Goal: Task Accomplishment & Management: Manage account settings

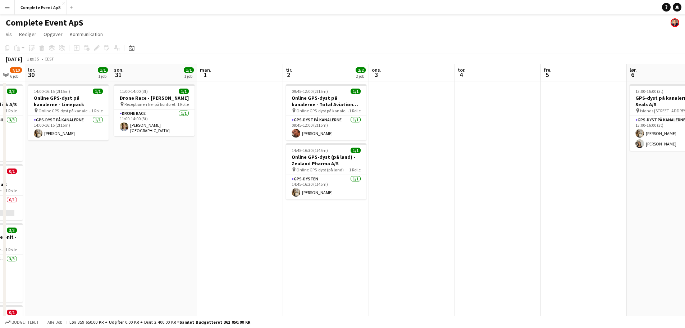
scroll to position [0, 238]
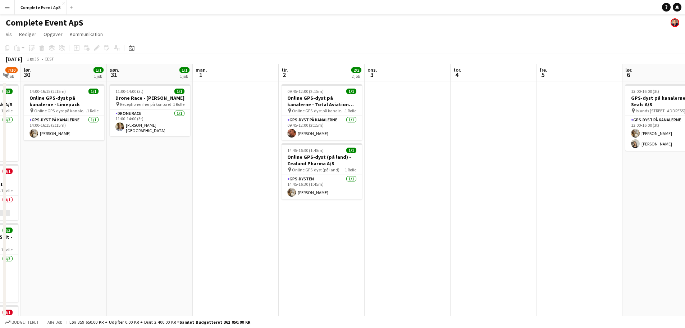
drag, startPoint x: 491, startPoint y: 201, endPoint x: 173, endPoint y: 197, distance: 318.2
click at [176, 199] on app-calendar-viewport "ons. 27 4/4 3 job tor. 28 fre. 29 7/10 6 job lør. 30 1/1 1 job søn. 31 1/1 1 jo…" at bounding box center [342, 279] width 685 height 430
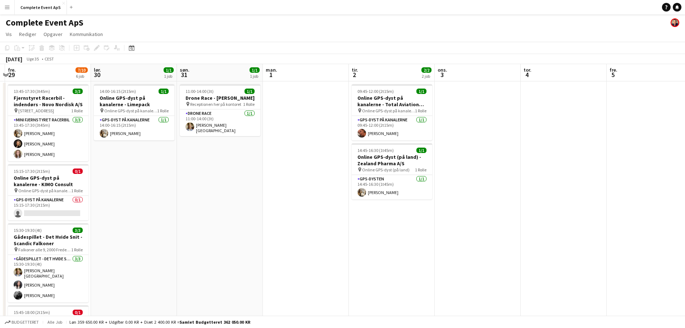
scroll to position [0, 205]
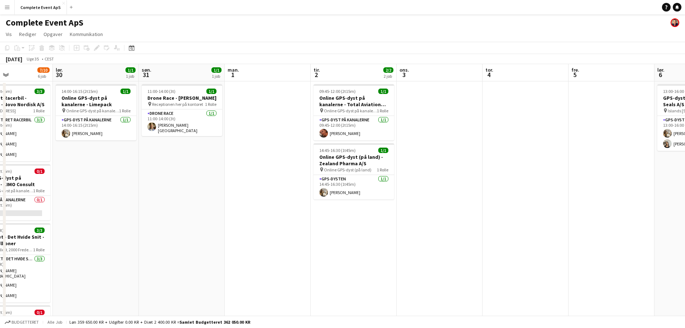
drag, startPoint x: 577, startPoint y: 128, endPoint x: 610, endPoint y: 140, distance: 34.9
click at [610, 140] on app-calendar-viewport "ons. 27 4/4 3 job tor. 28 fre. 29 7/10 6 job lør. 30 1/1 1 job søn. 31 1/1 1 jo…" at bounding box center [342, 279] width 685 height 430
click at [132, 48] on icon at bounding box center [132, 48] width 3 height 3
click at [189, 73] on span "Next month" at bounding box center [190, 72] width 14 height 14
click at [179, 119] on span "13" at bounding box center [180, 119] width 9 height 9
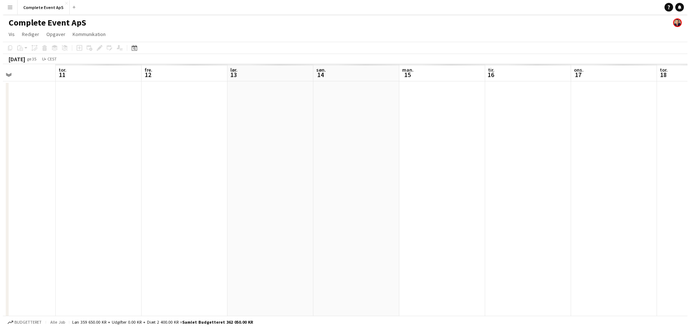
scroll to position [0, 247]
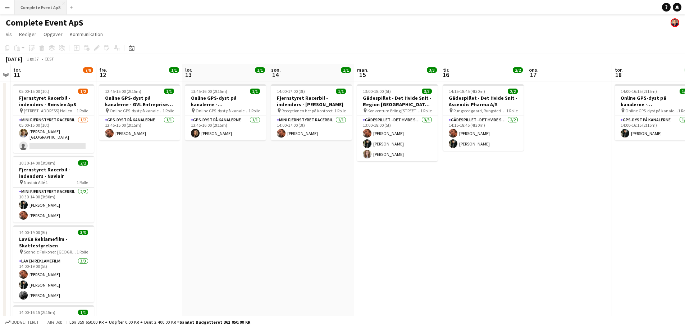
click at [39, 9] on button "Complete Event ApS Luk" at bounding box center [41, 7] width 52 height 14
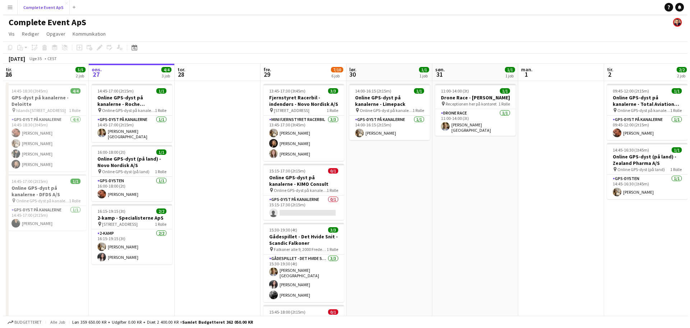
scroll to position [0, 0]
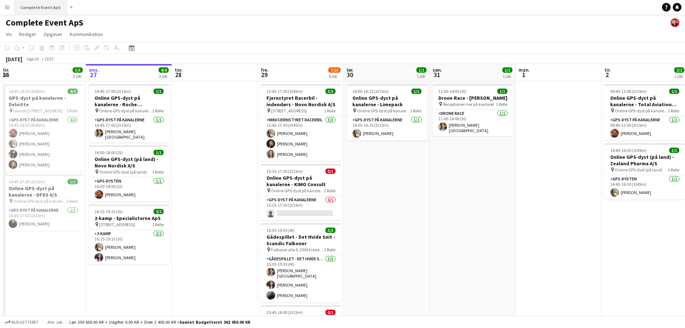
click at [43, 4] on button "Complete Event ApS Luk" at bounding box center [41, 7] width 52 height 14
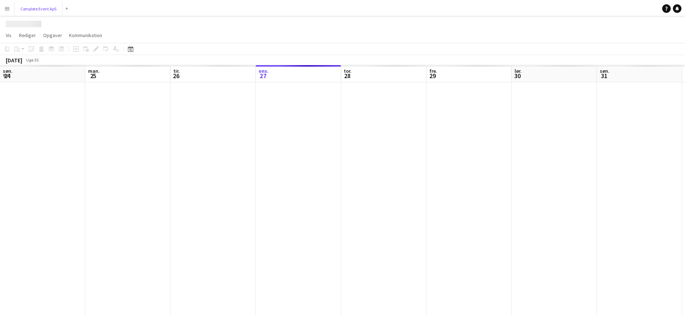
scroll to position [0, 172]
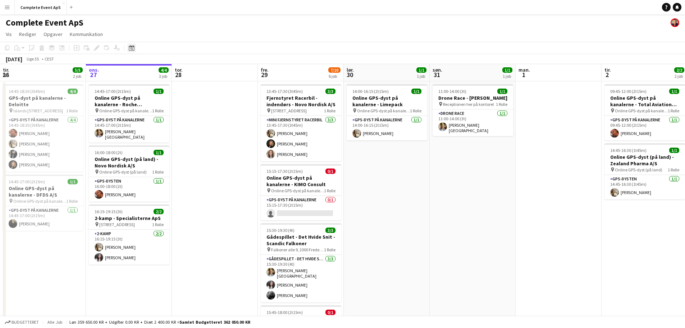
click at [132, 49] on icon at bounding box center [132, 48] width 3 height 3
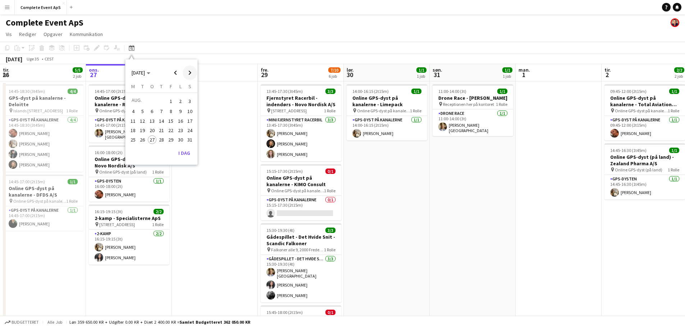
click at [188, 72] on span "Next month" at bounding box center [190, 72] width 14 height 14
click at [169, 138] on span "26" at bounding box center [170, 137] width 9 height 9
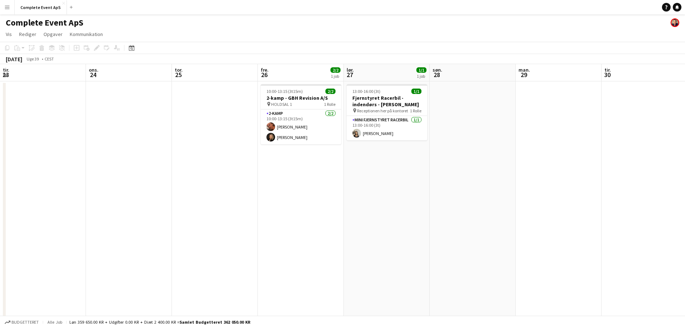
scroll to position [0, 247]
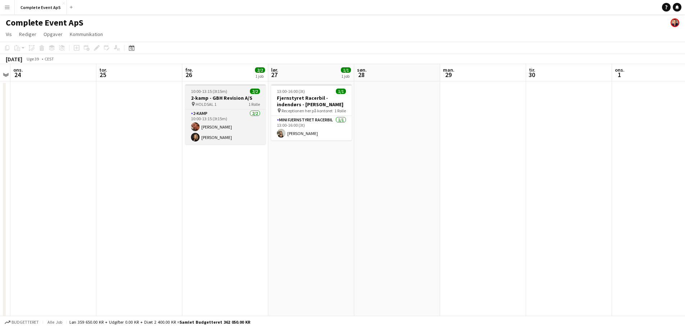
click at [241, 92] on div "10:00-13:15 (3t15m) 2/2" at bounding box center [225, 90] width 81 height 5
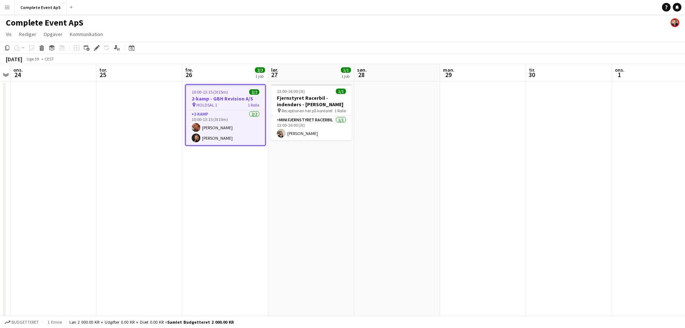
click at [241, 92] on div "10:00-13:15 (3t15m) 2/2" at bounding box center [225, 91] width 79 height 5
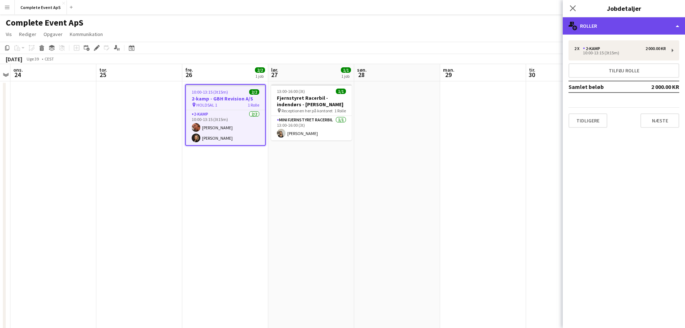
click at [601, 31] on div "multiple-users-add Roller" at bounding box center [624, 25] width 122 height 17
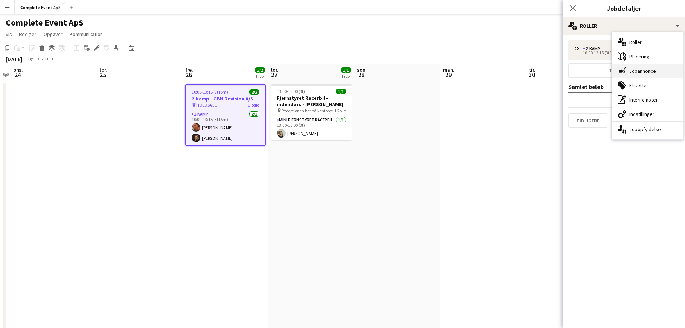
click at [655, 73] on div "ads-window Jobannonce" at bounding box center [647, 71] width 71 height 14
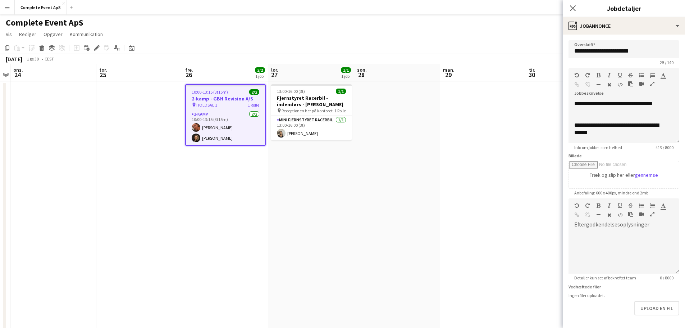
click at [672, 140] on div "**********" at bounding box center [623, 121] width 111 height 43
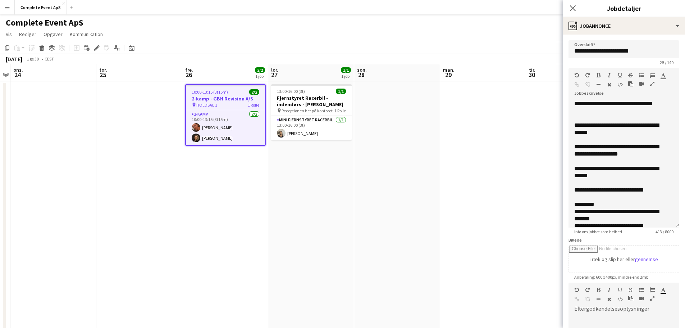
drag, startPoint x: 673, startPoint y: 156, endPoint x: 676, endPoint y: 222, distance: 65.9
click at [676, 222] on form "**********" at bounding box center [624, 237] width 122 height 394
click at [38, 5] on button "Complete Event ApS Luk" at bounding box center [41, 7] width 52 height 14
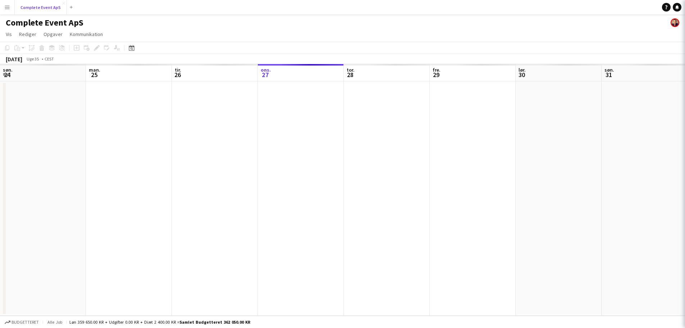
scroll to position [0, 172]
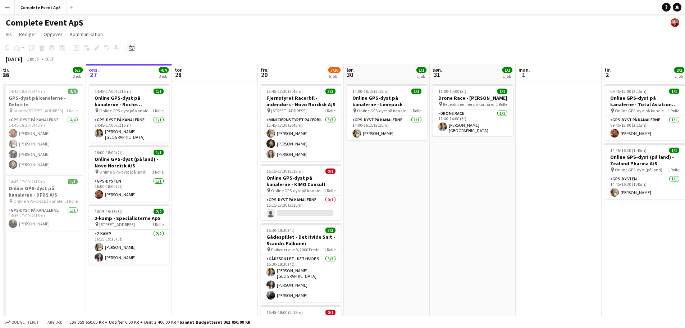
click at [131, 46] on icon at bounding box center [131, 48] width 5 height 6
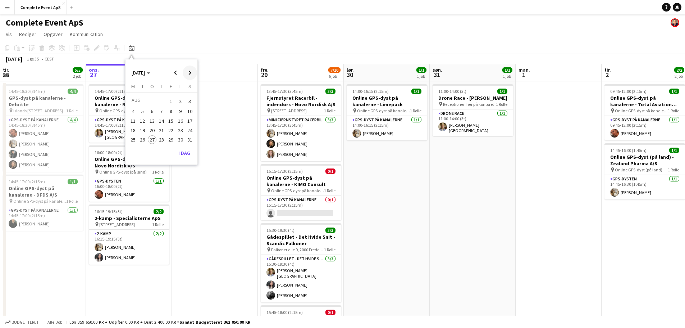
click at [188, 73] on span "Next month" at bounding box center [190, 72] width 14 height 14
click at [189, 72] on span "Next month" at bounding box center [190, 72] width 14 height 14
click at [152, 137] on span "22" at bounding box center [152, 137] width 9 height 9
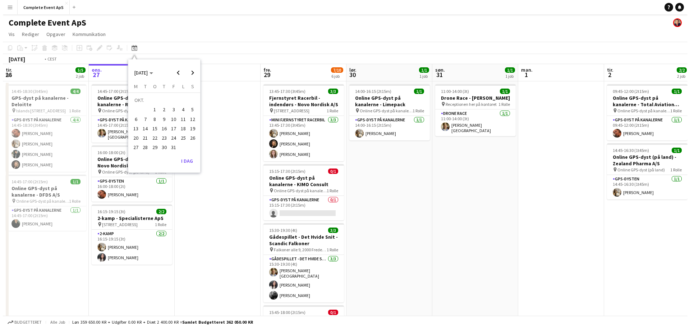
scroll to position [0, 247]
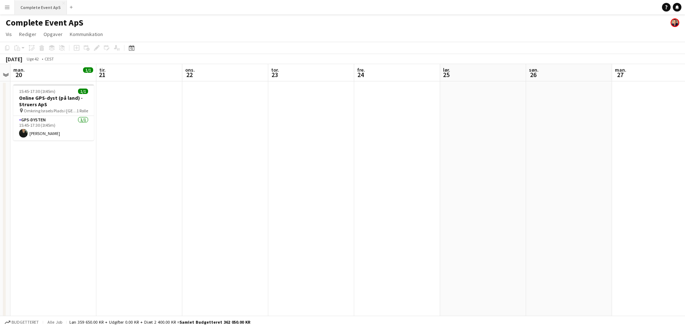
click at [44, 5] on button "Complete Event ApS Luk" at bounding box center [41, 7] width 52 height 14
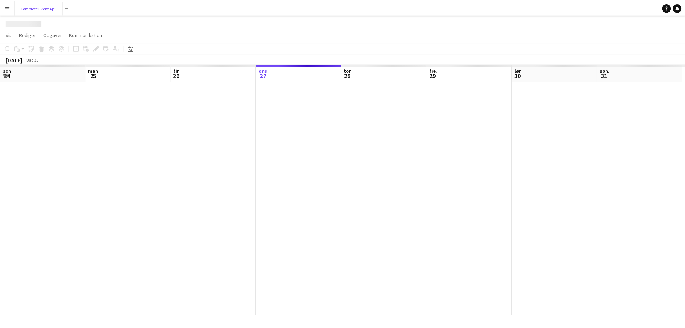
scroll to position [0, 172]
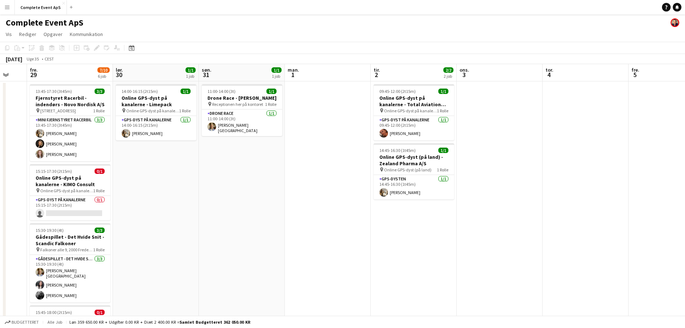
drag, startPoint x: 502, startPoint y: 185, endPoint x: 68, endPoint y: 188, distance: 433.7
click at [57, 192] on app-calendar-viewport "tir. 26 5/5 2 job ons. 27 4/4 3 job tor. 28 fre. 29 7/10 6 job lør. 30 1/1 1 jo…" at bounding box center [342, 279] width 685 height 430
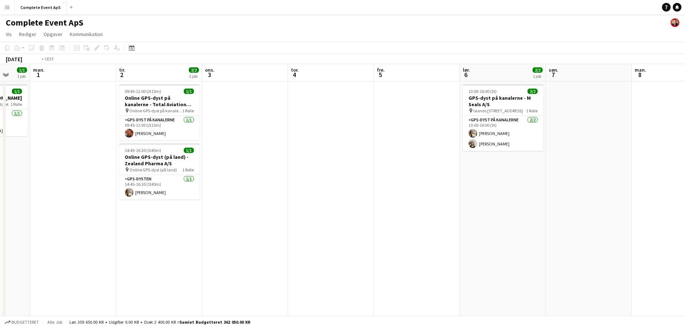
drag, startPoint x: 388, startPoint y: 221, endPoint x: 36, endPoint y: 219, distance: 351.7
click at [36, 219] on app-calendar-viewport "fre. 29 7/10 6 job lør. 30 1/1 1 job søn. 31 1/1 1 job man. 1 tir. 2 2/2 2 job …" at bounding box center [342, 279] width 685 height 430
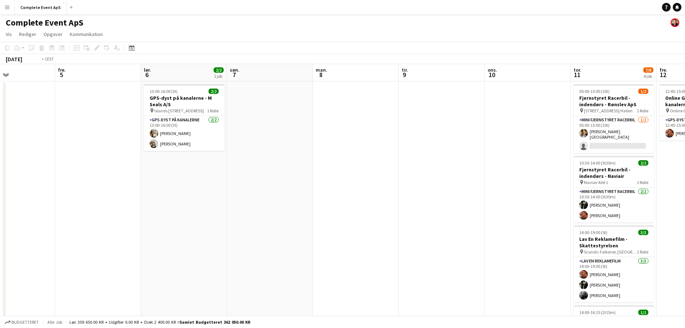
drag, startPoint x: 96, startPoint y: 210, endPoint x: 75, endPoint y: 207, distance: 21.1
click at [74, 207] on app-calendar-viewport "tir. 2 2/2 2 job ons. 3 tor. 4 fre. 5 lør. 6 2/2 1 job søn. 7 man. 8 tir. 9 ons…" at bounding box center [342, 279] width 685 height 430
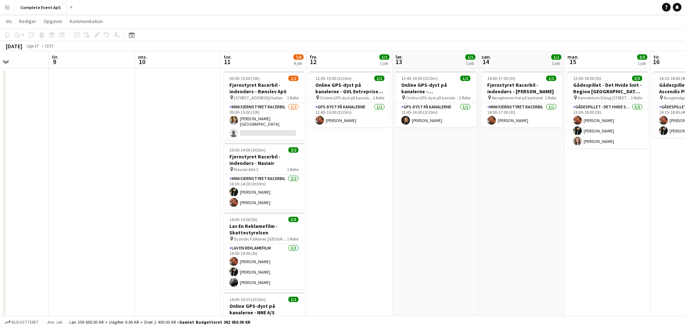
scroll to position [0, 0]
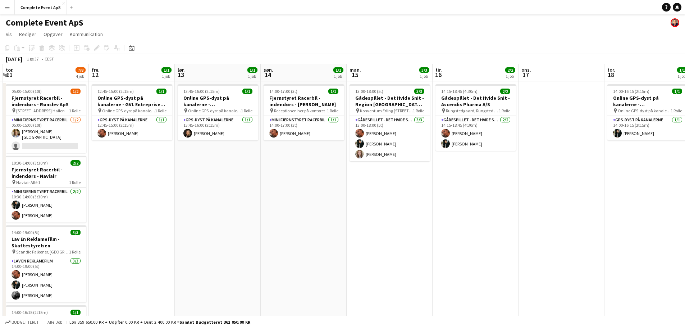
drag, startPoint x: 572, startPoint y: 232, endPoint x: 258, endPoint y: 228, distance: 313.9
click at [258, 228] on app-calendar-viewport "man. 8 tir. 9 ons. 10 tor. 11 7/8 4 job fre. 12 1/1 1 job lør. 13 1/1 1 job søn…" at bounding box center [342, 279] width 685 height 430
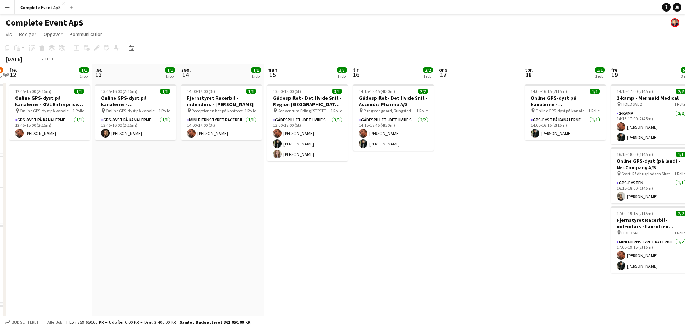
scroll to position [0, 261]
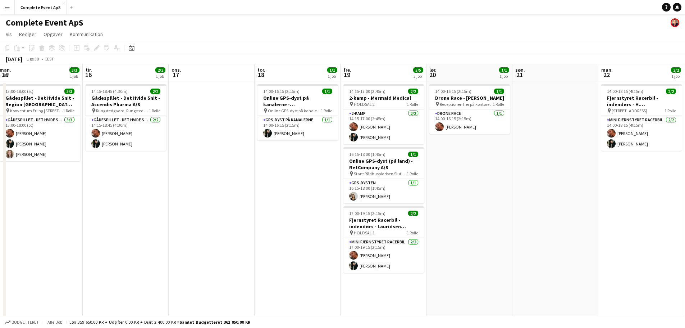
drag, startPoint x: 490, startPoint y: 236, endPoint x: 236, endPoint y: 230, distance: 253.9
click at [236, 230] on app-calendar-viewport "fre. 12 1/1 1 job lør. 13 1/1 1 job søn. 14 1/1 1 job man. 15 3/3 1 job tir. 16…" at bounding box center [342, 279] width 685 height 430
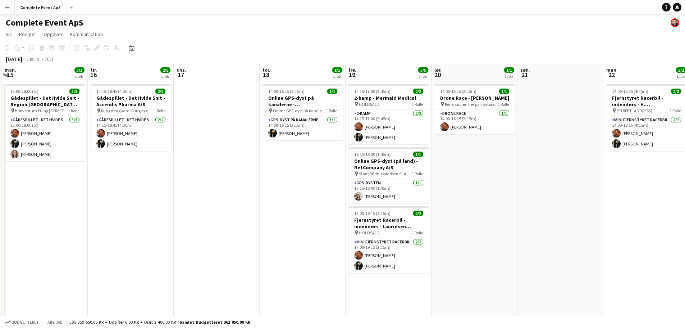
scroll to position [0, 251]
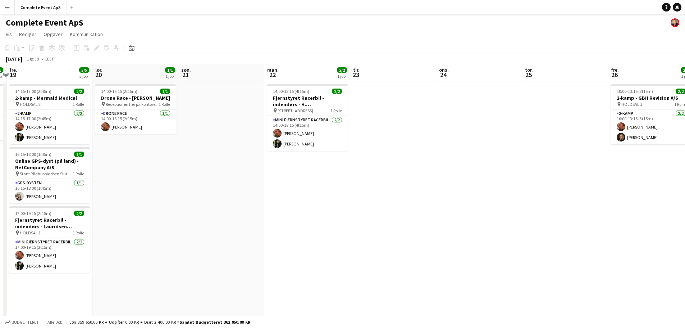
drag, startPoint x: 589, startPoint y: 233, endPoint x: 263, endPoint y: 225, distance: 326.2
click at [263, 225] on app-calendar-viewport "tir. 16 2/2 1 job ons. 17 tor. 18 1/1 1 job fre. 19 5/5 3 job lør. 20 1/1 1 job…" at bounding box center [342, 279] width 685 height 430
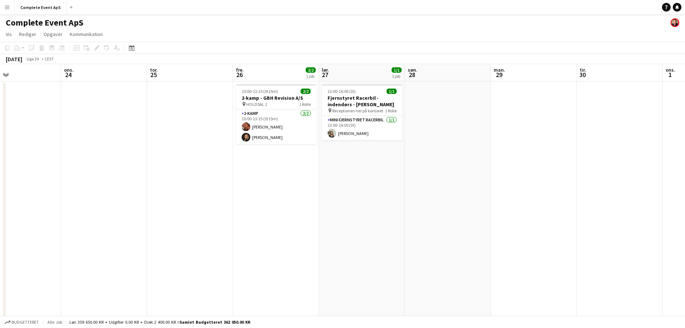
drag, startPoint x: 356, startPoint y: 231, endPoint x: 190, endPoint y: 221, distance: 166.4
click at [190, 221] on app-calendar-viewport "lør. 20 1/1 1 job søn. 21 man. 22 2/2 1 job tir. 23 ons. 24 tor. 25 fre. 26 2/2…" at bounding box center [342, 279] width 685 height 430
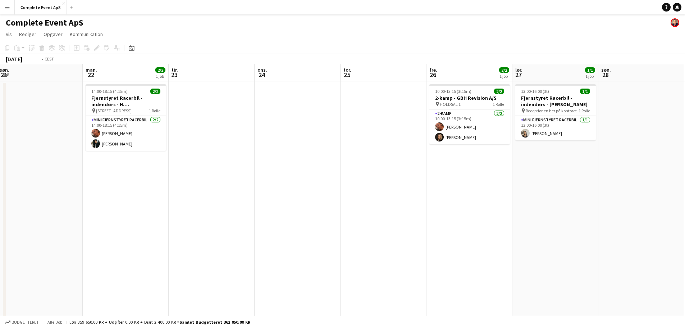
drag, startPoint x: 189, startPoint y: 221, endPoint x: 602, endPoint y: 231, distance: 412.5
click at [594, 232] on app-calendar-viewport "lør. 20 1/1 1 job søn. 21 man. 22 2/2 1 job tir. 23 ons. 24 tor. 25 fre. 26 2/2…" at bounding box center [342, 279] width 685 height 430
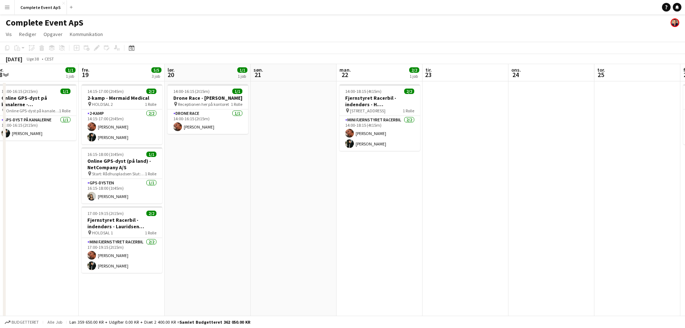
drag, startPoint x: 266, startPoint y: 236, endPoint x: 559, endPoint y: 248, distance: 293.7
click at [555, 249] on app-calendar-viewport "tir. 16 2/2 1 job ons. 17 tor. 18 1/1 1 job fre. 19 5/5 3 job lør. 20 1/1 1 job…" at bounding box center [342, 279] width 685 height 430
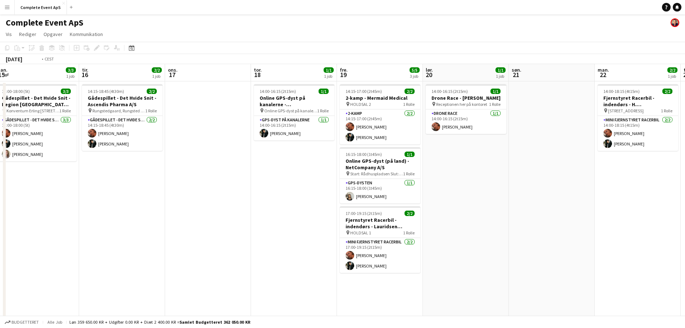
drag, startPoint x: 210, startPoint y: 238, endPoint x: 552, endPoint y: 265, distance: 343.0
click at [543, 265] on app-calendar-viewport "lør. 13 1/1 1 job søn. 14 1/1 1 job man. 15 3/3 1 job tir. 16 2/2 1 job ons. 17…" at bounding box center [342, 279] width 685 height 430
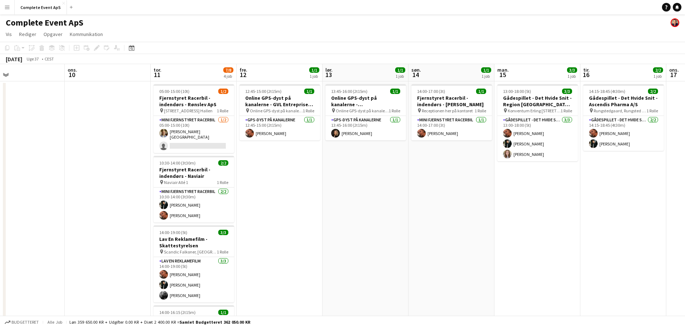
drag, startPoint x: 262, startPoint y: 243, endPoint x: 509, endPoint y: 256, distance: 247.4
click at [502, 257] on app-calendar-viewport "søn. 7 man. 8 tir. 9 ons. 10 tor. 11 7/8 4 job fre. 12 1/1 1 job lør. 13 1/1 1 …" at bounding box center [342, 279] width 685 height 430
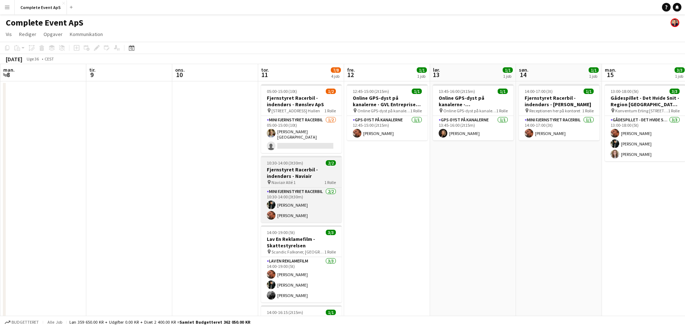
click at [312, 160] on div "10:30-14:00 (3t30m) 2/2" at bounding box center [301, 162] width 81 height 5
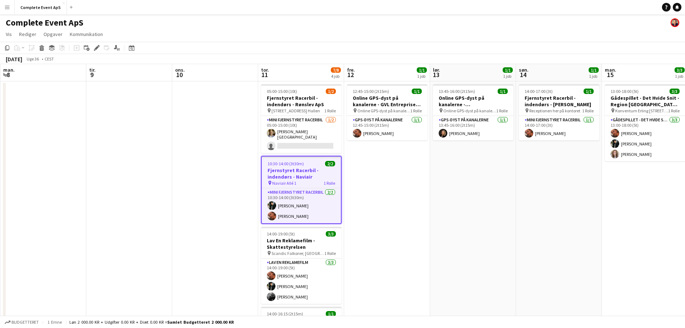
click at [312, 161] on div "10:30-14:00 (3t30m) 2/2" at bounding box center [301, 163] width 79 height 5
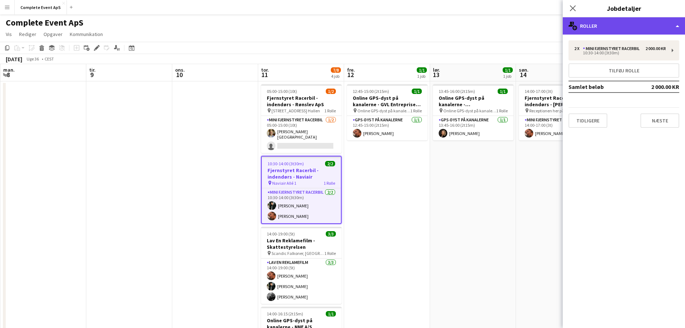
click at [621, 24] on div "multiple-users-add Roller" at bounding box center [624, 25] width 122 height 17
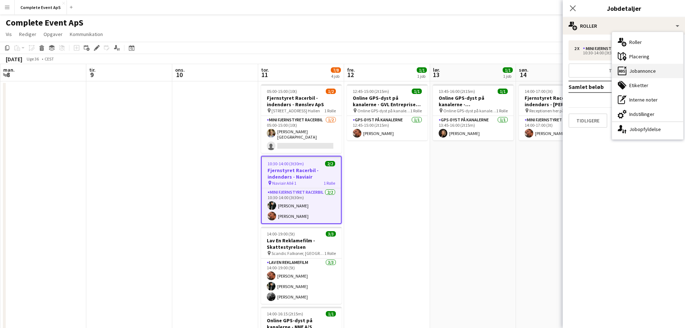
click at [647, 69] on div "ads-window Jobannonce" at bounding box center [647, 71] width 71 height 14
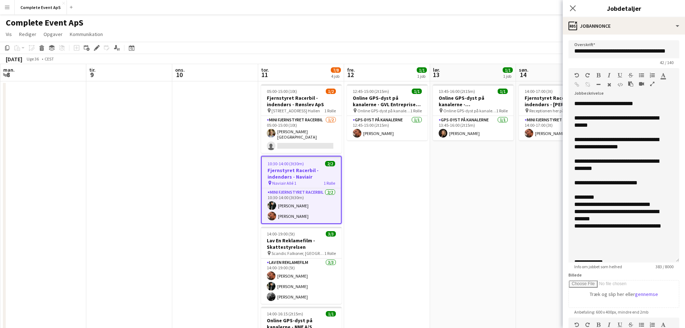
drag, startPoint x: 671, startPoint y: 140, endPoint x: 674, endPoint y: 259, distance: 119.1
click at [674, 259] on form "**********" at bounding box center [624, 254] width 122 height 429
click at [483, 200] on app-date-cell "13:45-16:00 (2t15m) 1/1 Online GPS-dyst på kanalerne - [GEOGRAPHIC_DATA] pin On…" at bounding box center [473, 287] width 86 height 413
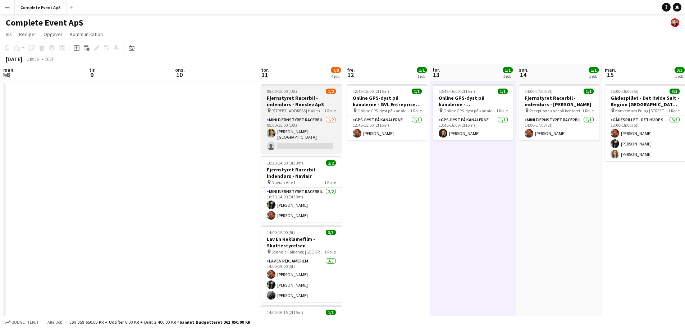
click at [315, 93] on div "05:00-15:00 (10t) 1/2" at bounding box center [301, 90] width 81 height 5
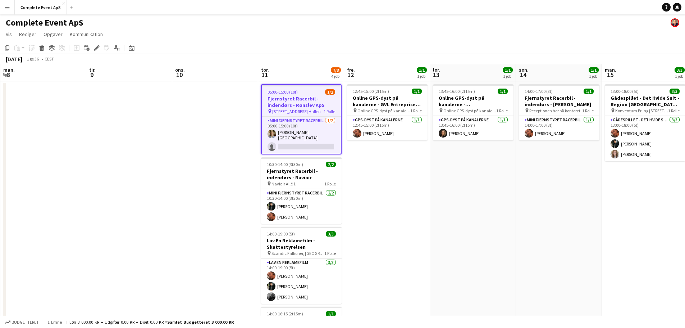
click at [315, 93] on div "05:00-15:00 (10t) 1/2" at bounding box center [301, 91] width 79 height 5
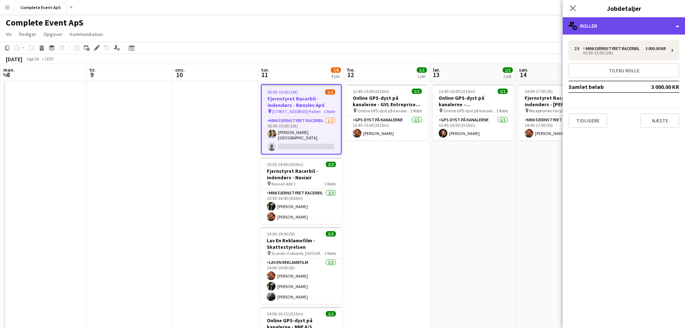
click at [603, 26] on div "multiple-users-add Roller" at bounding box center [624, 25] width 122 height 17
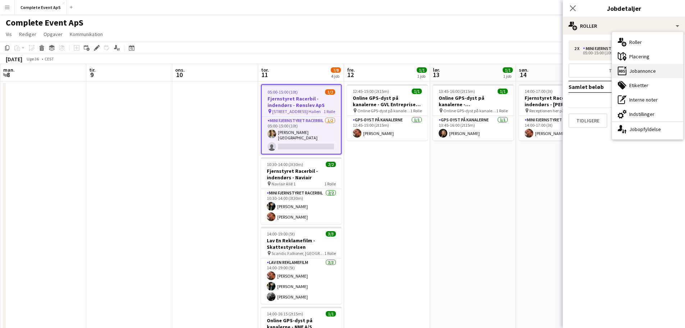
click at [653, 69] on div "ads-window Jobannonce" at bounding box center [647, 71] width 71 height 14
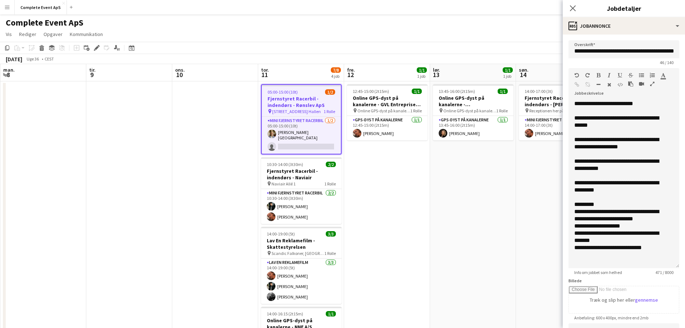
drag, startPoint x: 672, startPoint y: 141, endPoint x: 667, endPoint y: 265, distance: 124.8
click at [667, 265] on div "**********" at bounding box center [623, 184] width 111 height 168
click at [418, 245] on app-date-cell "12:45-15:00 (2t15m) 1/1 Online GPS-dyst på kanalerne - GVL Entreprise A/S pin O…" at bounding box center [387, 287] width 86 height 413
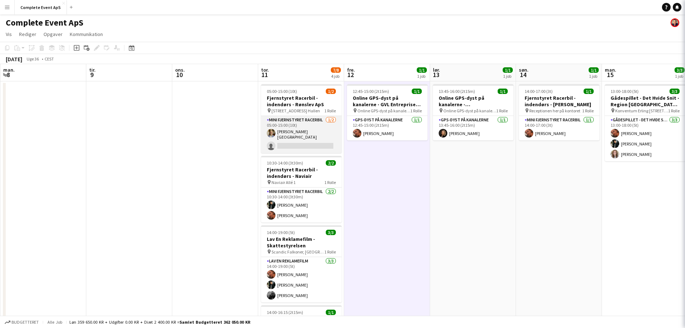
click at [313, 134] on app-card-role "Mini Fjernstyret Racerbil [DATE] 05:00-15:00 (10t) [PERSON_NAME][GEOGRAPHIC_DAT…" at bounding box center [301, 134] width 81 height 37
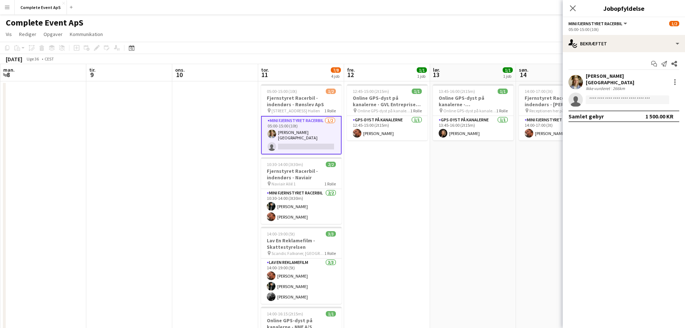
click at [177, 154] on app-date-cell at bounding box center [215, 287] width 86 height 413
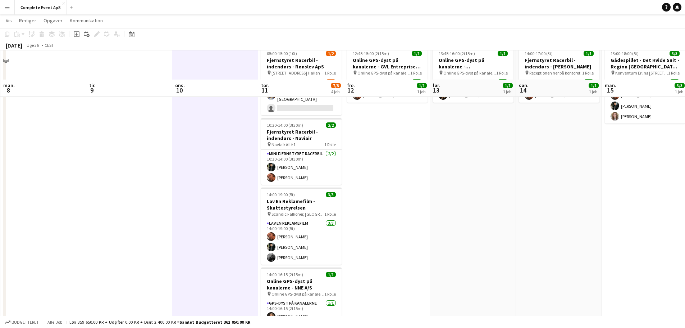
scroll to position [0, 0]
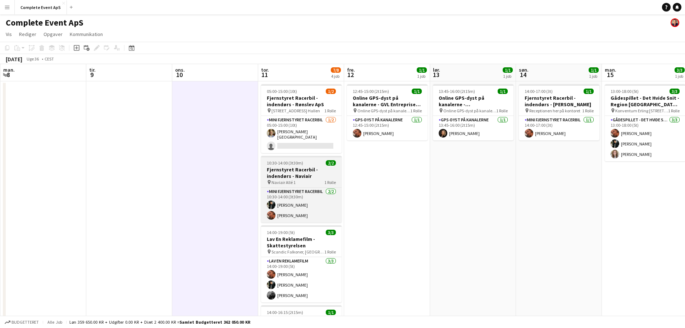
click at [314, 166] on h3 "Fjernstyret Racerbil - indendørs - Naviair" at bounding box center [301, 172] width 81 height 13
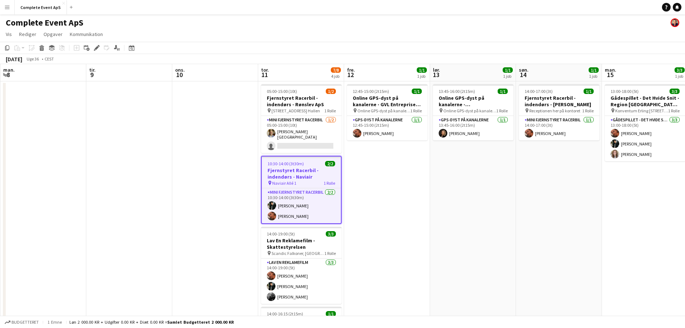
click at [314, 167] on h3 "Fjernstyret Racerbil - indendørs - Naviair" at bounding box center [301, 173] width 79 height 13
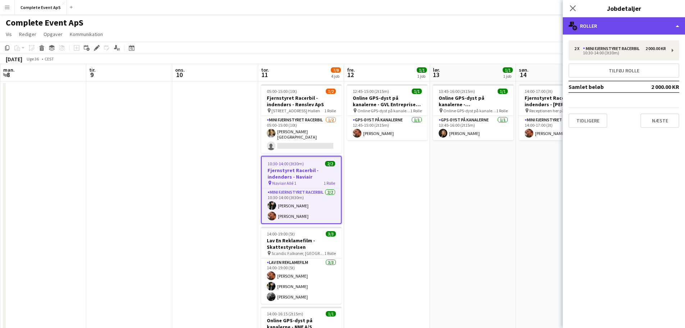
click at [602, 24] on div "multiple-users-add Roller" at bounding box center [624, 25] width 122 height 17
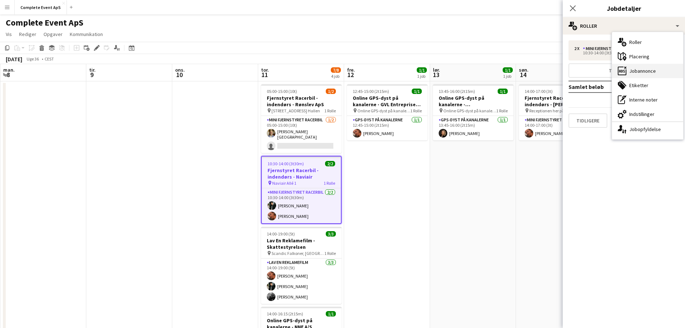
click at [632, 72] on div "ads-window Jobannonce" at bounding box center [647, 71] width 71 height 14
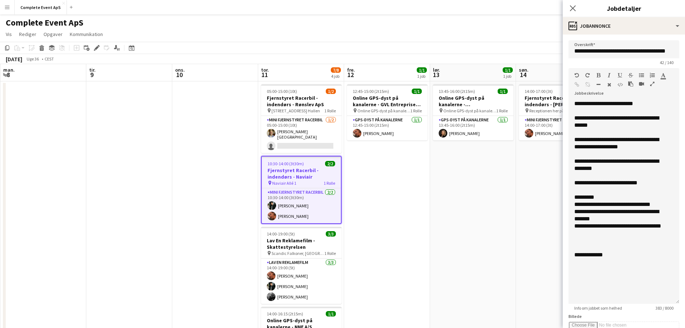
drag, startPoint x: 671, startPoint y: 141, endPoint x: 654, endPoint y: 301, distance: 161.3
click at [654, 301] on div "**********" at bounding box center [623, 202] width 111 height 204
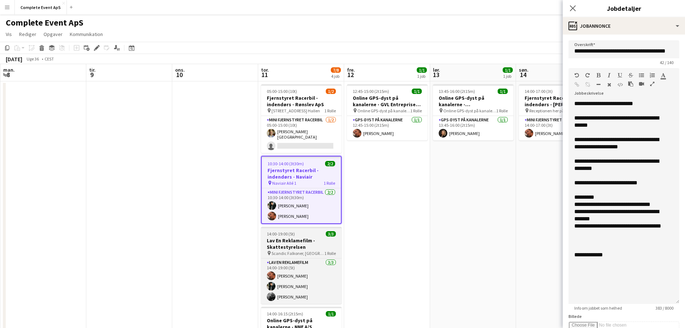
click at [307, 237] on h3 "Lav En Reklamefilm - Skattestyrelsen" at bounding box center [301, 243] width 81 height 13
type input "**********"
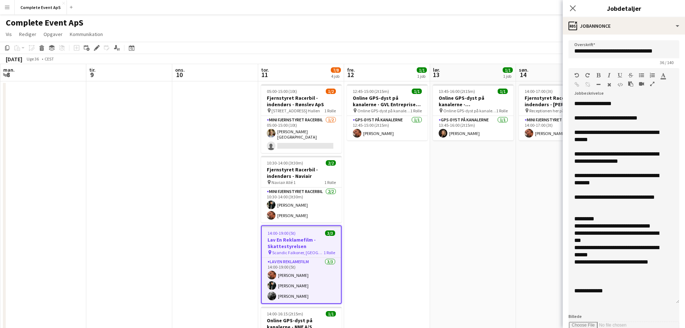
click at [307, 236] on h3 "Lav En Reklamefilm - Skattestyrelsen" at bounding box center [301, 242] width 79 height 13
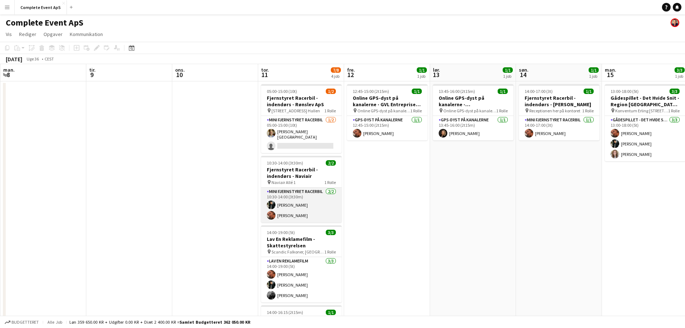
click at [323, 218] on app-card-role "Mini Fjernstyret Racerbil [DATE] 10:30-14:00 (3t30m) [PERSON_NAME] [PERSON_NAME]" at bounding box center [301, 204] width 81 height 35
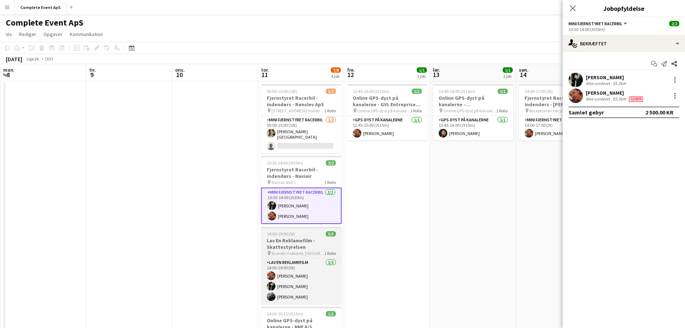
click at [315, 234] on app-job-card "14:00-19:00 (5t) 3/3 Lav En Reklamefilm - Skattestyrelsen pin Scandic Falkoner,…" at bounding box center [301, 265] width 81 height 77
click at [315, 237] on h3 "Lav En Reklamefilm - Skattestyrelsen" at bounding box center [301, 243] width 81 height 13
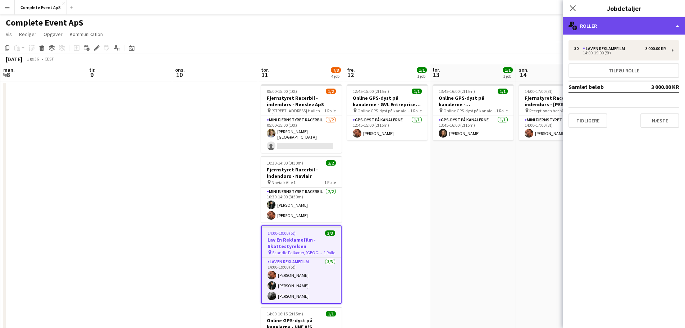
click at [605, 30] on div "multiple-users-add Roller" at bounding box center [624, 25] width 122 height 17
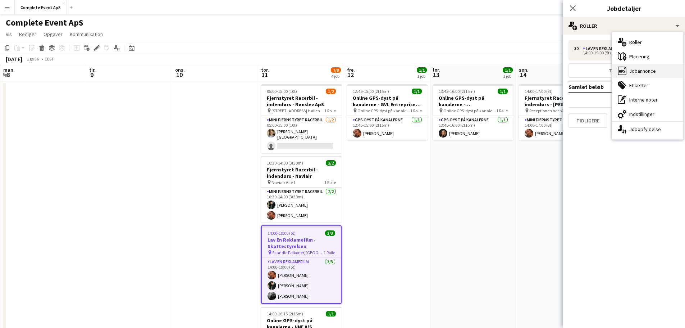
click at [643, 68] on div "ads-window Jobannonce" at bounding box center [647, 71] width 71 height 14
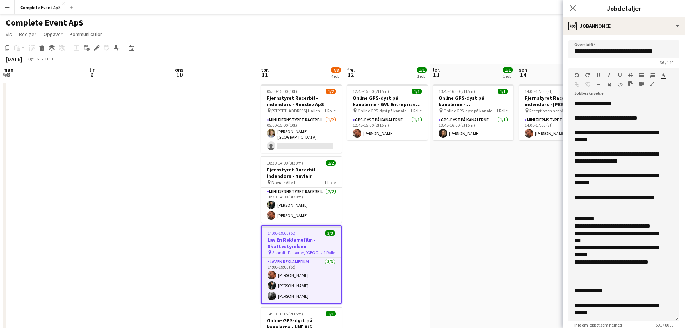
drag, startPoint x: 672, startPoint y: 139, endPoint x: 654, endPoint y: 316, distance: 178.1
click at [654, 316] on div "**********" at bounding box center [623, 210] width 111 height 220
click at [411, 253] on app-date-cell "12:45-15:00 (2t15m) 1/1 Online GPS-dyst på kanalerne - GVL Entreprise A/S pin O…" at bounding box center [387, 287] width 86 height 413
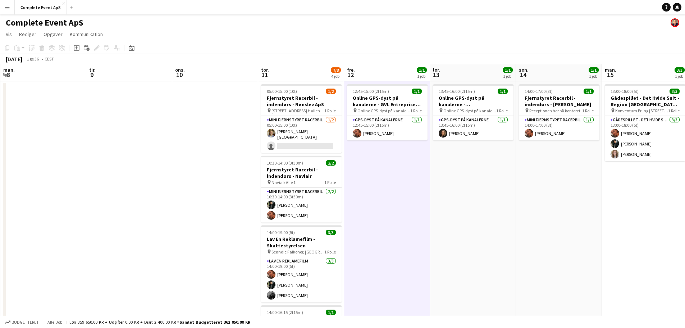
click at [495, 246] on app-date-cell "13:45-16:00 (2t15m) 1/1 Online GPS-dyst på kanalerne - [GEOGRAPHIC_DATA] pin On…" at bounding box center [473, 287] width 86 height 413
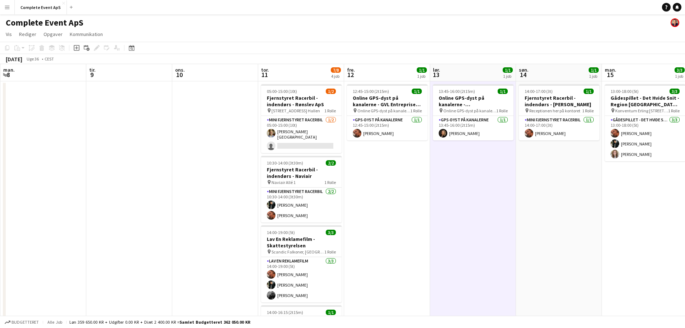
click at [544, 245] on app-date-cell "14:00-17:00 (3t) 1/1 Fjernstyret Racerbil - indendørs - [PERSON_NAME] pin Recep…" at bounding box center [559, 287] width 86 height 413
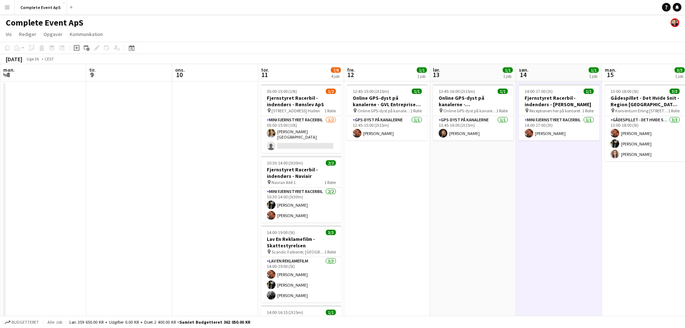
click at [464, 239] on app-date-cell "13:45-16:00 (2t15m) 1/1 Online GPS-dyst på kanalerne - [GEOGRAPHIC_DATA] pin On…" at bounding box center [473, 287] width 86 height 413
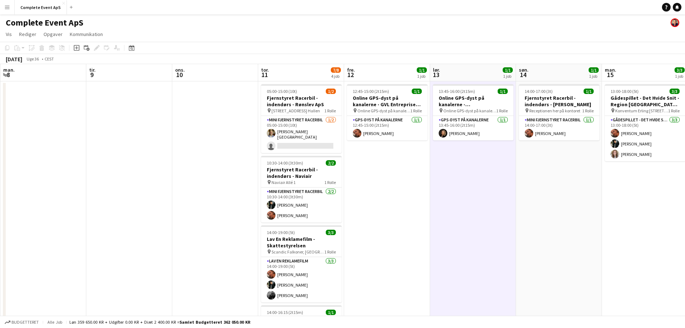
click at [363, 239] on app-date-cell "12:45-15:00 (2t15m) 1/1 Online GPS-dyst på kanalerne - GVL Entreprise A/S pin O…" at bounding box center [387, 287] width 86 height 413
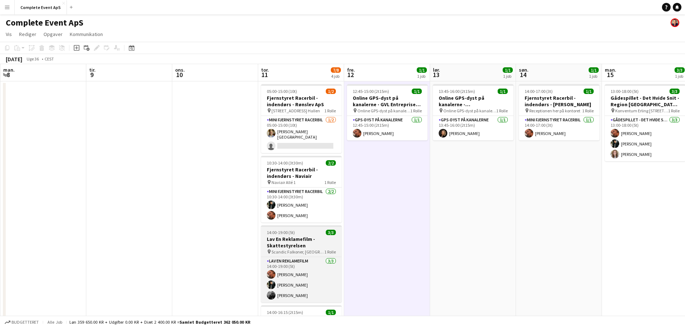
click at [295, 239] on h3 "Lav En Reklamefilm - Skattestyrelsen" at bounding box center [301, 242] width 81 height 13
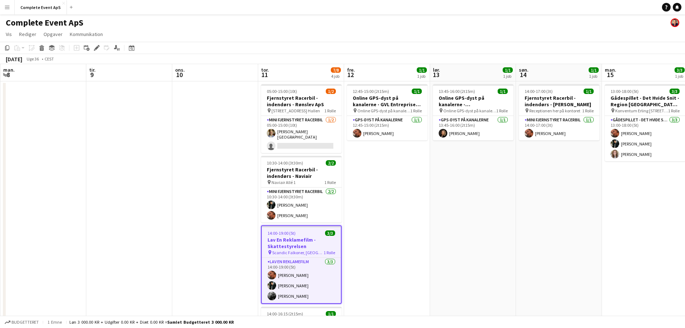
click at [209, 233] on app-date-cell at bounding box center [215, 287] width 86 height 413
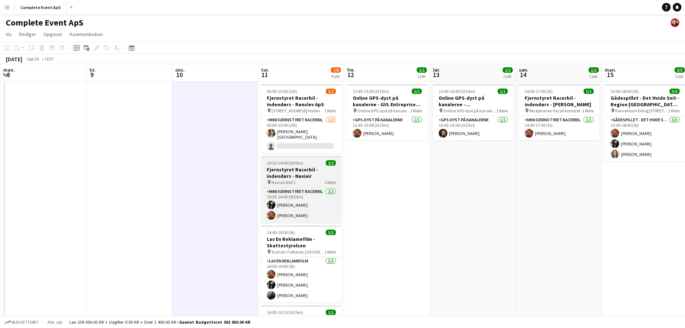
click at [316, 160] on div "10:30-14:00 (3t30m) 2/2" at bounding box center [301, 162] width 81 height 5
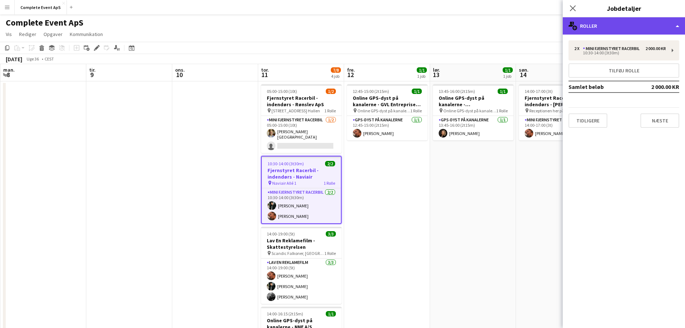
click at [644, 20] on div "multiple-users-add Roller" at bounding box center [624, 25] width 122 height 17
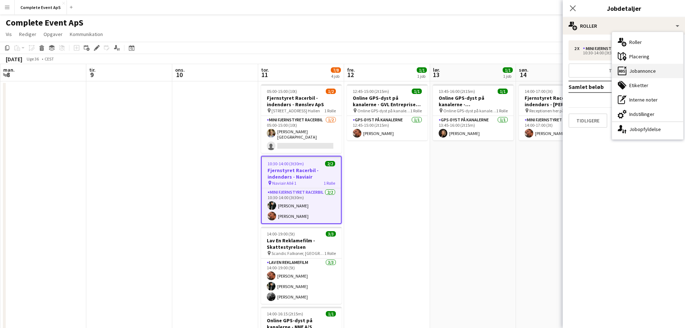
click at [639, 70] on div "ads-window Jobannonce" at bounding box center [647, 71] width 71 height 14
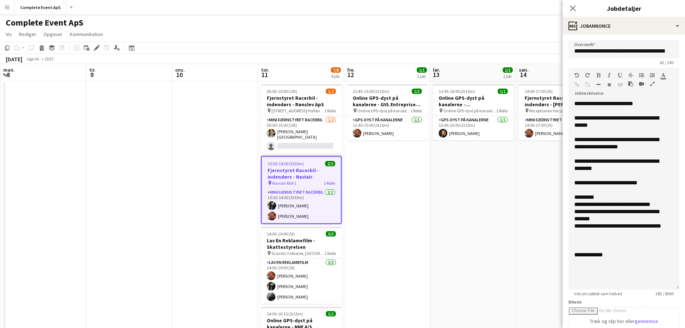
drag, startPoint x: 672, startPoint y: 141, endPoint x: 647, endPoint y: 287, distance: 148.3
click at [647, 287] on div "**********" at bounding box center [623, 194] width 111 height 189
click at [408, 226] on app-date-cell "12:45-15:00 (2t15m) 1/1 Online GPS-dyst på kanalerne - GVL Entreprise A/S pin O…" at bounding box center [387, 287] width 86 height 413
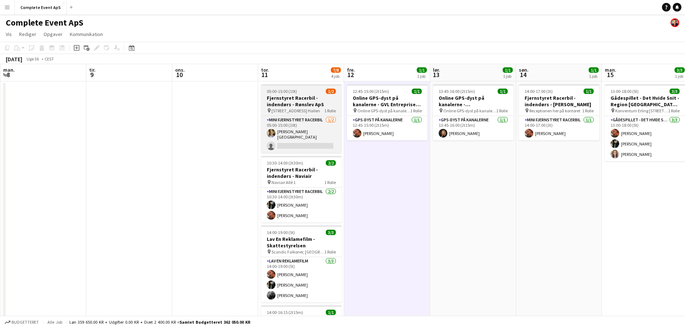
click at [314, 88] on app-job-card "05:00-15:00 (10t) 1/2 Fjernstyret Racerbil - indendørs - Rønslev ApS pin [STREE…" at bounding box center [301, 118] width 81 height 69
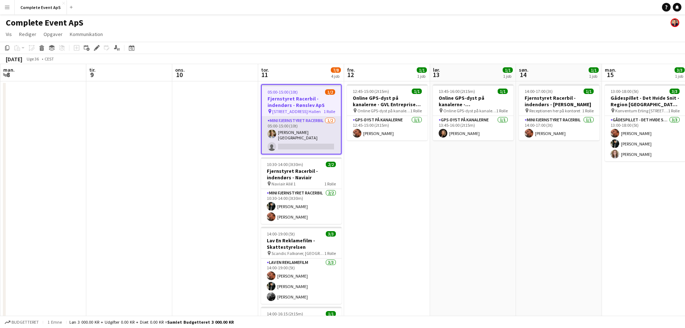
click at [315, 144] on app-card-role "Mini Fjernstyret Racerbil [DATE] 05:00-15:00 (10t) [PERSON_NAME][GEOGRAPHIC_DAT…" at bounding box center [301, 135] width 79 height 37
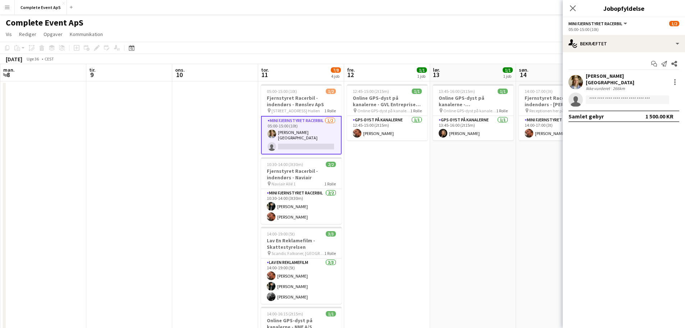
drag, startPoint x: 644, startPoint y: 113, endPoint x: 678, endPoint y: 116, distance: 34.0
click at [678, 116] on div "Samlet gebyr 1 500.00 KR" at bounding box center [623, 116] width 111 height 12
click at [307, 210] on app-card-role "Mini Fjernstyret Racerbil [DATE] 10:30-14:00 (3t30m) [PERSON_NAME] [PERSON_NAME]" at bounding box center [301, 206] width 81 height 35
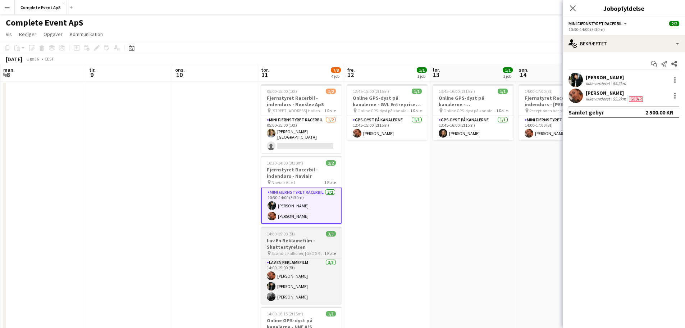
click at [312, 237] on h3 "Lav En Reklamefilm - Skattestyrelsen" at bounding box center [301, 243] width 81 height 13
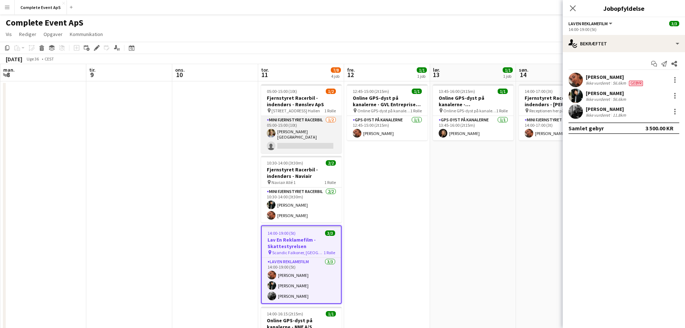
click at [320, 138] on app-card-role "Mini Fjernstyret Racerbil [DATE] 05:00-15:00 (10t) [PERSON_NAME][GEOGRAPHIC_DAT…" at bounding box center [301, 134] width 81 height 37
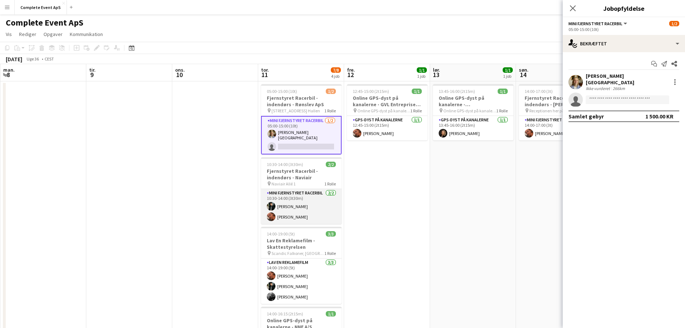
click at [311, 202] on app-card-role "Mini Fjernstyret Racerbil [DATE] 10:30-14:00 (3t30m) [PERSON_NAME] [PERSON_NAME]" at bounding box center [301, 206] width 81 height 35
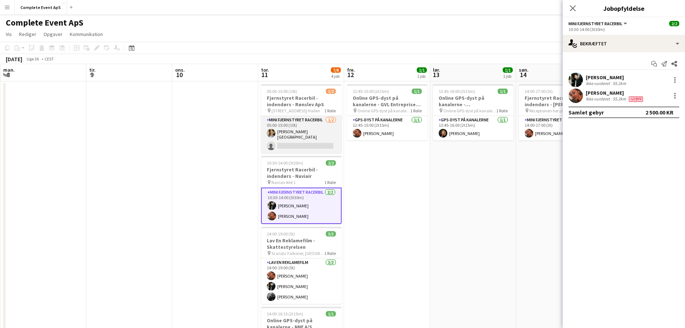
click at [309, 126] on app-card-role "Mini Fjernstyret Racerbil [DATE] 05:00-15:00 (10t) [PERSON_NAME][GEOGRAPHIC_DAT…" at bounding box center [301, 134] width 81 height 37
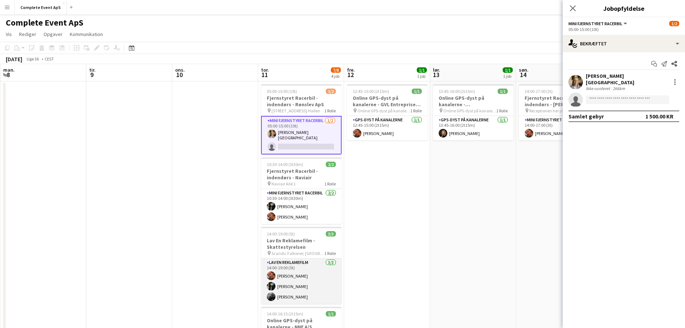
click at [307, 280] on app-card-role "Lav En Reklamefilm [DATE] 14:00-19:00 (5t) [PERSON_NAME] [PERSON_NAME] [PERSON_…" at bounding box center [301, 280] width 81 height 45
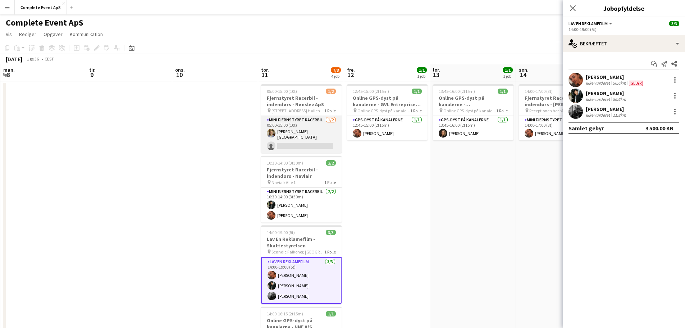
click at [312, 135] on app-card-role "Mini Fjernstyret Racerbil [DATE] 05:00-15:00 (10t) [PERSON_NAME][GEOGRAPHIC_DAT…" at bounding box center [301, 134] width 81 height 37
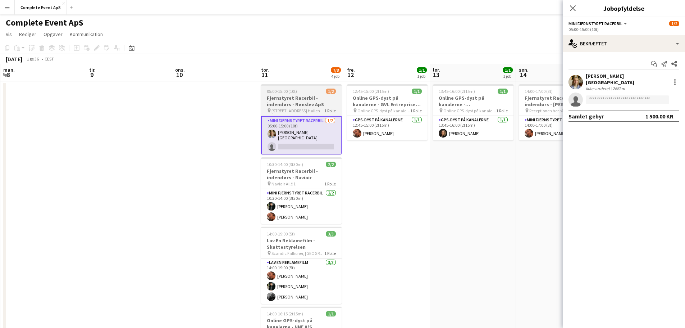
click at [315, 89] on div "05:00-15:00 (10t) 1/2" at bounding box center [301, 90] width 81 height 5
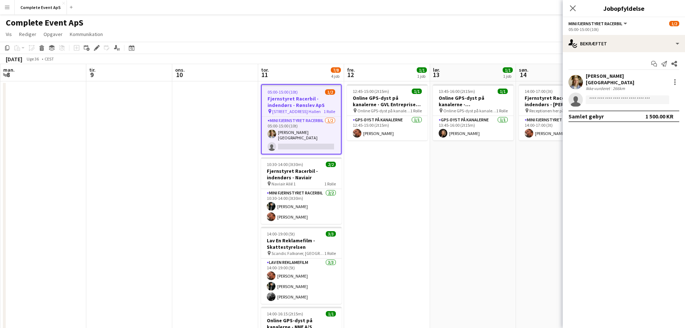
click at [315, 89] on div "05:00-15:00 (10t) 1/2" at bounding box center [301, 91] width 79 height 5
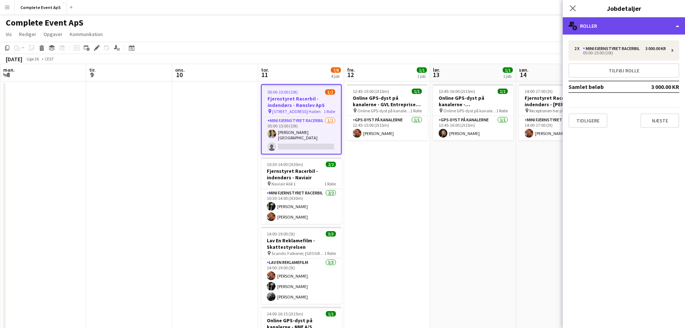
click at [614, 28] on div "multiple-users-add Roller" at bounding box center [624, 25] width 122 height 17
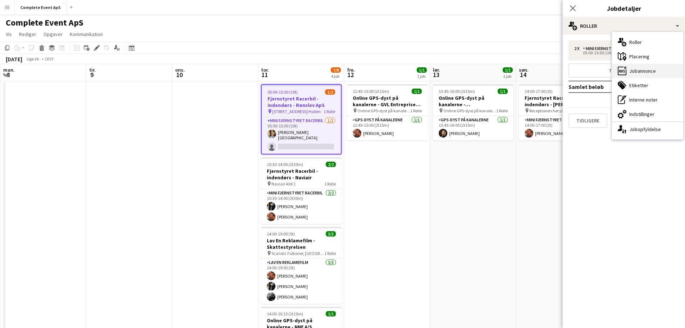
click at [654, 74] on div "ads-window Jobannonce" at bounding box center [647, 71] width 71 height 14
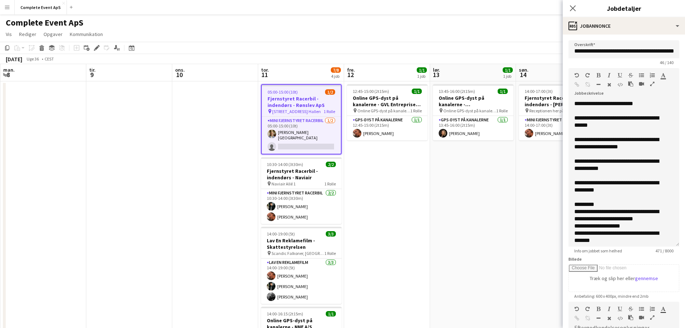
drag, startPoint x: 673, startPoint y: 141, endPoint x: 671, endPoint y: 245, distance: 103.2
click at [671, 245] on div "**********" at bounding box center [623, 173] width 111 height 146
click at [416, 174] on app-date-cell "12:45-15:00 (2t15m) 1/1 Online GPS-dyst på kanalerne - GVL Entreprise A/S pin O…" at bounding box center [387, 287] width 86 height 413
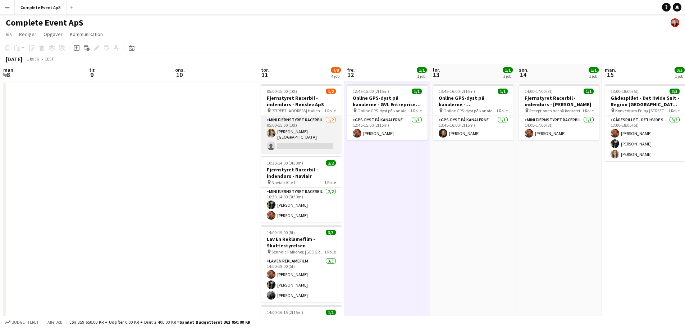
click at [320, 135] on app-card-role "Mini Fjernstyret Racerbil [DATE] 05:00-15:00 (10t) [PERSON_NAME][GEOGRAPHIC_DAT…" at bounding box center [301, 134] width 81 height 37
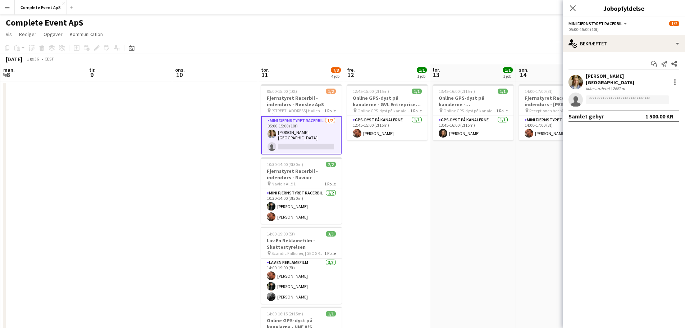
click at [392, 176] on app-date-cell "12:45-15:00 (2t15m) 1/1 Online GPS-dyst på kanalerne - GVL Entreprise A/S pin O…" at bounding box center [387, 287] width 86 height 413
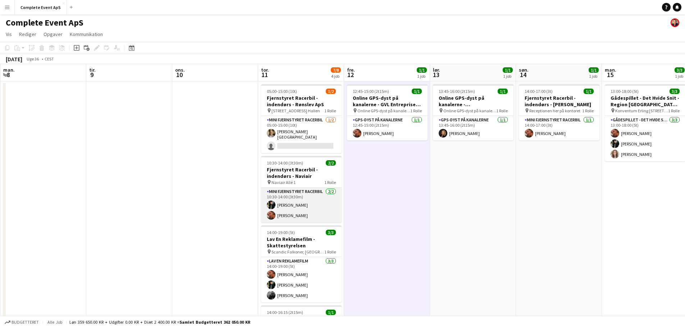
click at [300, 198] on app-card-role "Mini Fjernstyret Racerbil [DATE] 10:30-14:00 (3t30m) [PERSON_NAME] [PERSON_NAME]" at bounding box center [301, 204] width 81 height 35
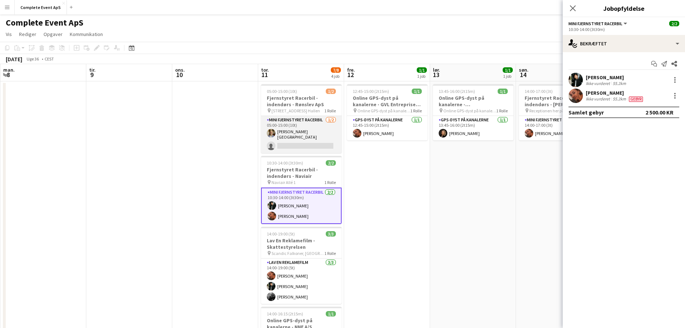
click at [312, 140] on app-card-role "Mini Fjernstyret Racerbil [DATE] 05:00-15:00 (10t) [PERSON_NAME][GEOGRAPHIC_DAT…" at bounding box center [301, 134] width 81 height 37
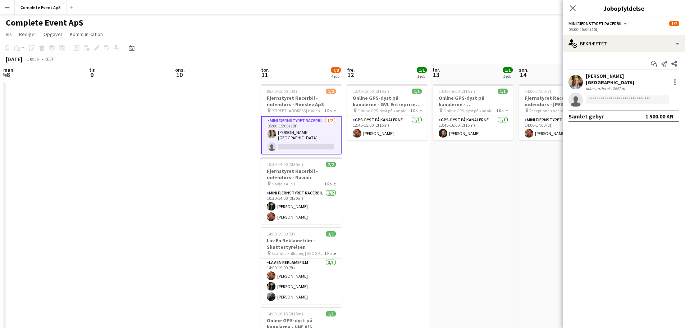
click at [493, 196] on app-date-cell "13:45-16:00 (2t15m) 1/1 Online GPS-dyst på kanalerne - [GEOGRAPHIC_DATA] pin On…" at bounding box center [473, 287] width 86 height 413
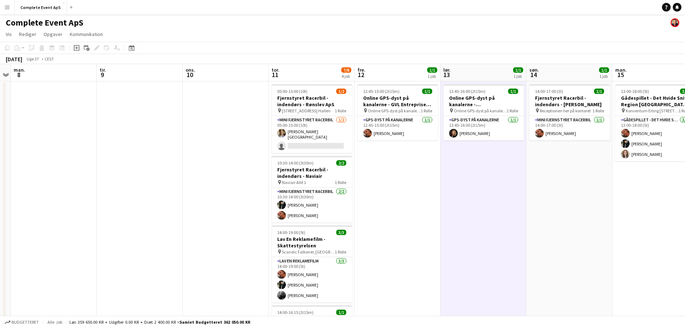
scroll to position [0, 263]
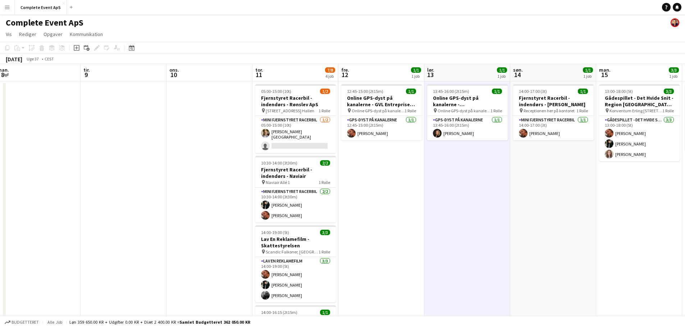
drag, startPoint x: 143, startPoint y: 179, endPoint x: 119, endPoint y: 167, distance: 27.0
click at [119, 167] on app-calendar-viewport "fre. 5 lør. 6 2/2 1 job søn. 7 man. 8 tir. 9 ons. 10 tor. 11 7/8 4 job fre. 12 …" at bounding box center [342, 279] width 685 height 430
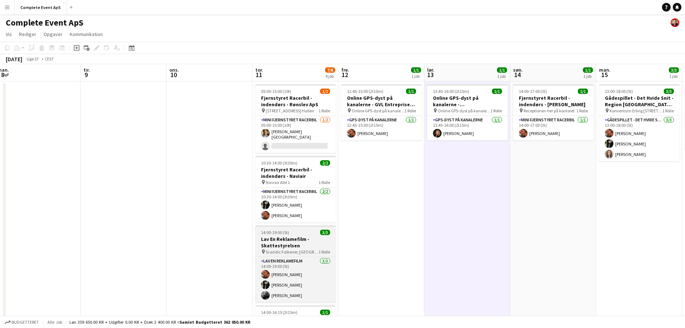
click at [311, 229] on div "14:00-19:00 (5t) 3/3" at bounding box center [295, 231] width 81 height 5
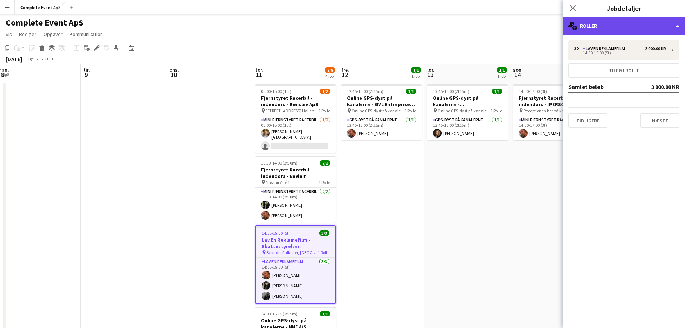
click at [623, 29] on div "multiple-users-add Roller" at bounding box center [624, 25] width 122 height 17
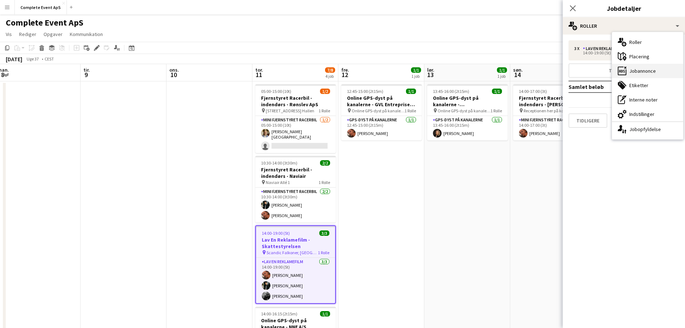
click at [649, 68] on div "ads-window Jobannonce" at bounding box center [647, 71] width 71 height 14
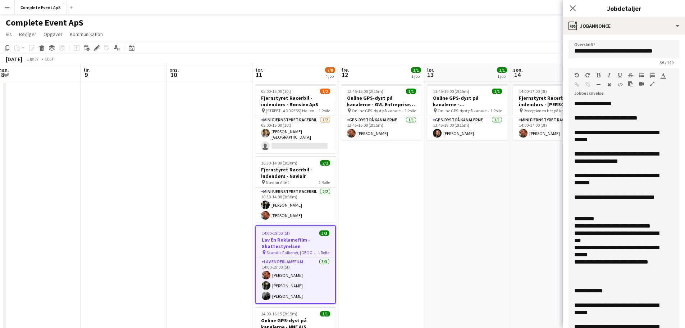
drag, startPoint x: 671, startPoint y: 139, endPoint x: 647, endPoint y: 337, distance: 199.5
click at [647, 327] on html "Menu Boards Boards Boards Alle job Status Arbejdsstyrke Arbejdsstyrke Min arbej…" at bounding box center [342, 253] width 685 height 507
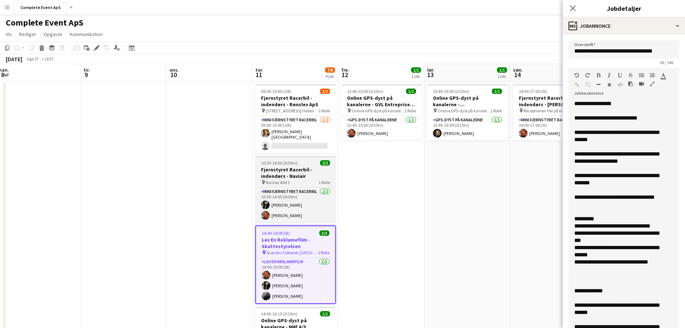
click at [311, 161] on div "10:30-14:00 (3t30m) 2/2" at bounding box center [295, 162] width 81 height 5
type input "**********"
click at [311, 161] on div "10:30-14:00 (3t30m) 2/2" at bounding box center [295, 162] width 81 height 5
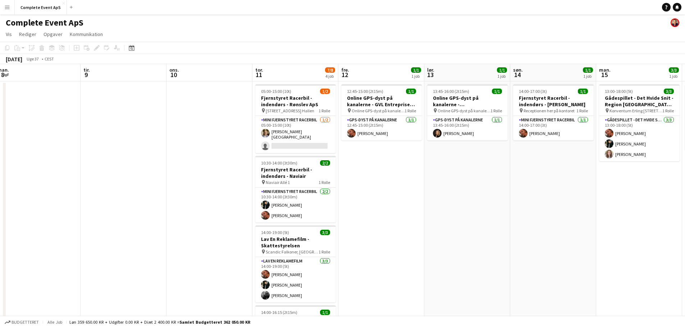
drag, startPoint x: 382, startPoint y: 170, endPoint x: 341, endPoint y: 159, distance: 42.5
click at [382, 170] on app-date-cell "12:45-15:00 (2t15m) 1/1 Online GPS-dyst på kanalerne - GVL Entreprise A/S pin O…" at bounding box center [381, 287] width 86 height 413
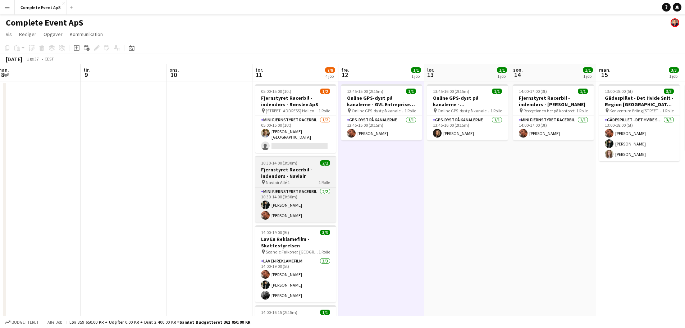
scroll to position [0, 264]
click at [302, 160] on div "10:30-14:00 (3t30m) 2/2" at bounding box center [295, 162] width 81 height 5
click at [302, 158] on app-job-card "10:30-14:00 (3t30m) 2/2 Fjernstyret Racerbil - indendørs - Naviair pin Naviair …" at bounding box center [295, 189] width 81 height 67
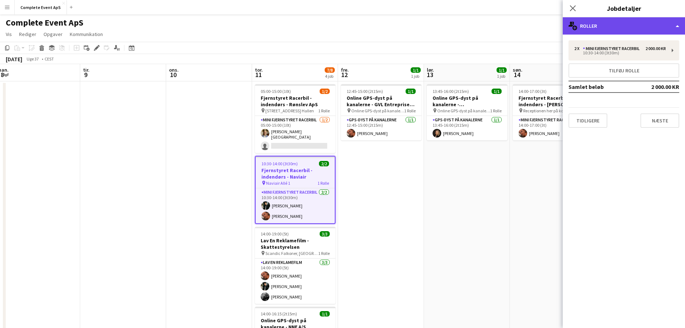
click at [620, 28] on div "multiple-users-add Roller" at bounding box center [624, 25] width 122 height 17
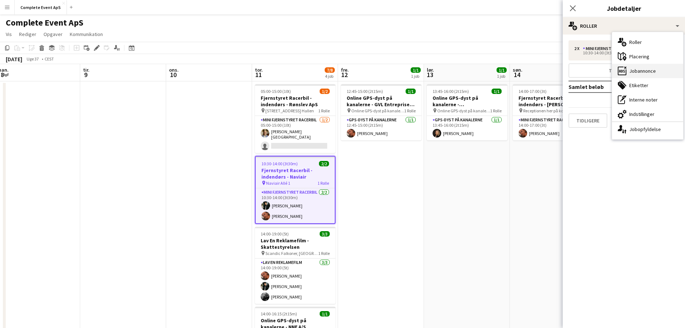
click at [650, 71] on div "ads-window Jobannonce" at bounding box center [647, 71] width 71 height 14
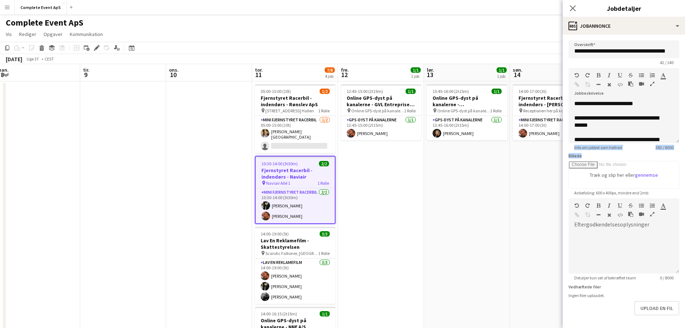
drag, startPoint x: 675, startPoint y: 140, endPoint x: 679, endPoint y: 164, distance: 24.4
click at [674, 189] on form "**********" at bounding box center [624, 195] width 122 height 310
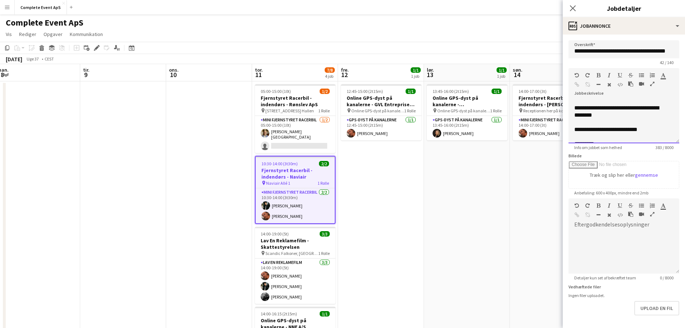
drag, startPoint x: 674, startPoint y: 139, endPoint x: 672, endPoint y: 143, distance: 4.5
click at [673, 143] on form "**********" at bounding box center [624, 195] width 122 height 310
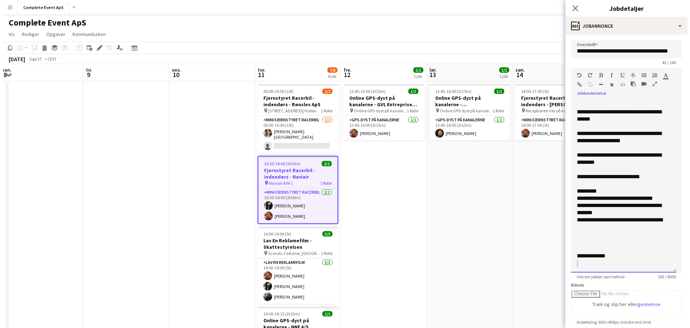
scroll to position [6, 0]
drag, startPoint x: 672, startPoint y: 141, endPoint x: 666, endPoint y: 270, distance: 129.2
click at [666, 270] on div "**********" at bounding box center [620, 186] width 105 height 172
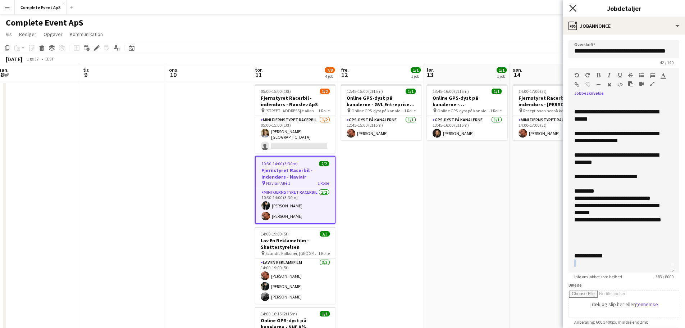
click at [574, 9] on icon at bounding box center [572, 8] width 7 height 7
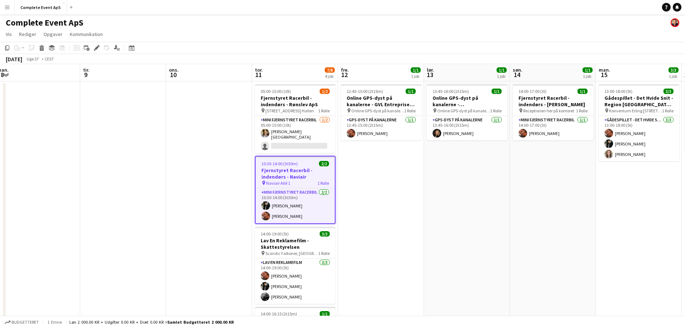
click at [4, 6] on button "Menu" at bounding box center [7, 7] width 14 height 14
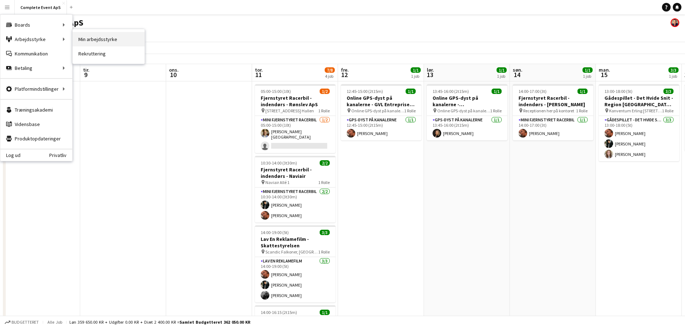
click at [98, 39] on link "Min arbejdsstyrke" at bounding box center [109, 39] width 72 height 14
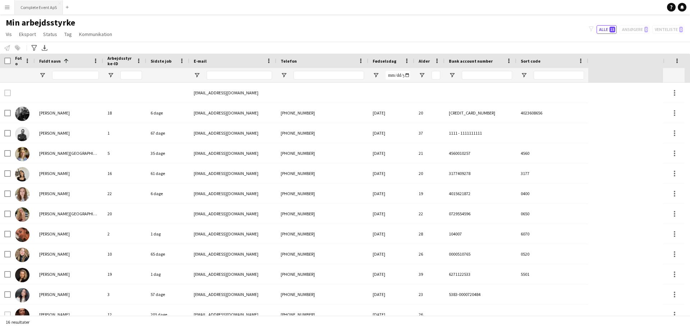
click at [36, 6] on button "Complete Event ApS Luk" at bounding box center [39, 7] width 48 height 14
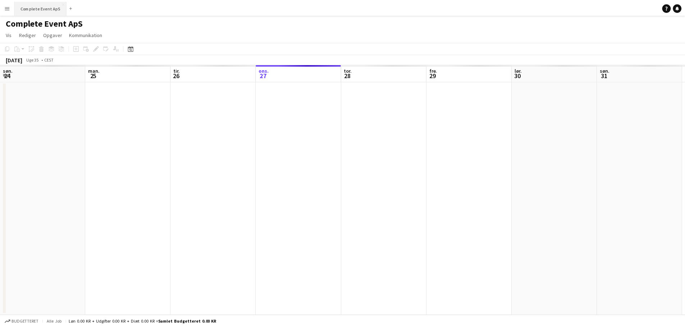
scroll to position [0, 172]
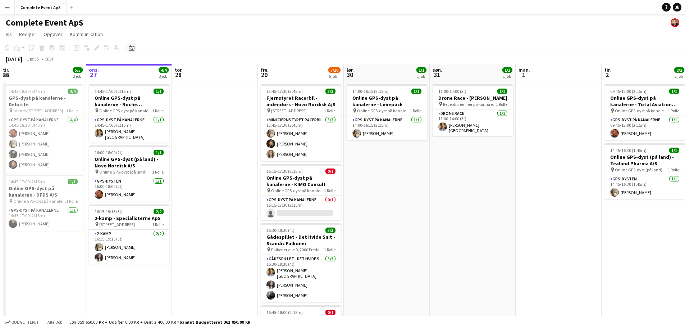
click at [132, 45] on div "Datovælger" at bounding box center [131, 48] width 9 height 9
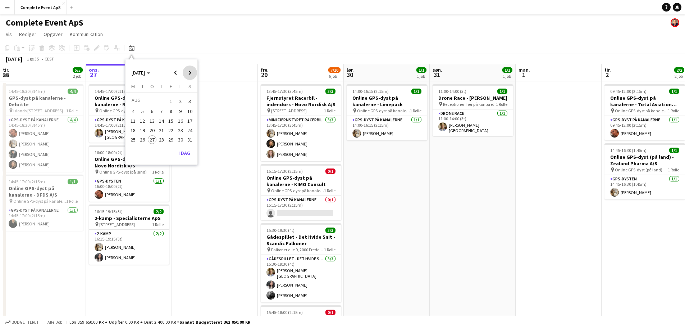
click at [189, 71] on span "Next month" at bounding box center [190, 72] width 14 height 14
click at [163, 120] on span "11" at bounding box center [161, 119] width 9 height 9
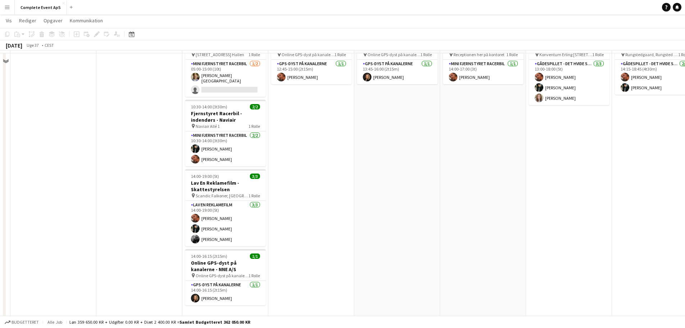
scroll to position [72, 0]
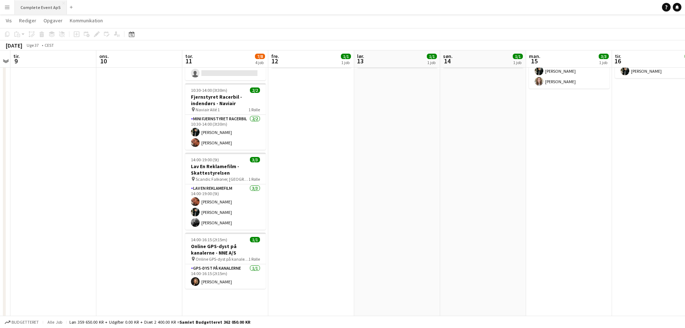
click at [38, 11] on button "Complete Event ApS Luk" at bounding box center [41, 7] width 52 height 14
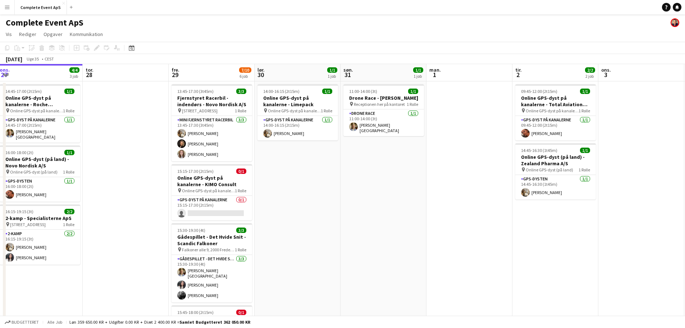
scroll to position [0, 288]
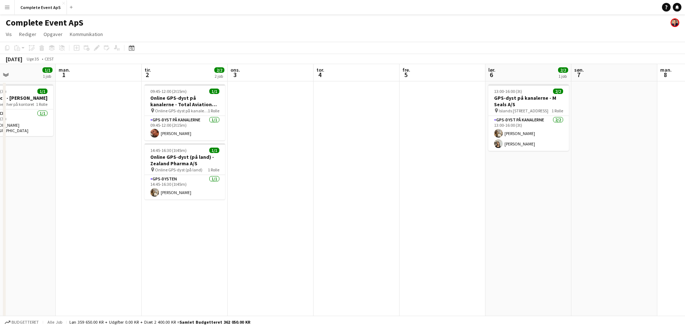
drag, startPoint x: 460, startPoint y: 200, endPoint x: 6, endPoint y: 187, distance: 453.9
click at [0, 191] on app-calendar-viewport "tor. 28 fre. 29 7/10 6 job lør. 30 1/1 1 job søn. 31 1/1 1 job man. 1 tir. 2 2/…" at bounding box center [342, 279] width 685 height 430
click at [134, 49] on icon "Datovælger" at bounding box center [132, 48] width 6 height 6
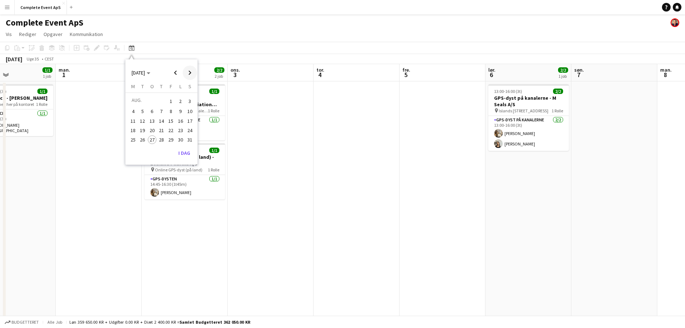
click at [189, 72] on span "Next month" at bounding box center [190, 72] width 14 height 14
click at [161, 118] on span "11" at bounding box center [161, 119] width 9 height 9
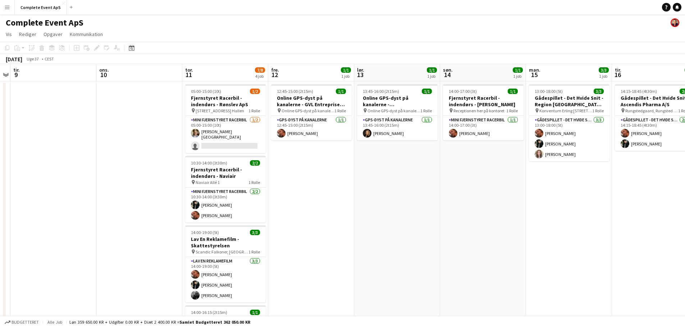
scroll to position [36, 0]
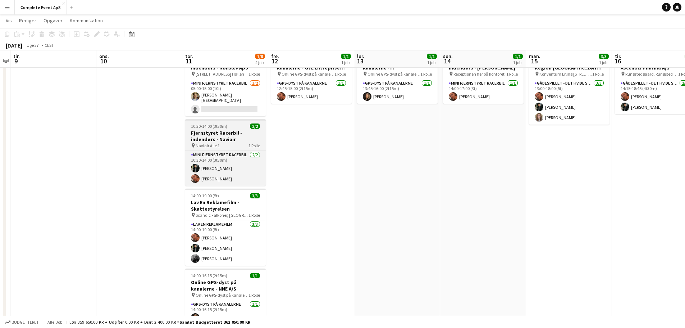
click at [235, 125] on div "10:30-14:00 (3t30m) 2/2" at bounding box center [225, 125] width 81 height 5
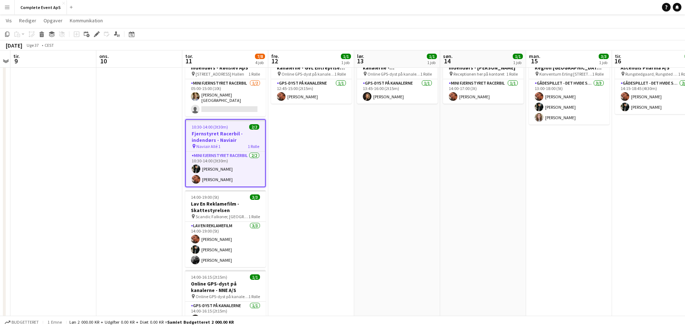
click at [292, 134] on app-date-cell "12:45-15:00 (2t15m) 1/1 Online GPS-dyst på kanalerne - GVL Entreprise A/S pin O…" at bounding box center [311, 251] width 86 height 413
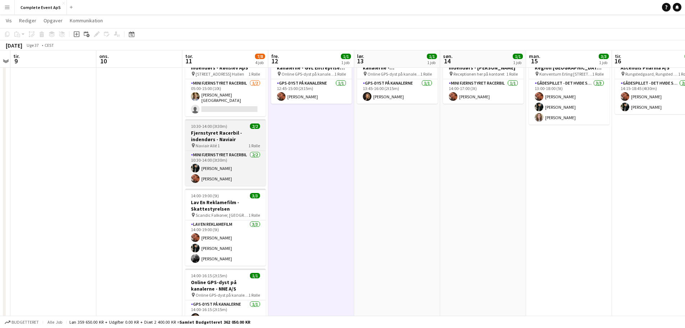
click at [247, 129] on h3 "Fjernstyret Racerbil - indendørs - Naviair" at bounding box center [225, 135] width 81 height 13
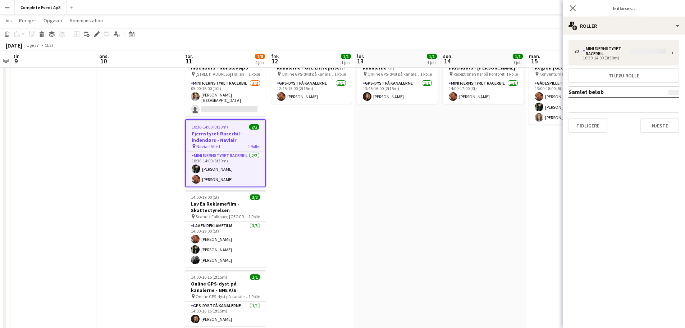
type input "**********"
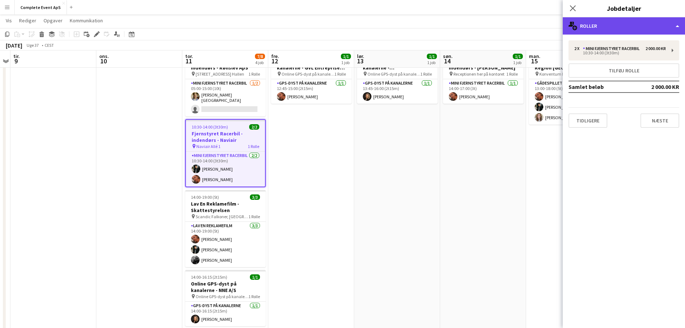
click at [603, 25] on div "multiple-users-add Roller" at bounding box center [624, 25] width 122 height 17
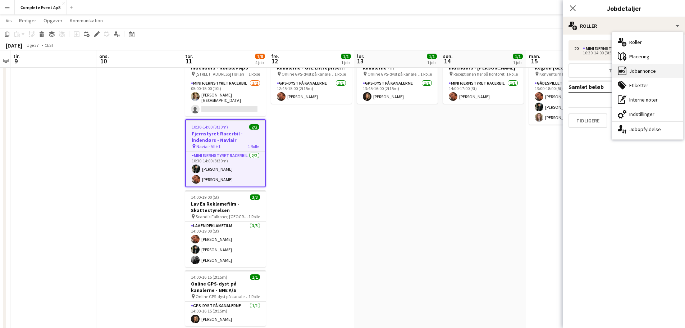
click at [643, 70] on div "ads-window Jobannonce" at bounding box center [647, 71] width 71 height 14
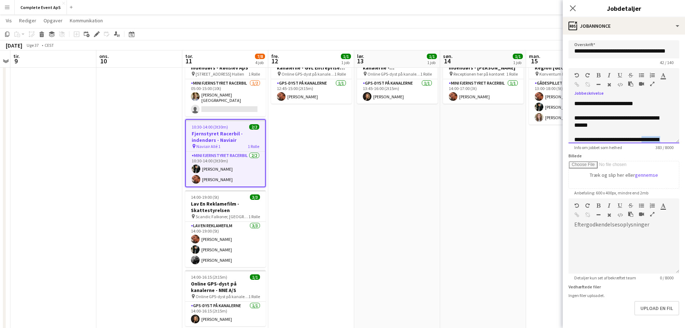
drag, startPoint x: 670, startPoint y: 143, endPoint x: 676, endPoint y: 205, distance: 62.8
click at [675, 218] on form "**********" at bounding box center [624, 195] width 122 height 310
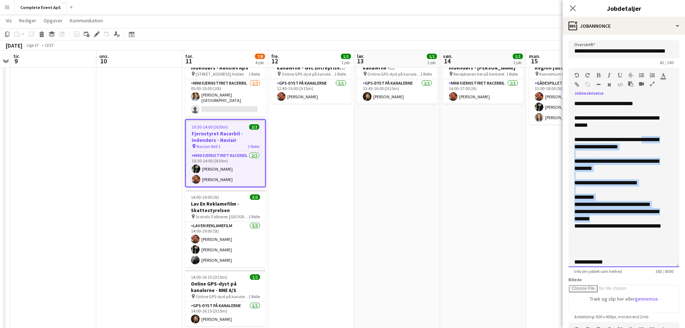
drag, startPoint x: 672, startPoint y: 142, endPoint x: 644, endPoint y: 292, distance: 152.7
click at [644, 267] on div "**********" at bounding box center [623, 183] width 111 height 167
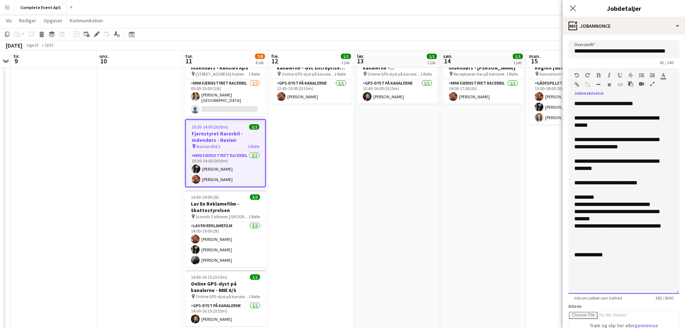
click at [613, 243] on div at bounding box center [623, 240] width 99 height 7
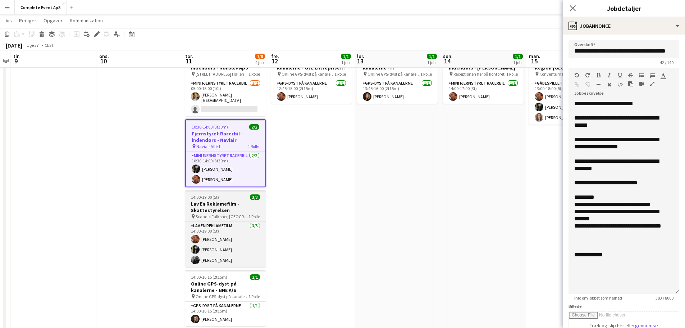
click at [232, 200] on h3 "Lav En Reklamefilm - Skattestyrelsen" at bounding box center [225, 206] width 81 height 13
type input "**********"
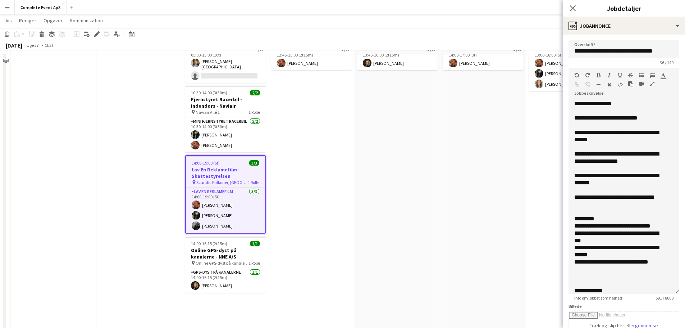
scroll to position [72, 0]
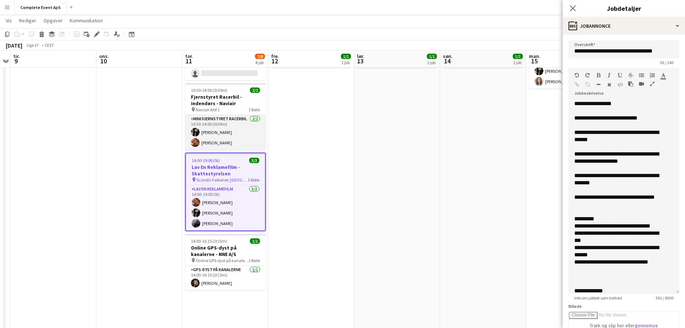
click at [244, 123] on app-card-role "Mini Fjernstyret Racerbil [DATE] 10:30-14:00 (3t30m) [PERSON_NAME] [PERSON_NAME]" at bounding box center [225, 132] width 81 height 35
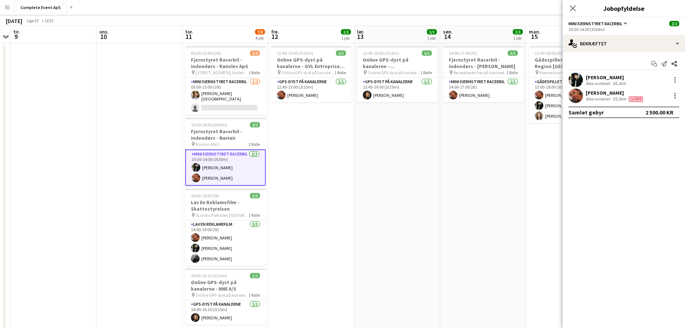
scroll to position [0, 0]
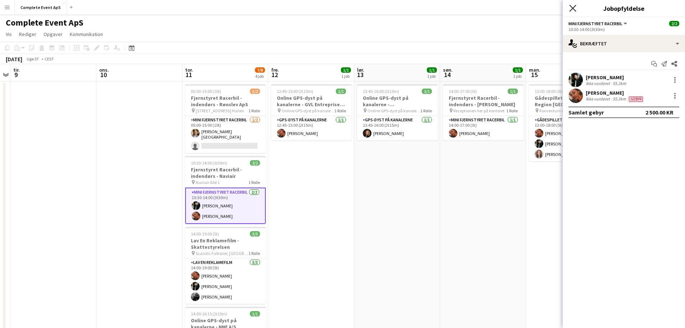
click at [573, 10] on icon "Luk pop-in" at bounding box center [572, 8] width 7 height 7
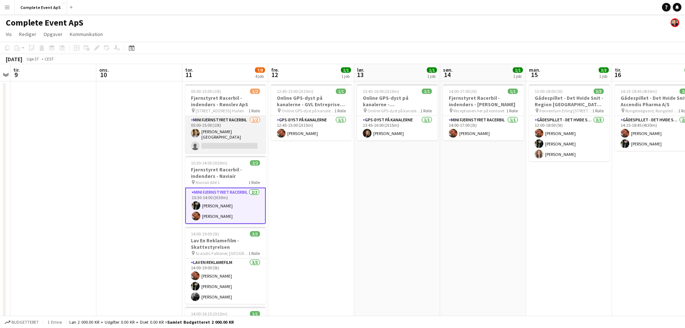
click at [227, 141] on app-card-role "Mini Fjernstyret Racerbil [DATE] 05:00-15:00 (10t) [PERSON_NAME][GEOGRAPHIC_DAT…" at bounding box center [225, 134] width 81 height 37
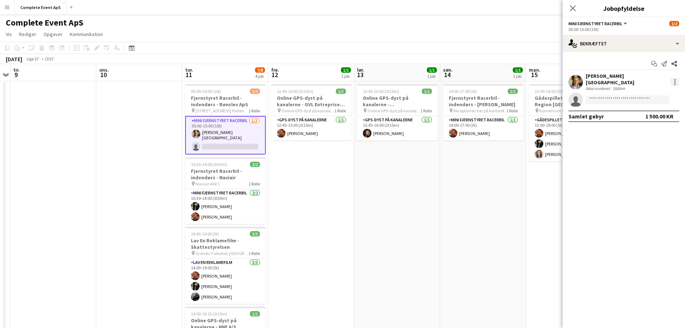
click at [675, 79] on div at bounding box center [674, 79] width 1 height 1
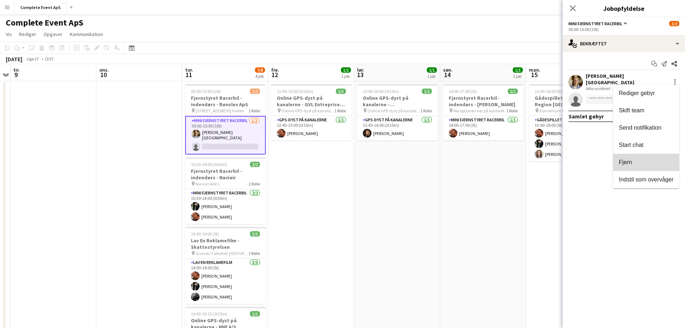
click at [638, 163] on span "Fjern" at bounding box center [646, 162] width 55 height 6
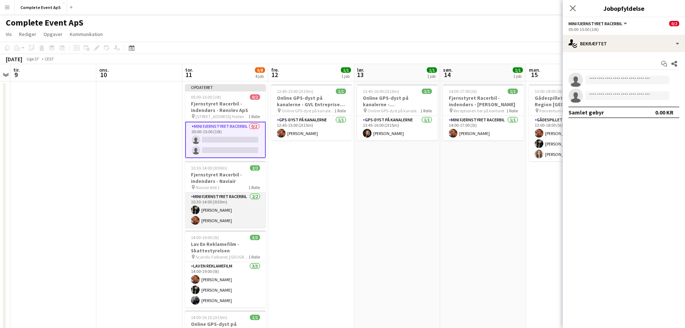
click at [241, 204] on app-card-role "Mini Fjernstyret Racerbil [DATE] 10:30-14:00 (3t30m) [PERSON_NAME] [PERSON_NAME]" at bounding box center [225, 209] width 81 height 35
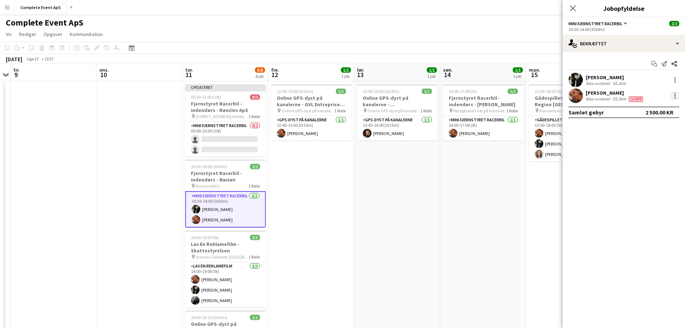
click at [674, 95] on div at bounding box center [675, 95] width 9 height 9
click at [583, 159] on div at bounding box center [342, 164] width 685 height 328
click at [671, 95] on div at bounding box center [675, 95] width 9 height 9
click at [633, 173] on button "Fjern" at bounding box center [646, 177] width 66 height 17
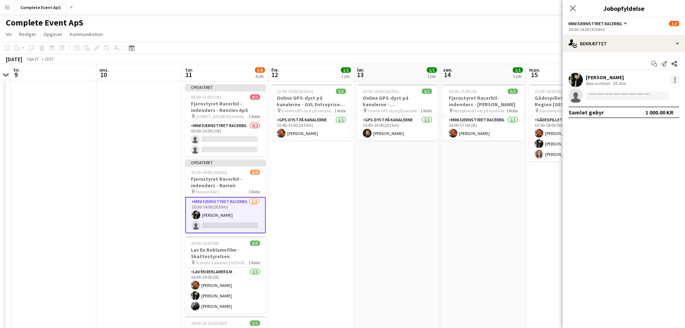
click at [673, 82] on div at bounding box center [675, 80] width 9 height 9
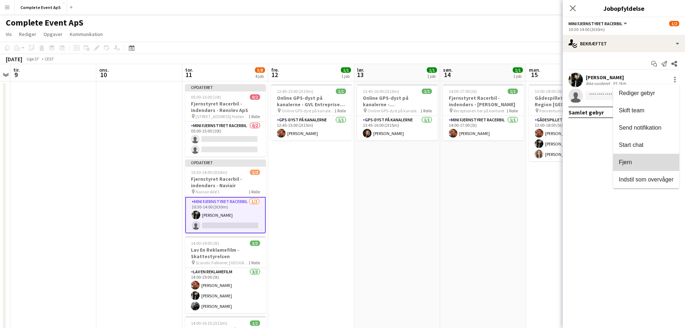
click at [639, 160] on span "Fjern" at bounding box center [646, 162] width 55 height 6
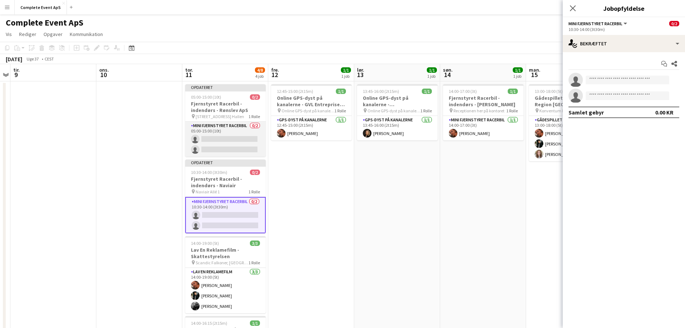
click at [236, 135] on app-card-role "Mini Fjernstyret Racerbil 0/2 05:00-15:00 (10t) single-neutral-actions single-n…" at bounding box center [225, 139] width 81 height 35
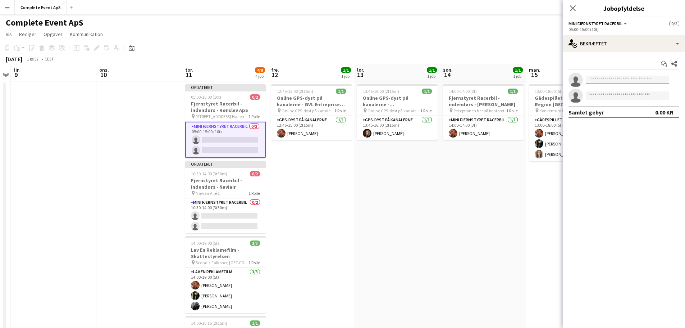
click at [596, 79] on input at bounding box center [627, 80] width 83 height 9
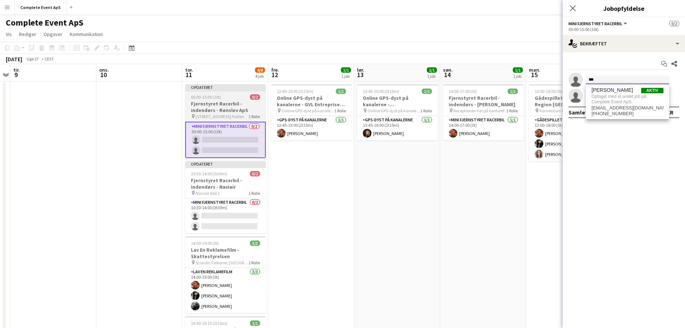
type input "***"
click at [213, 95] on span "05:00-15:00 (10t)" at bounding box center [206, 96] width 30 height 5
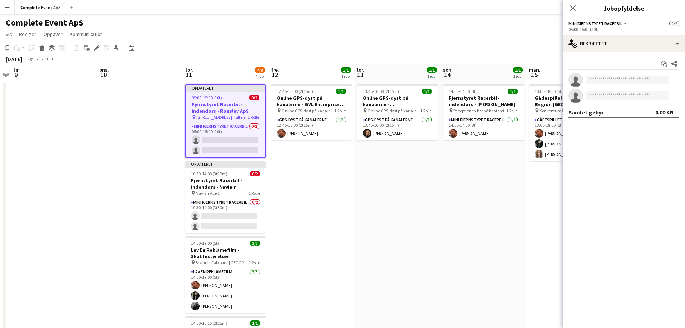
click at [354, 204] on app-date-cell "12:45-15:00 (2t15m) 1/1 Online GPS-dyst på kanalerne - GVL Entreprise A/S pin O…" at bounding box center [311, 287] width 86 height 413
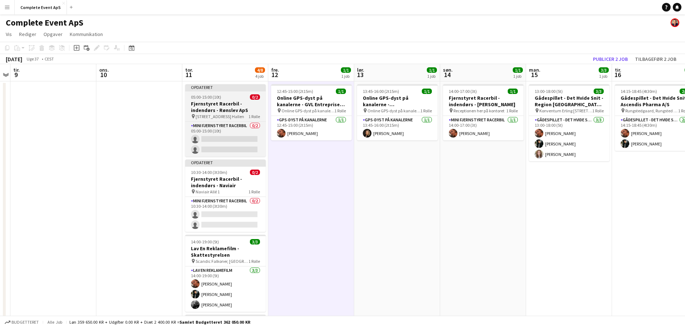
click at [232, 105] on h3 "Fjernstyret Racerbil - indendørs - Rønslev ApS" at bounding box center [225, 106] width 81 height 13
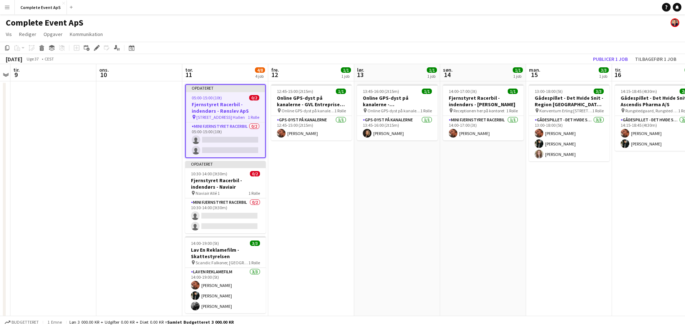
click at [232, 105] on h3 "Fjernstyret Racerbil - indendørs - Rønslev ApS" at bounding box center [225, 107] width 79 height 13
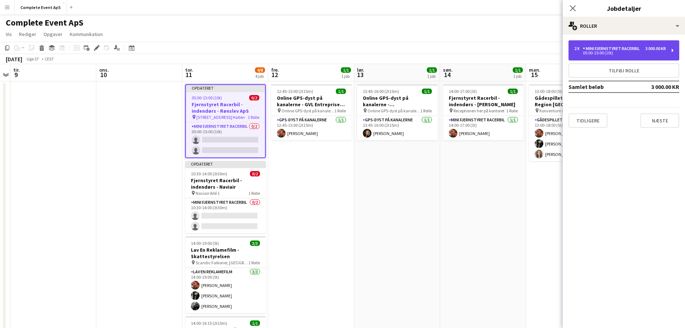
click at [602, 49] on div "Mini Fjernstyret Racerbil" at bounding box center [613, 48] width 60 height 5
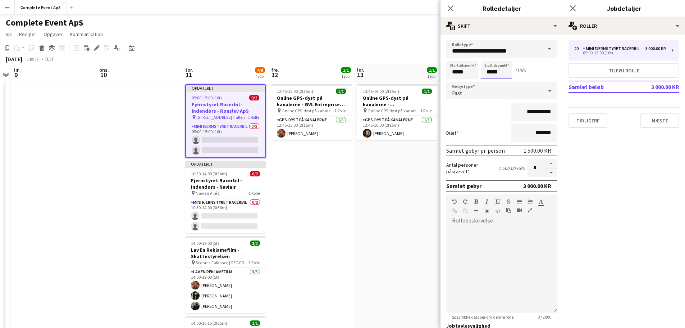
click at [481, 75] on input "*****" at bounding box center [497, 70] width 32 height 18
type input "*****"
click at [417, 198] on app-date-cell "13:45-16:00 (2t15m) 1/1 Online GPS-dyst på kanalerne - [GEOGRAPHIC_DATA] pin On…" at bounding box center [397, 287] width 86 height 413
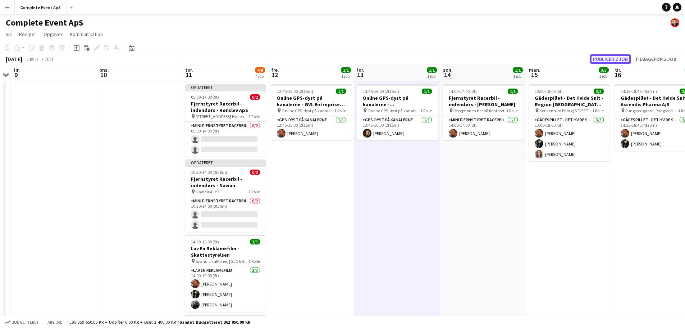
click at [614, 56] on button "Publicer 2 job" at bounding box center [610, 58] width 41 height 9
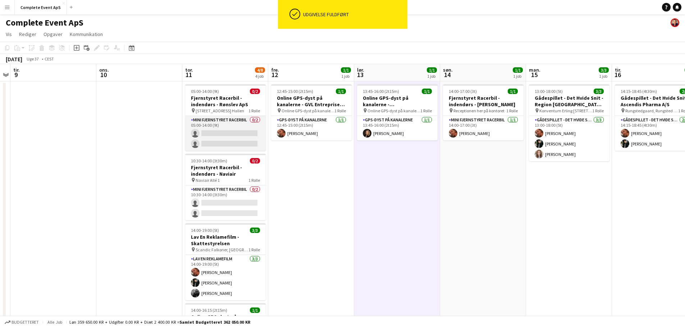
click at [220, 132] on app-card-role "Mini Fjernstyret Racerbil 0/2 05:00-14:00 (9t) single-neutral-actions single-ne…" at bounding box center [225, 133] width 81 height 35
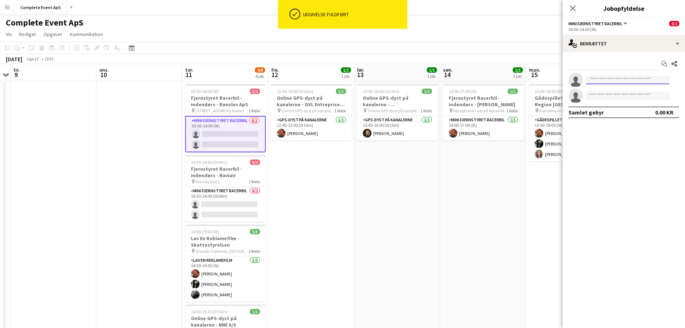
click at [611, 81] on input at bounding box center [627, 80] width 83 height 9
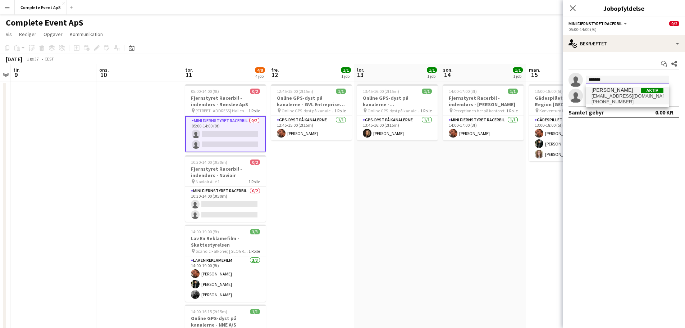
type input "*******"
click at [615, 96] on span "[EMAIL_ADDRESS][DOMAIN_NAME]" at bounding box center [627, 96] width 72 height 6
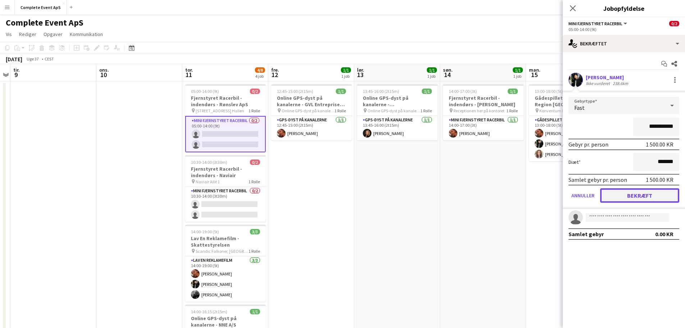
click at [640, 198] on button "Bekræft" at bounding box center [639, 195] width 79 height 14
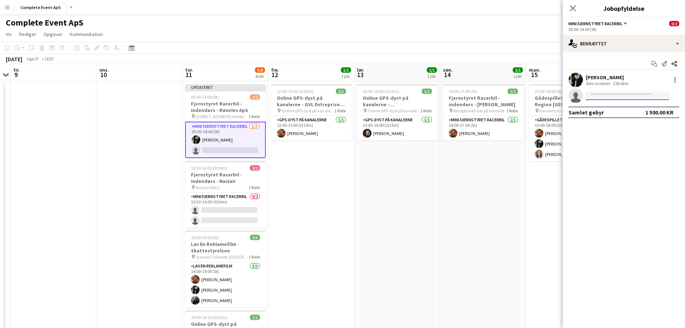
click at [602, 96] on input at bounding box center [627, 95] width 83 height 9
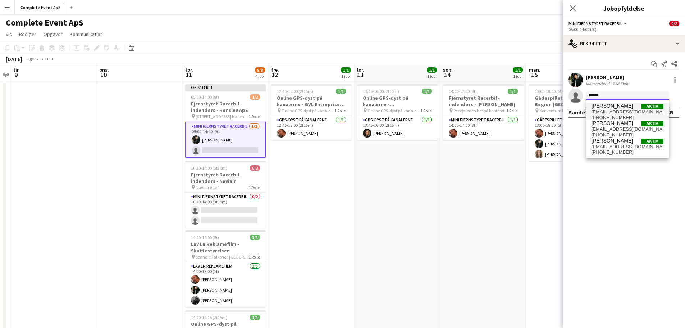
type input "******"
click at [603, 110] on span "[EMAIL_ADDRESS][DOMAIN_NAME]" at bounding box center [627, 112] width 72 height 6
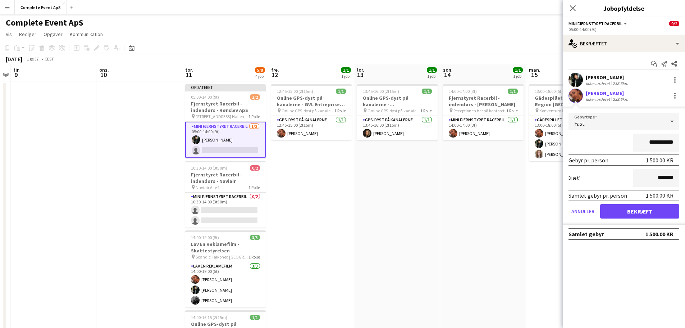
drag, startPoint x: 641, startPoint y: 143, endPoint x: 715, endPoint y: 150, distance: 74.0
click at [685, 150] on html "Menu Boards Boards Boards Alle job Status Arbejdsstyrke Arbejdsstyrke Min arbej…" at bounding box center [342, 253] width 685 height 507
type input "********"
click at [645, 211] on button "Bekræft" at bounding box center [639, 211] width 79 height 14
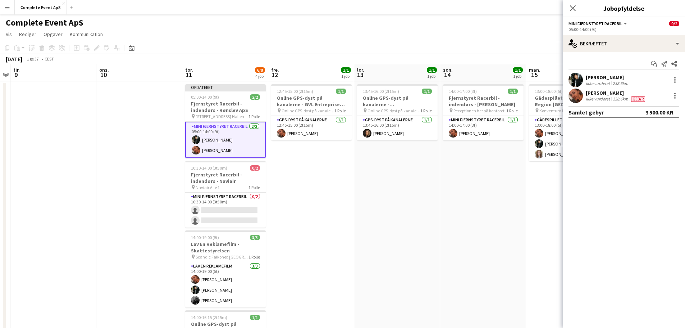
click at [492, 191] on app-date-cell "14:00-17:00 (3t) 1/1 Fjernstyret Racerbil - indendørs - [PERSON_NAME] pin Recep…" at bounding box center [483, 287] width 86 height 413
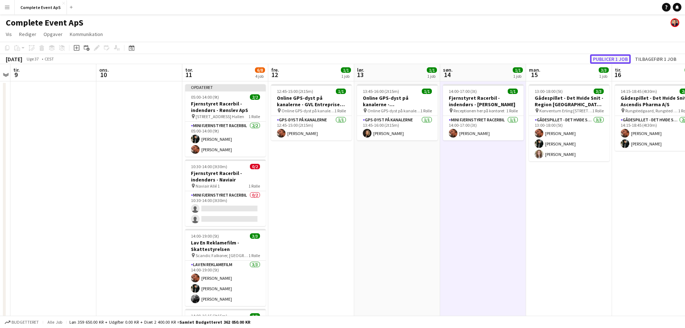
click at [606, 58] on button "Publicer 1 job" at bounding box center [610, 58] width 41 height 9
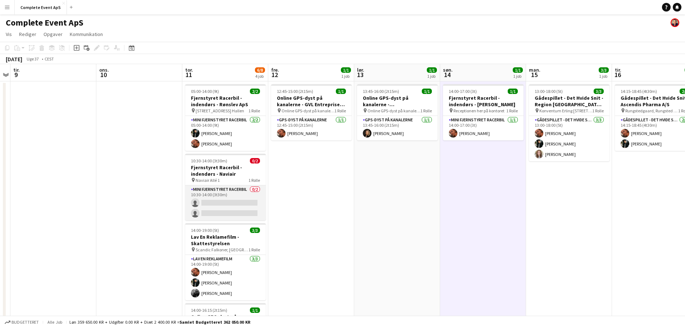
click at [229, 202] on app-card-role "Mini Fjernstyret Racerbil 0/2 10:30-14:00 (3t30m) single-neutral-actions single…" at bounding box center [225, 202] width 81 height 35
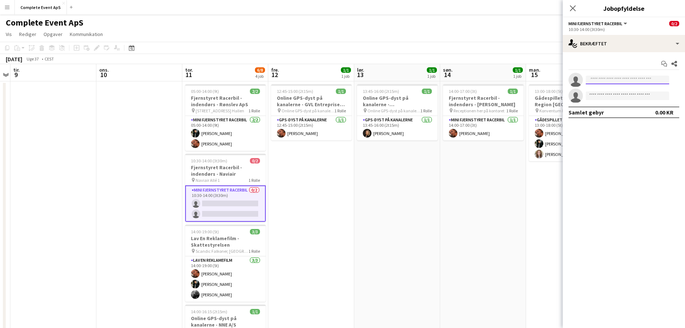
click at [596, 79] on input at bounding box center [627, 80] width 83 height 9
type input "******"
click at [623, 95] on span "[EMAIL_ADDRESS][DOMAIN_NAME]" at bounding box center [627, 96] width 72 height 6
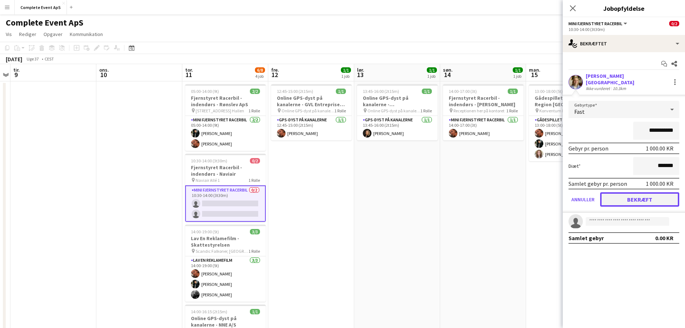
click at [637, 196] on button "Bekræft" at bounding box center [639, 199] width 79 height 14
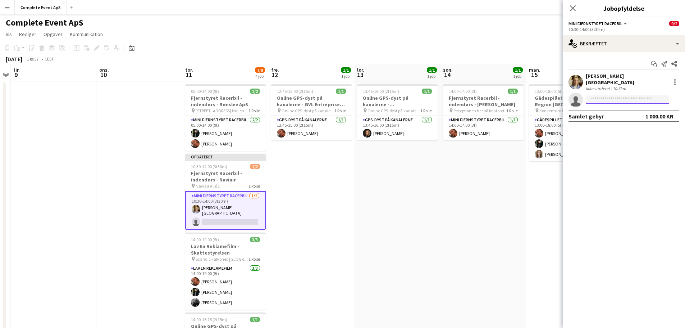
click at [616, 99] on input at bounding box center [627, 99] width 83 height 9
type input "****"
click at [614, 109] on span "[PERSON_NAME]" at bounding box center [611, 106] width 41 height 6
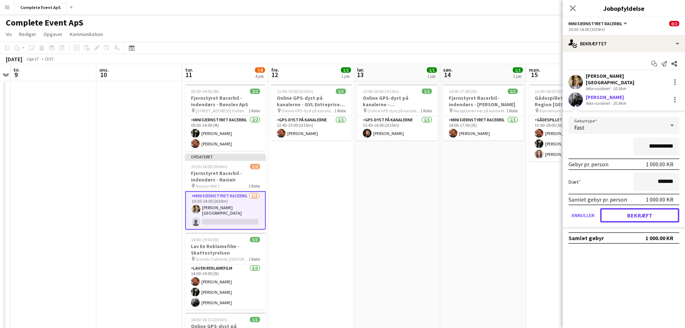
drag, startPoint x: 638, startPoint y: 212, endPoint x: 643, endPoint y: 155, distance: 57.8
click at [643, 155] on form "**********" at bounding box center [624, 173] width 122 height 112
drag, startPoint x: 643, startPoint y: 142, endPoint x: 676, endPoint y: 141, distance: 33.5
click at [676, 141] on input "**********" at bounding box center [656, 146] width 46 height 18
type input "******"
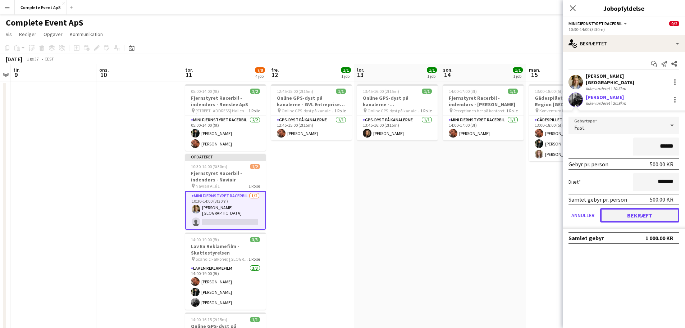
click at [636, 211] on button "Bekræft" at bounding box center [639, 215] width 79 height 14
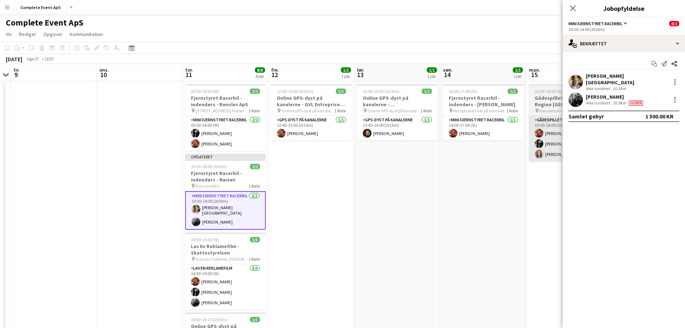
click at [465, 215] on app-date-cell "14:00-17:00 (3t) 1/1 Fjernstyret Racerbil - indendørs - [PERSON_NAME] pin Recep…" at bounding box center [483, 287] width 86 height 413
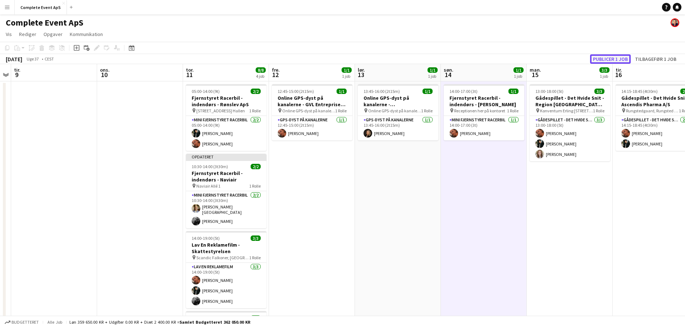
click at [602, 59] on button "Publicer 1 job" at bounding box center [610, 58] width 41 height 9
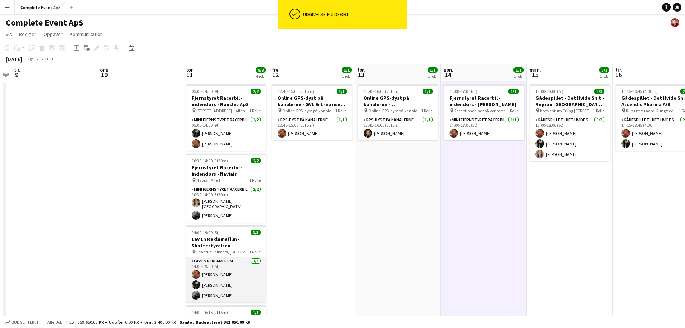
click at [236, 271] on app-card-role "Lav En Reklamefilm [DATE] 14:00-19:00 (5t) [PERSON_NAME] [PERSON_NAME] [PERSON_…" at bounding box center [226, 279] width 81 height 45
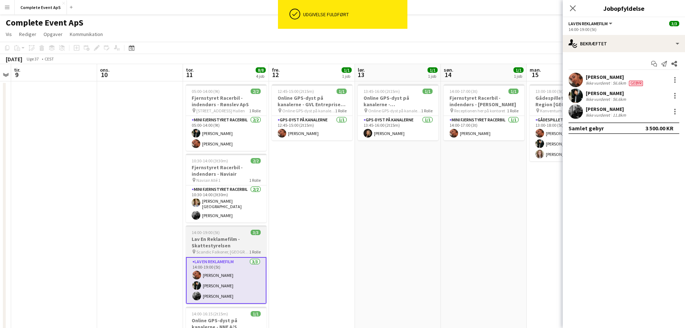
click at [221, 229] on div "14:00-19:00 (5t) 3/3" at bounding box center [226, 231] width 81 height 5
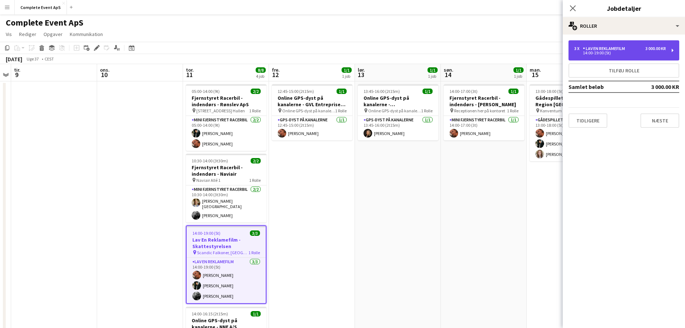
click at [602, 48] on div "Lav En Reklamefilm" at bounding box center [605, 48] width 45 height 5
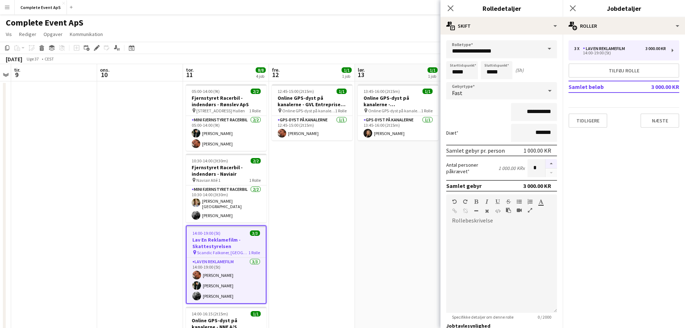
click at [547, 165] on button "button" at bounding box center [551, 163] width 12 height 9
type input "*"
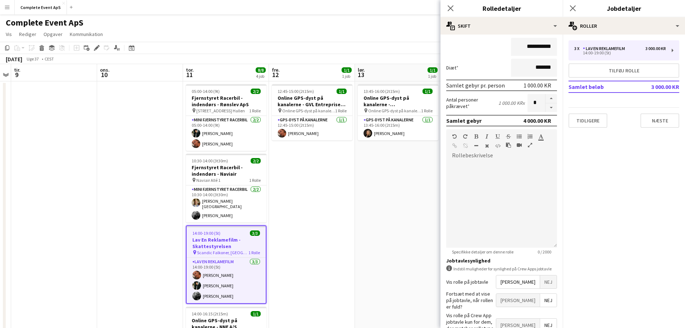
scroll to position [104, 0]
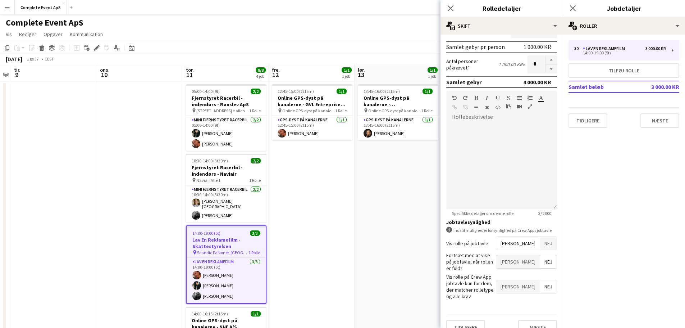
click at [393, 250] on app-date-cell "13:45-16:00 (2t15m) 1/1 Online GPS-dyst på kanalerne - [GEOGRAPHIC_DATA] pin On…" at bounding box center [398, 287] width 86 height 413
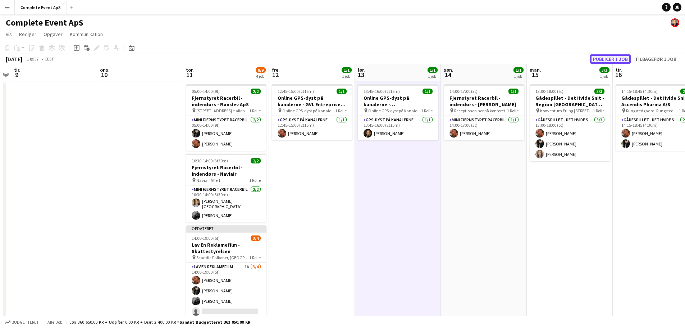
click at [618, 55] on button "Publicer 1 job" at bounding box center [610, 58] width 41 height 9
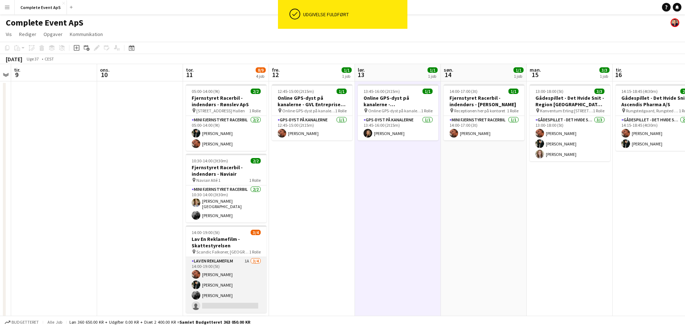
click at [239, 301] on app-card-role "Lav En Reklamefilm 1A [DATE] 14:00-19:00 (5t) [PERSON_NAME] [PERSON_NAME] [PERS…" at bounding box center [226, 285] width 81 height 56
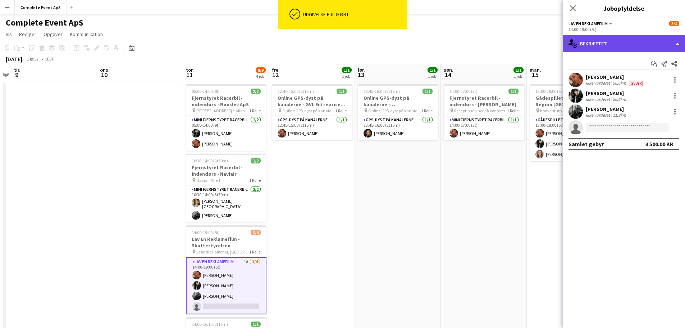
click at [609, 45] on div "single-neutral-actions-check-2 Bekræftet" at bounding box center [624, 43] width 122 height 17
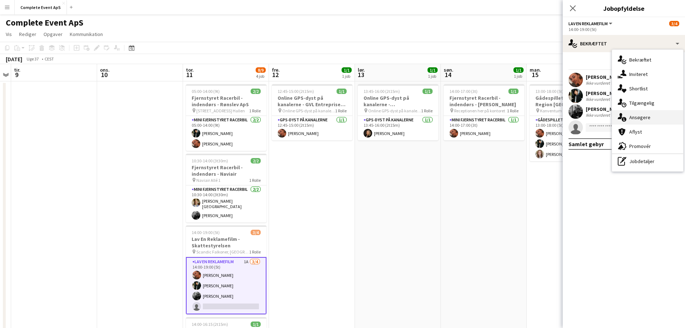
click at [644, 114] on div "single-neutral-actions-information Ansøgere" at bounding box center [647, 117] width 71 height 14
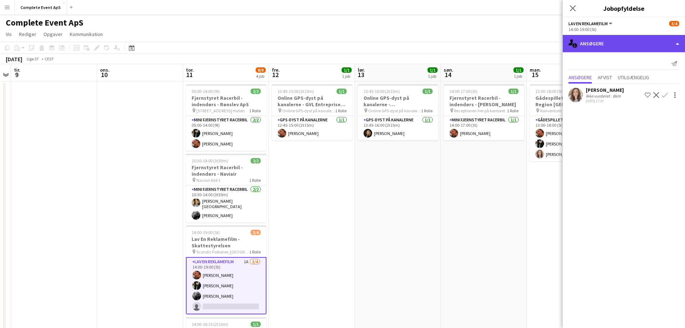
click at [612, 42] on div "single-neutral-actions-information Ansøgere" at bounding box center [624, 43] width 122 height 17
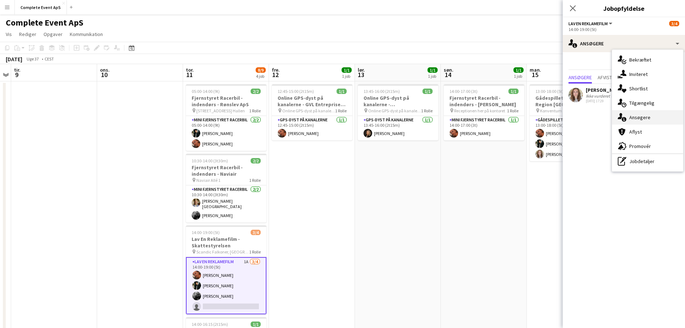
click at [642, 116] on div "single-neutral-actions-information Ansøgere" at bounding box center [647, 117] width 71 height 14
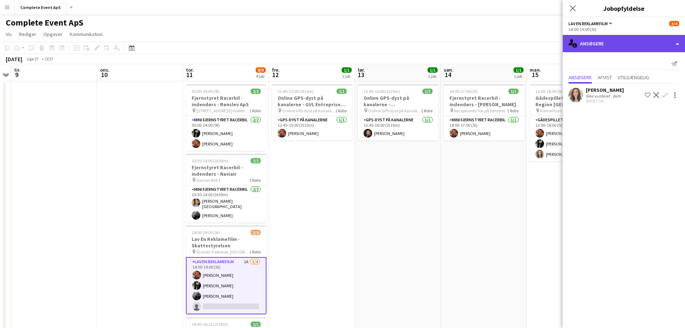
click at [607, 47] on div "single-neutral-actions-information Ansøgere" at bounding box center [624, 43] width 122 height 17
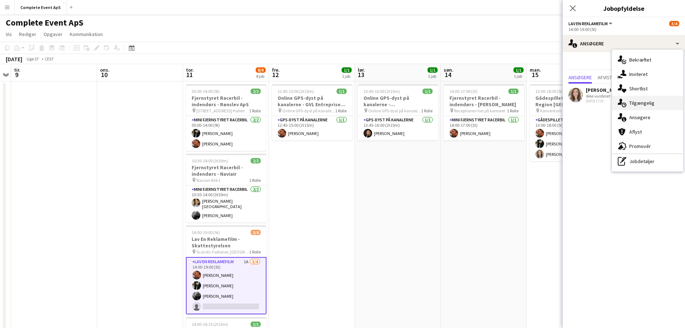
click at [636, 103] on div "single-neutral-actions-upload Tilgængelig" at bounding box center [647, 103] width 71 height 14
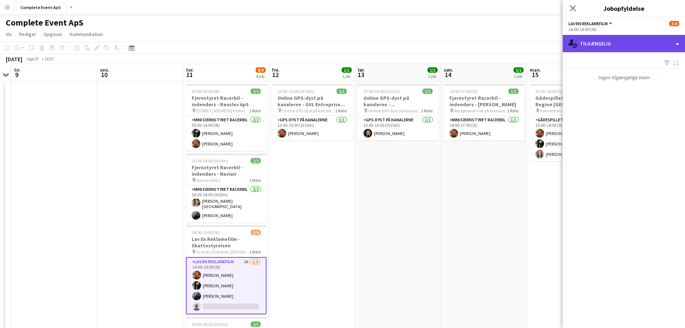
click at [604, 45] on div "single-neutral-actions-upload Tilgængelig" at bounding box center [624, 43] width 122 height 17
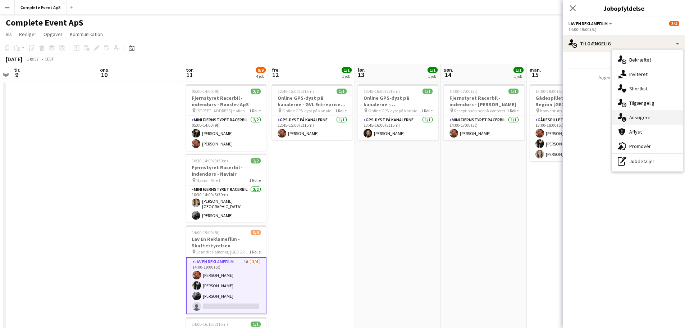
click at [640, 120] on div "single-neutral-actions-information Ansøgere" at bounding box center [647, 117] width 71 height 14
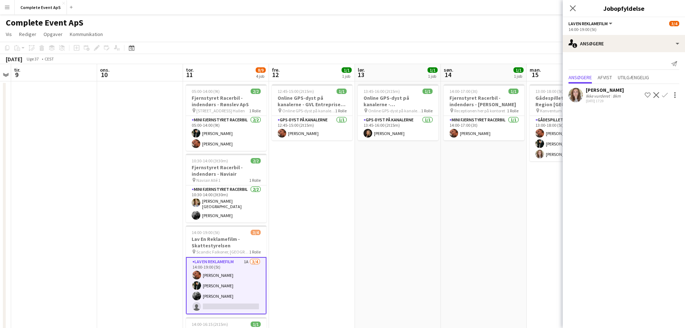
click at [401, 234] on app-date-cell "13:45-16:00 (2t15m) 1/1 Online GPS-dyst på kanalerne - [GEOGRAPHIC_DATA] pin On…" at bounding box center [398, 287] width 86 height 413
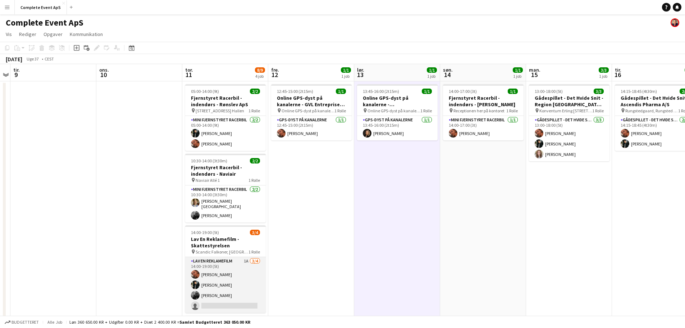
click at [236, 300] on app-card-role "Lav En Reklamefilm 1A [DATE] 14:00-19:00 (5t) [PERSON_NAME] [PERSON_NAME] [PERS…" at bounding box center [225, 285] width 81 height 56
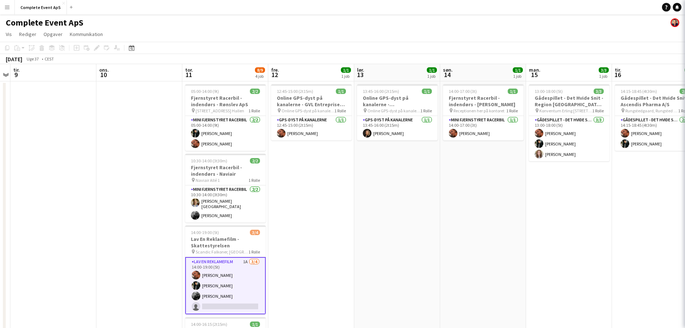
scroll to position [0, 248]
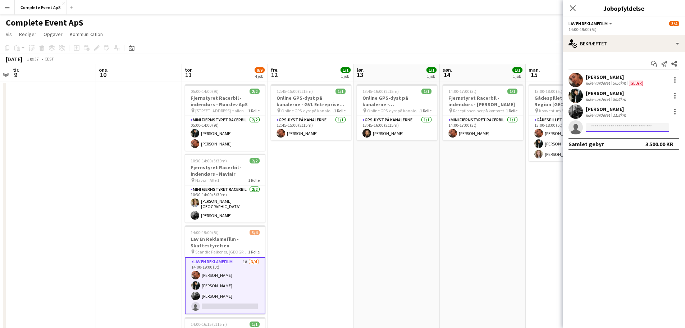
click at [609, 128] on input at bounding box center [627, 127] width 83 height 9
type input "******"
click at [608, 139] on span "[PERSON_NAME][GEOGRAPHIC_DATA]" at bounding box center [616, 137] width 50 height 6
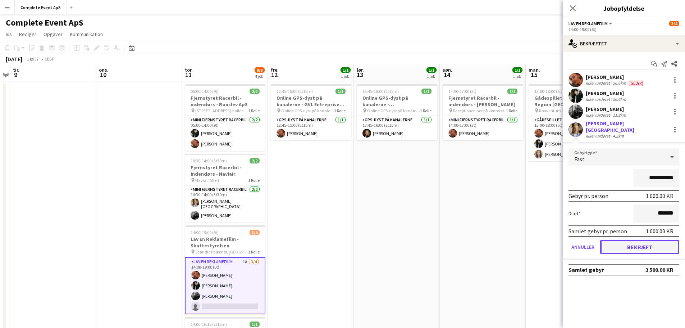
click at [636, 242] on button "Bekræft" at bounding box center [639, 246] width 79 height 14
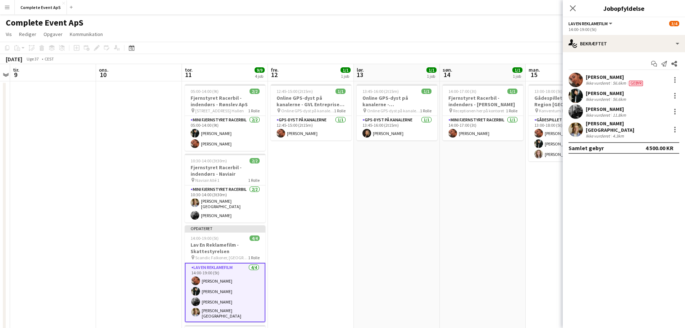
click at [330, 264] on app-date-cell "12:45-15:00 (2t15m) 1/1 Online GPS-dyst på kanalerne - GVL Entreprise A/S pin O…" at bounding box center [311, 287] width 86 height 413
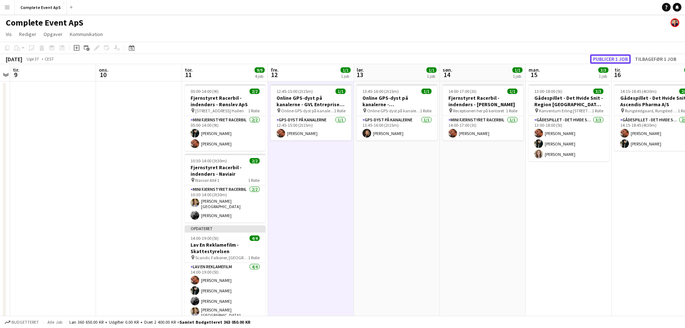
click at [612, 56] on button "Publicer 1 job" at bounding box center [610, 58] width 41 height 9
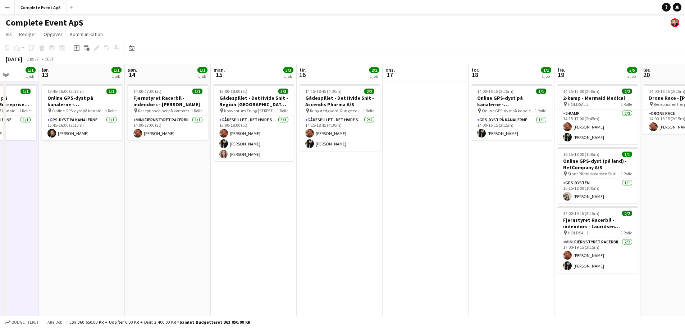
scroll to position [0, 218]
drag, startPoint x: 419, startPoint y: 217, endPoint x: 257, endPoint y: 203, distance: 162.8
click at [257, 203] on app-calendar-viewport "ons. 10 tor. 11 9/9 4 job fre. 12 1/1 1 job lør. 13 1/1 1 job søn. 14 1/1 1 job…" at bounding box center [342, 279] width 685 height 430
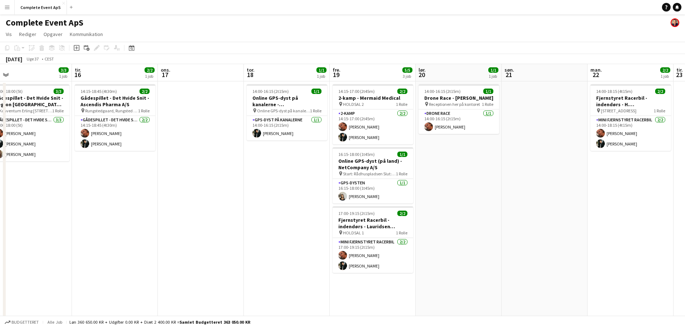
drag, startPoint x: 504, startPoint y: 224, endPoint x: 278, endPoint y: 217, distance: 225.6
click at [278, 217] on app-calendar-viewport "fre. 12 1/1 1 job lør. 13 1/1 1 job søn. 14 1/1 1 job man. 15 3/3 1 job tir. 16…" at bounding box center [342, 279] width 685 height 430
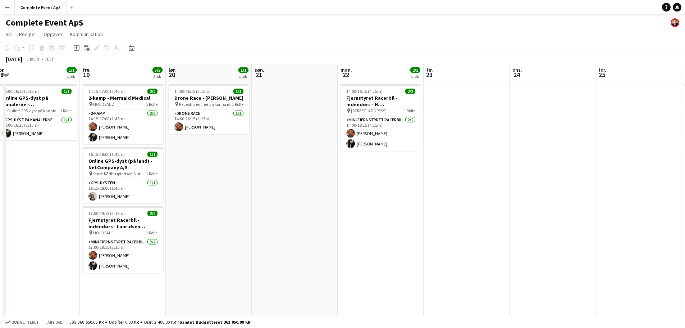
drag, startPoint x: 504, startPoint y: 228, endPoint x: 255, endPoint y: 212, distance: 250.4
click at [255, 212] on app-calendar-viewport "man. 15 3/3 1 job tir. 16 2/2 1 job ons. 17 tor. 18 1/1 1 job fre. 19 5/5 3 job…" at bounding box center [342, 279] width 685 height 430
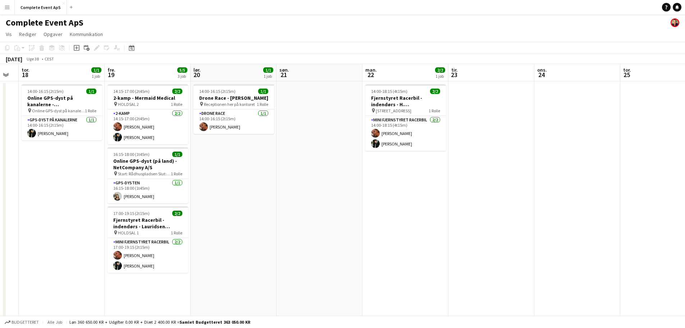
drag, startPoint x: 156, startPoint y: 202, endPoint x: 145, endPoint y: 199, distance: 11.4
click at [147, 201] on app-calendar-viewport "man. 15 3/3 1 job tir. 16 2/2 1 job ons. 17 tor. 18 1/1 1 job fre. 19 5/5 3 job…" at bounding box center [342, 279] width 685 height 430
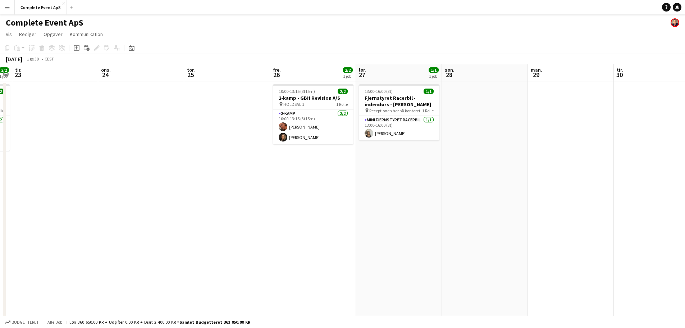
drag, startPoint x: 382, startPoint y: 217, endPoint x: 210, endPoint y: 197, distance: 172.3
click at [214, 201] on app-calendar-viewport "lør. 20 1/1 1 job søn. 21 man. 22 2/2 1 job tir. 23 ons. 24 tor. 25 fre. 26 2/2…" at bounding box center [342, 279] width 685 height 430
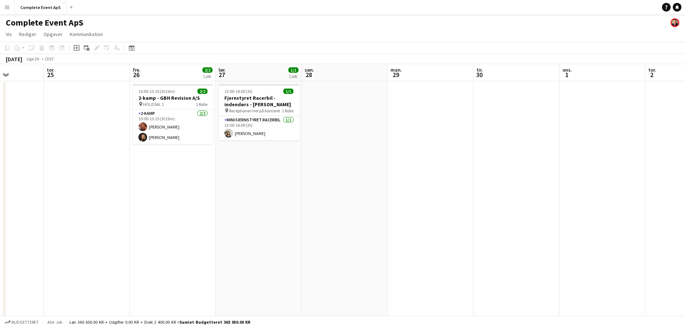
click at [253, 204] on app-calendar-viewport "man. 22 2/2 1 job tir. 23 ons. 24 tor. 25 fre. 26 2/2 1 job lør. 27 1/1 1 job s…" at bounding box center [342, 279] width 685 height 430
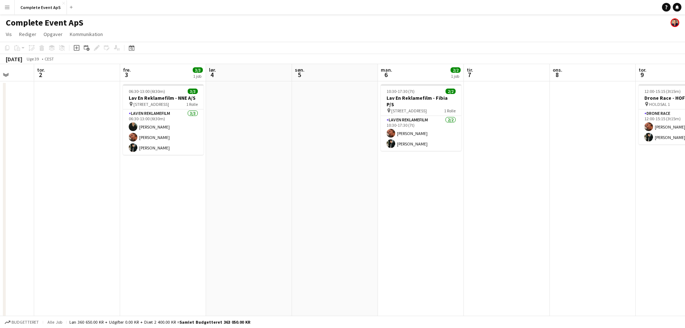
drag, startPoint x: 327, startPoint y: 208, endPoint x: 226, endPoint y: 198, distance: 101.1
click at [231, 200] on app-calendar-viewport "man. 29 tir. 30 ons. 1 tor. 2 fre. 3 3/3 1 job lør. 4 søn. 5 man. 6 2/2 1 job t…" at bounding box center [342, 279] width 685 height 430
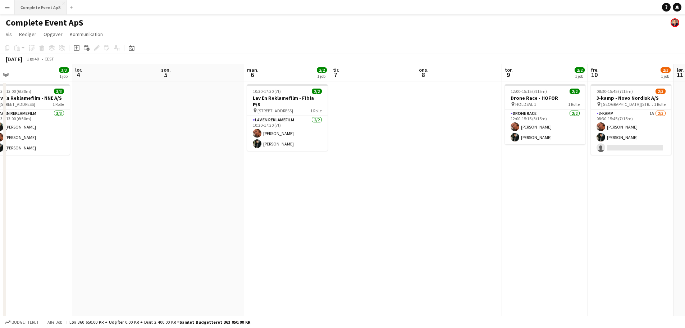
click at [36, 7] on button "Complete Event ApS Luk" at bounding box center [41, 7] width 52 height 14
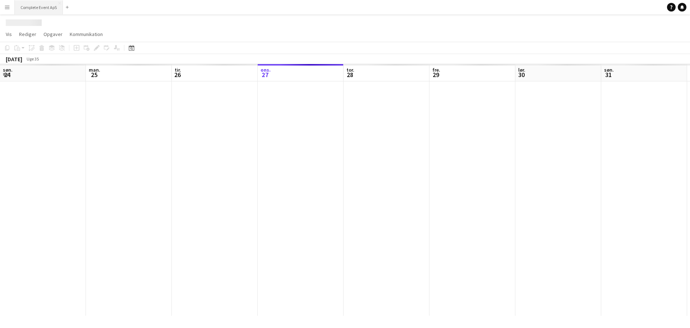
scroll to position [0, 172]
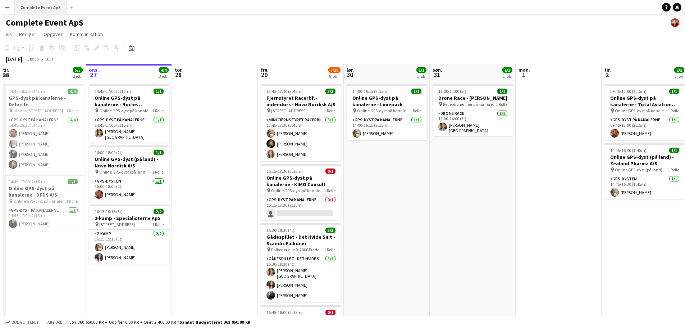
click at [37, 6] on button "Complete Event ApS Luk" at bounding box center [41, 7] width 52 height 14
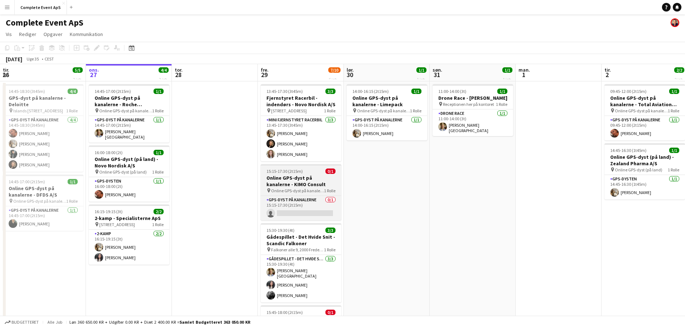
click at [303, 172] on div "15:15-17:30 (2t15m) 0/1" at bounding box center [301, 170] width 81 height 5
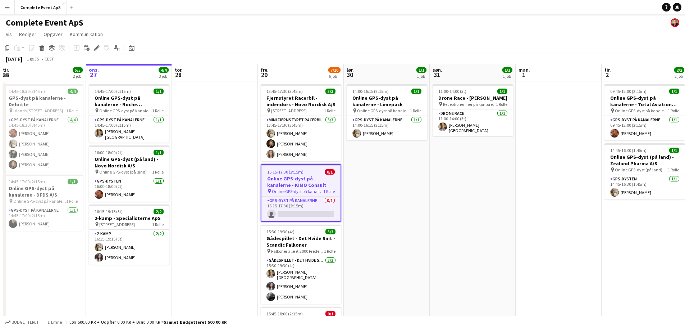
click at [303, 172] on div "15:15-17:30 (2t15m) 0/1" at bounding box center [300, 171] width 79 height 5
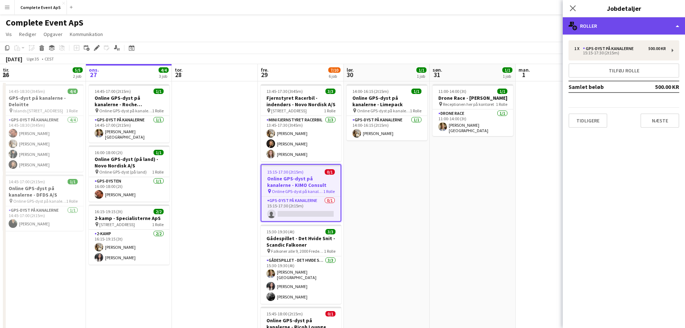
click at [614, 26] on div "multiple-users-add Roller" at bounding box center [624, 25] width 122 height 17
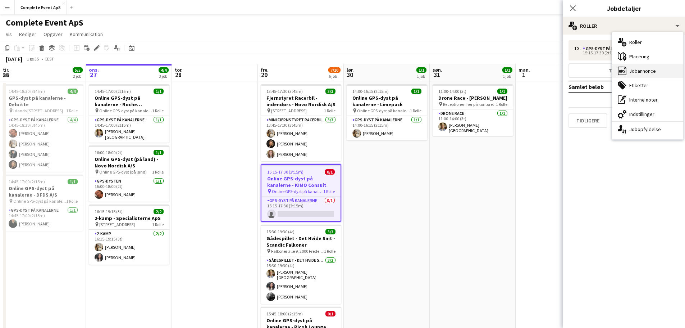
click at [634, 72] on div "ads-window Jobannonce" at bounding box center [647, 71] width 71 height 14
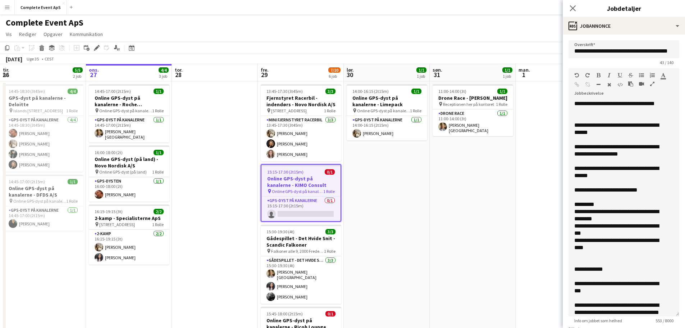
drag, startPoint x: 671, startPoint y: 140, endPoint x: 683, endPoint y: 312, distance: 173.4
click at [683, 312] on mat-expansion-panel "**********" at bounding box center [624, 181] width 122 height 293
click at [444, 173] on app-date-cell "11:00-14:00 (3t) 1/1 Drone Race - [PERSON_NAME] pin Receptionen her på kontoret…" at bounding box center [473, 287] width 86 height 413
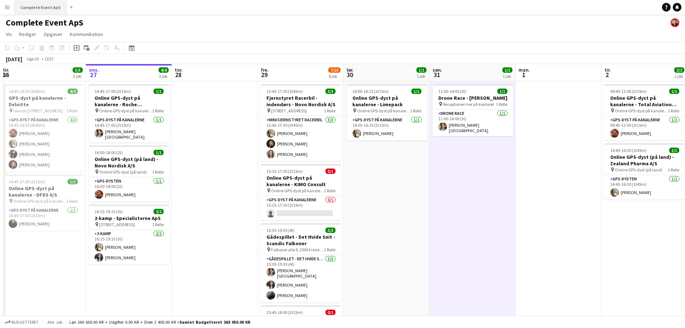
click at [34, 9] on button "Complete Event ApS Luk" at bounding box center [41, 7] width 52 height 14
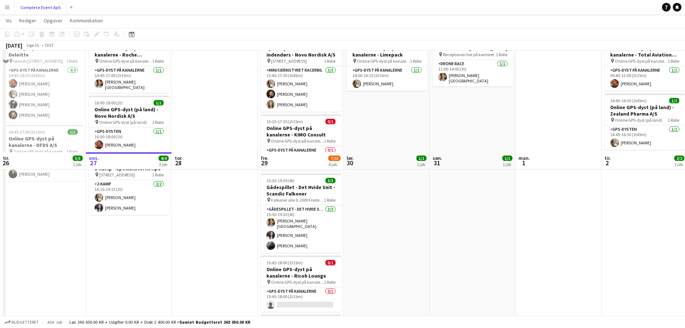
scroll to position [0, 0]
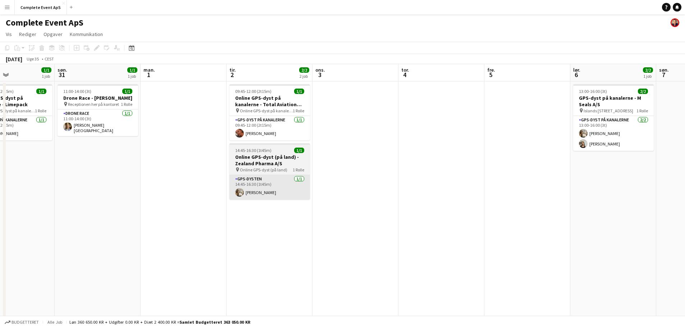
drag, startPoint x: 531, startPoint y: 214, endPoint x: 231, endPoint y: 198, distance: 300.3
click at [192, 191] on app-calendar-viewport "ons. 27 4/4 3 job tor. 28 fre. 29 7/10 6 job lør. 30 1/1 1 job søn. 31 1/1 1 jo…" at bounding box center [342, 279] width 685 height 430
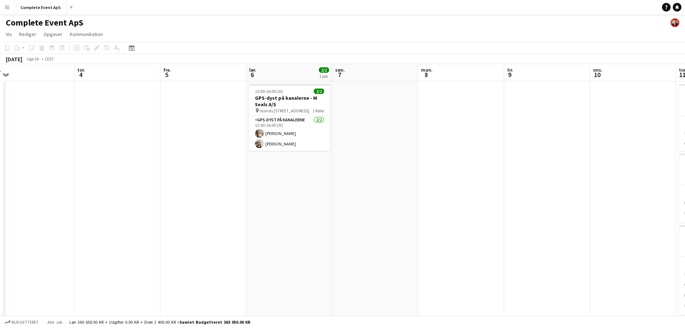
scroll to position [0, 271]
drag, startPoint x: 544, startPoint y: 237, endPoint x: 225, endPoint y: 210, distance: 320.0
click at [225, 210] on app-calendar-viewport "søn. 31 1/1 1 job man. 1 tir. 2 2/2 2 job ons. 3 tor. 4 fre. 5 lør. 6 2/2 1 job…" at bounding box center [342, 279] width 685 height 430
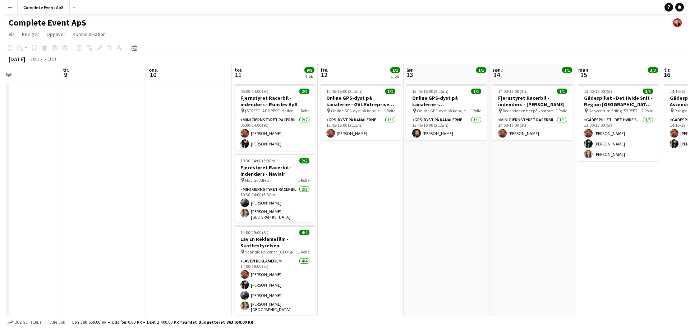
scroll to position [0, 202]
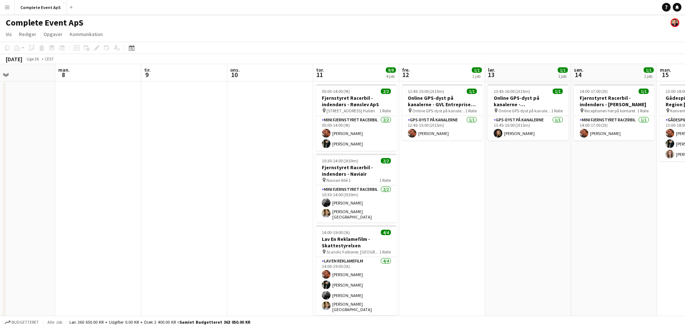
drag, startPoint x: 553, startPoint y: 223, endPoint x: 215, endPoint y: 196, distance: 338.7
click at [215, 196] on app-calendar-viewport "fre. 5 lør. 6 2/2 1 job søn. 7 man. 8 tir. 9 ons. 10 tor. 11 9/9 4 job fre. 12 …" at bounding box center [342, 279] width 685 height 430
click at [35, 0] on button "Complete Event ApS Luk" at bounding box center [41, 7] width 52 height 14
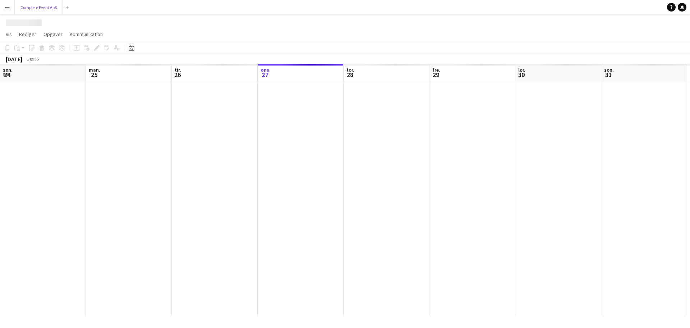
scroll to position [0, 172]
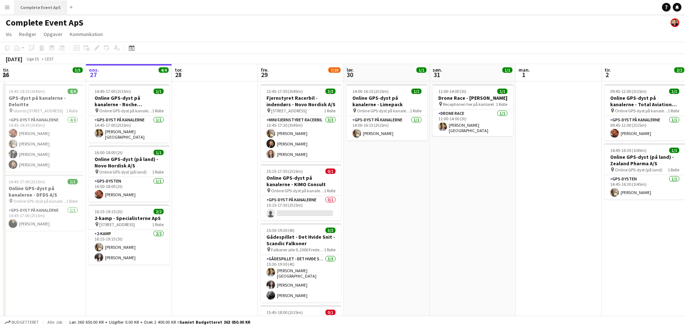
click at [37, 12] on button "Complete Event ApS Luk" at bounding box center [41, 7] width 52 height 14
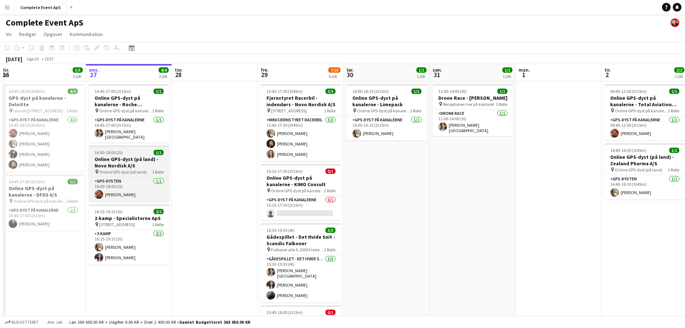
click at [138, 150] on div "16:00-18:00 (2t) 1/1" at bounding box center [129, 152] width 81 height 5
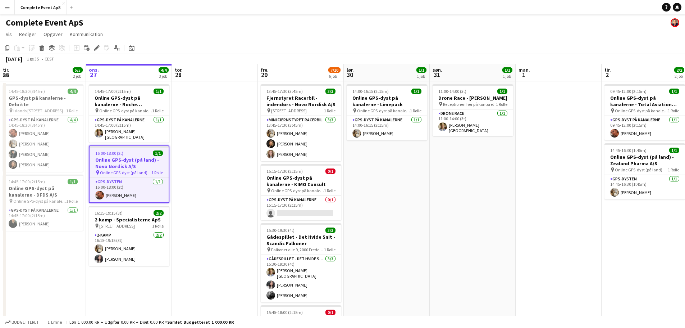
click at [138, 150] on div "16:00-18:00 (2t) 1/1" at bounding box center [129, 152] width 79 height 5
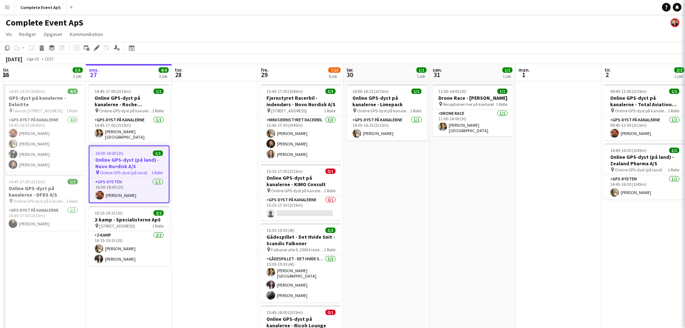
type input "**********"
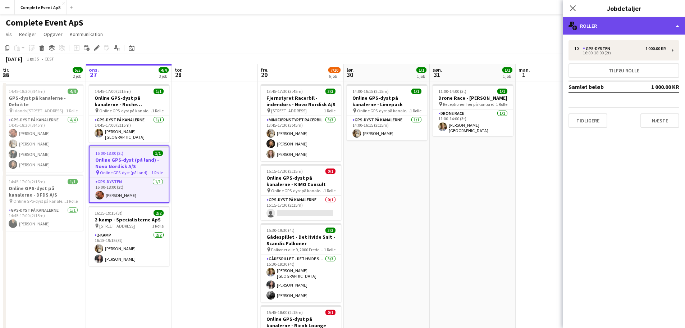
click at [605, 18] on div "multiple-users-add Roller" at bounding box center [624, 25] width 122 height 17
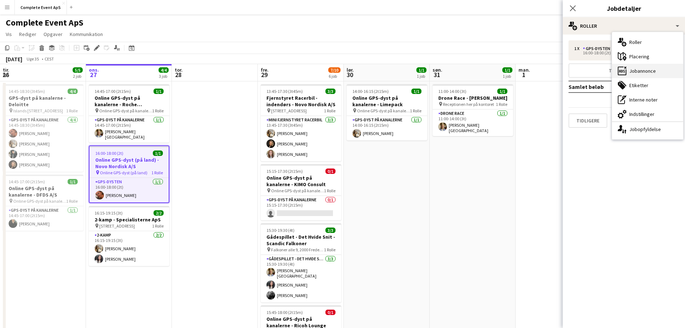
click at [648, 70] on div "ads-window Jobannonce" at bounding box center [647, 71] width 71 height 14
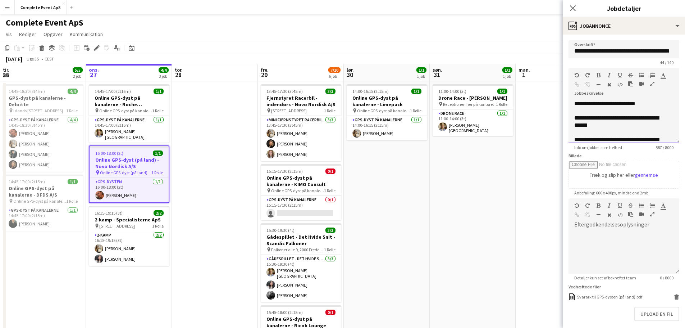
click at [613, 105] on div "**********" at bounding box center [618, 103] width 88 height 7
click at [655, 103] on div "**********" at bounding box center [618, 103] width 88 height 7
click at [653, 119] on div "**********" at bounding box center [618, 121] width 88 height 14
click at [605, 126] on div "**********" at bounding box center [618, 121] width 88 height 14
click at [520, 262] on app-date-cell at bounding box center [559, 287] width 86 height 413
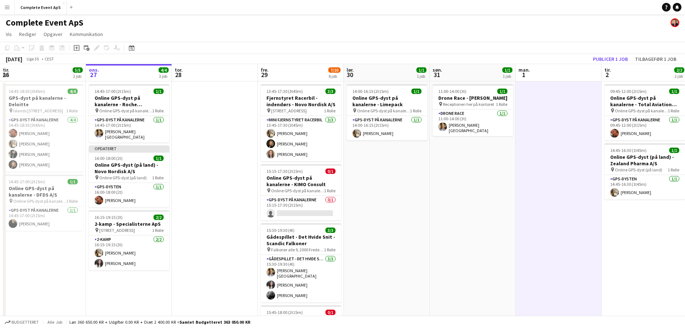
click at [603, 53] on app-toolbar "Kopier Indsæt Indsæt Ctrl+V Indsæt med mandskab Ctrl+Shift+V Indsæt linket opga…" at bounding box center [342, 48] width 685 height 12
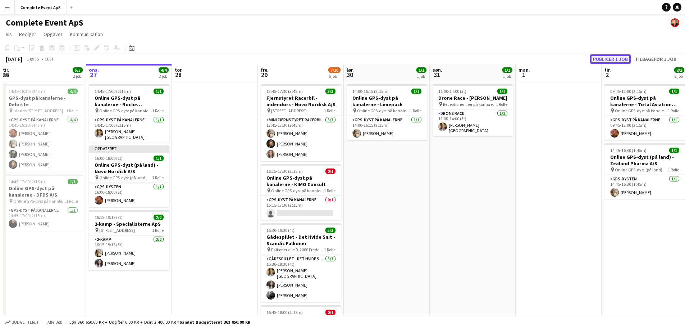
click at [601, 56] on button "Publicer 1 job" at bounding box center [610, 58] width 41 height 9
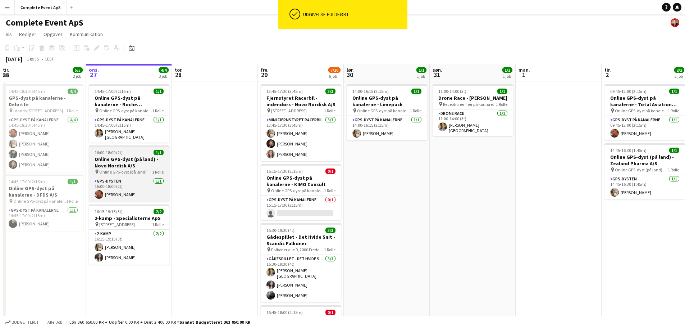
click at [138, 150] on div "16:00-18:00 (2t) 1/1" at bounding box center [129, 152] width 81 height 5
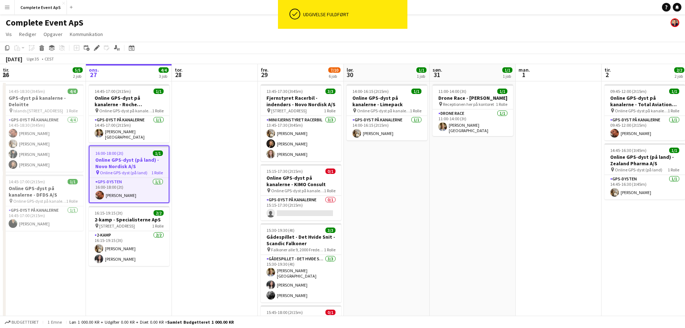
click at [138, 150] on div "16:00-18:00 (2t) 1/1" at bounding box center [129, 152] width 79 height 5
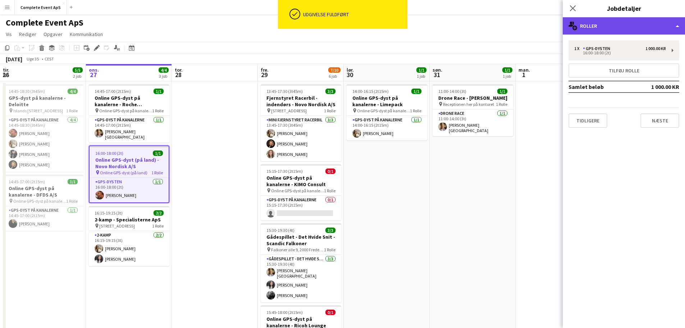
click at [622, 31] on div "multiple-users-add Roller" at bounding box center [624, 25] width 122 height 17
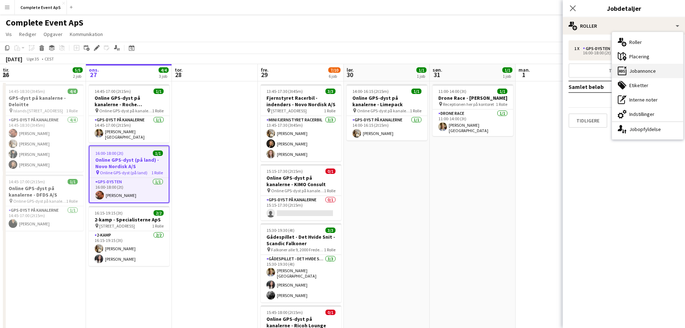
click at [638, 70] on div "ads-window Jobannonce" at bounding box center [647, 71] width 71 height 14
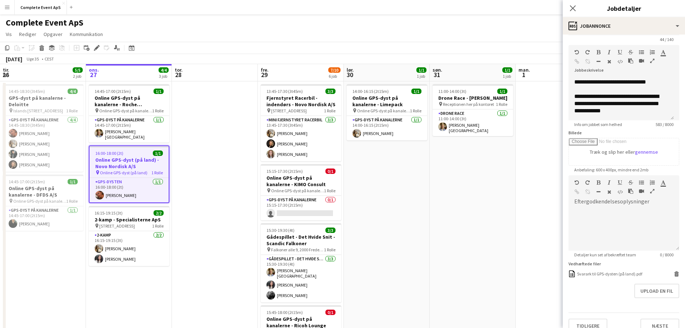
scroll to position [34, 0]
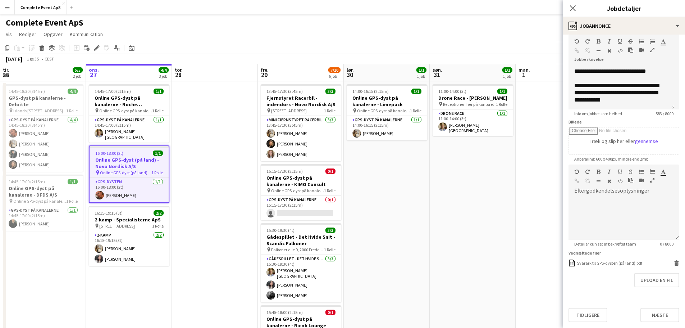
click at [495, 204] on app-date-cell "11:00-14:00 (3t) 1/1 Drone Race - [PERSON_NAME] pin Receptionen her på kontoret…" at bounding box center [473, 287] width 86 height 413
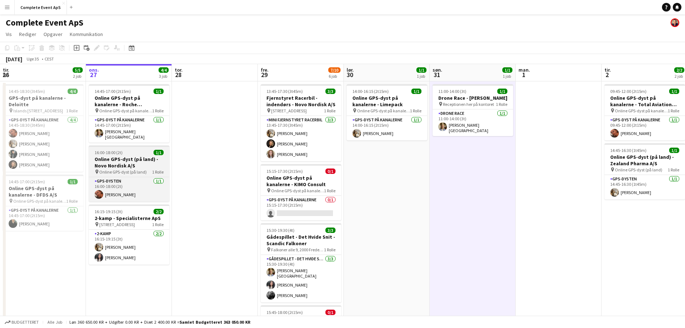
click at [132, 151] on div "16:00-18:00 (2t) 1/1" at bounding box center [129, 152] width 81 height 5
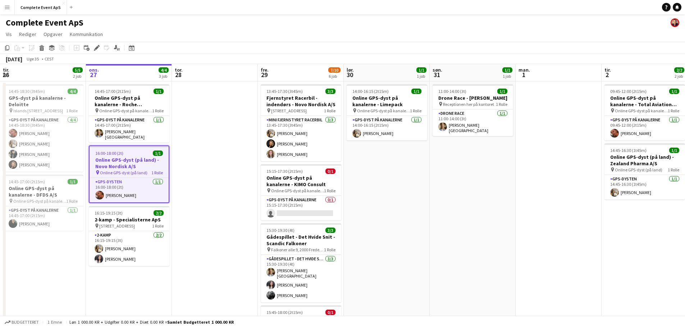
click at [132, 151] on div "16:00-18:00 (2t) 1/1" at bounding box center [129, 152] width 79 height 5
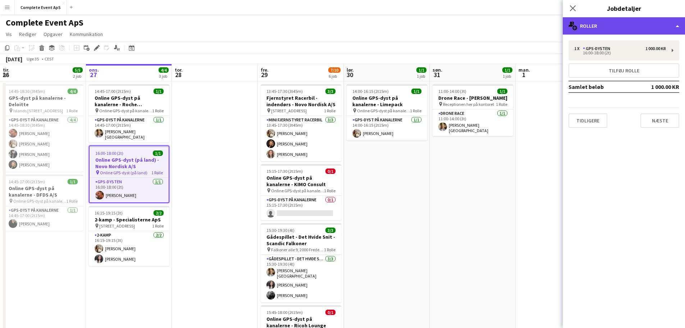
click at [630, 26] on div "multiple-users-add Roller" at bounding box center [624, 25] width 122 height 17
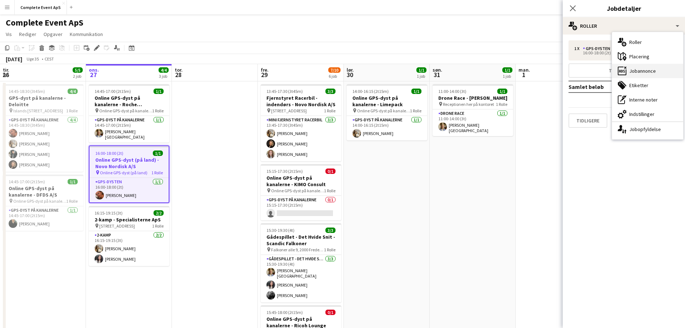
click at [649, 67] on div "ads-window Jobannonce" at bounding box center [647, 71] width 71 height 14
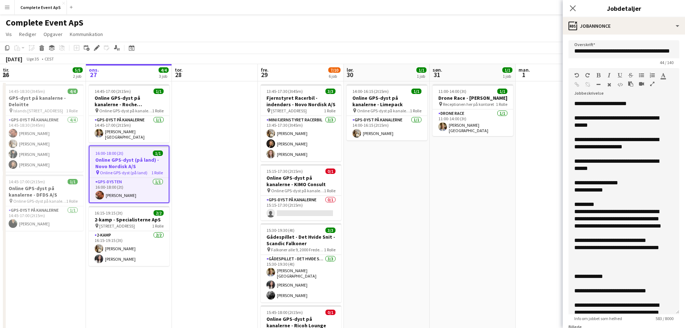
drag, startPoint x: 669, startPoint y: 148, endPoint x: 670, endPoint y: 310, distance: 162.5
click at [670, 310] on div "**********" at bounding box center [623, 207] width 111 height 214
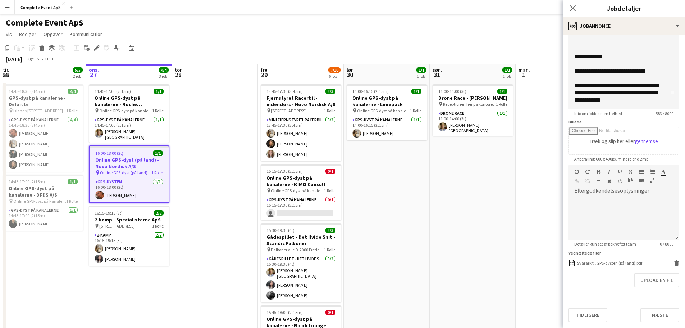
scroll to position [25, 0]
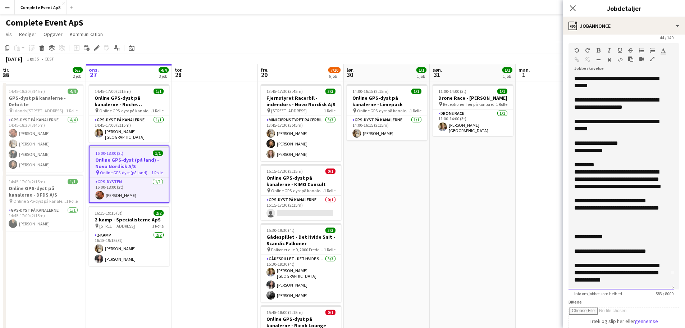
click at [584, 87] on div "**********" at bounding box center [618, 82] width 88 height 14
click at [599, 85] on div "**********" at bounding box center [618, 82] width 88 height 14
copy div "****"
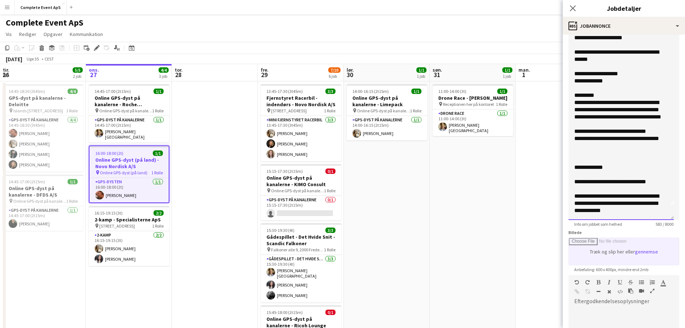
scroll to position [133, 0]
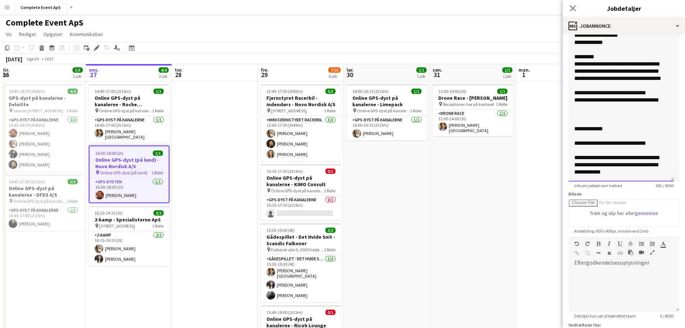
click at [665, 177] on div "**********" at bounding box center [620, 74] width 105 height 214
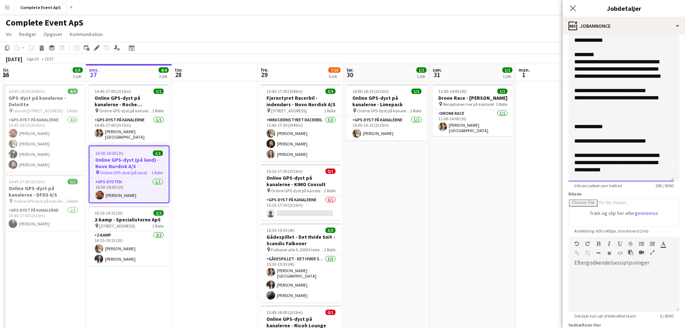
scroll to position [24, 0]
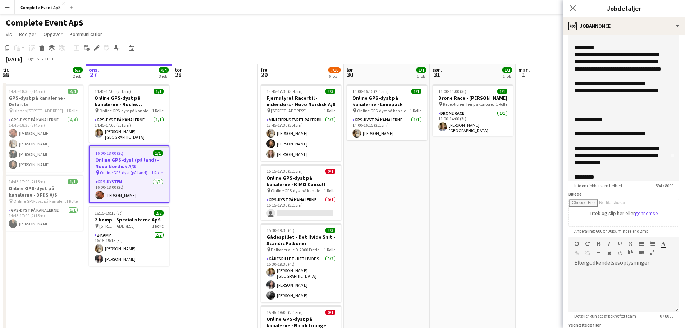
click at [592, 178] on span "***" at bounding box center [591, 176] width 7 height 5
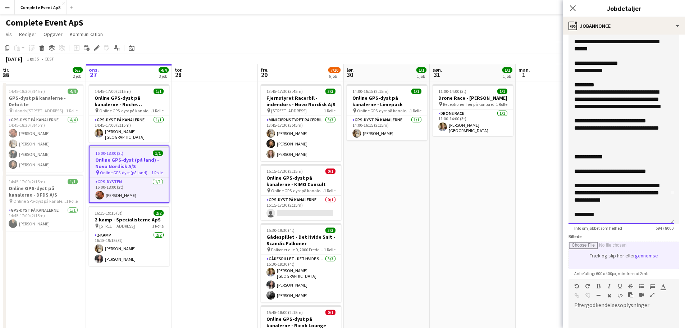
scroll to position [180, 0]
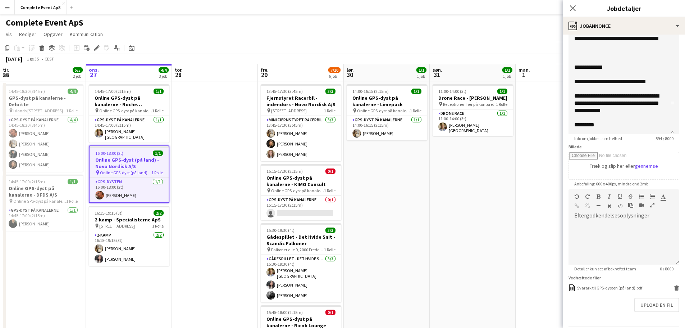
click at [518, 241] on app-date-cell at bounding box center [559, 287] width 86 height 413
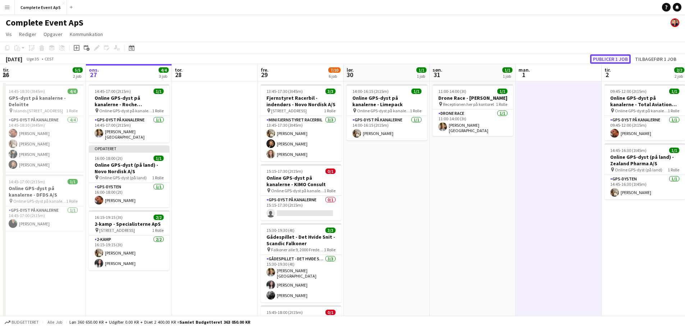
click at [620, 57] on button "Publicer 1 job" at bounding box center [610, 58] width 41 height 9
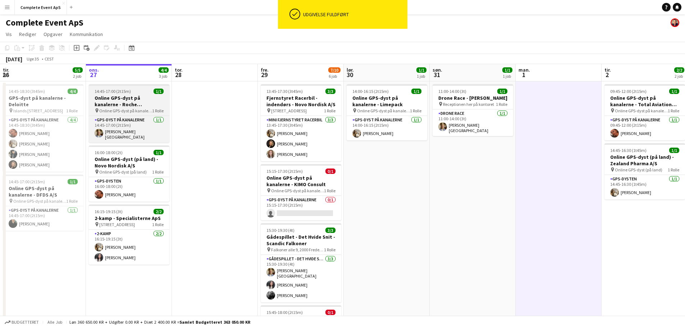
click at [141, 94] on app-job-card "14:45-17:00 (2t15m) 1/1 Online GPS-dyst på kanalerne - Roche Diagnostics pin On…" at bounding box center [129, 113] width 81 height 58
click at [141, 94] on div "14:45-17:00 (2t15m) 1/1" at bounding box center [129, 90] width 81 height 5
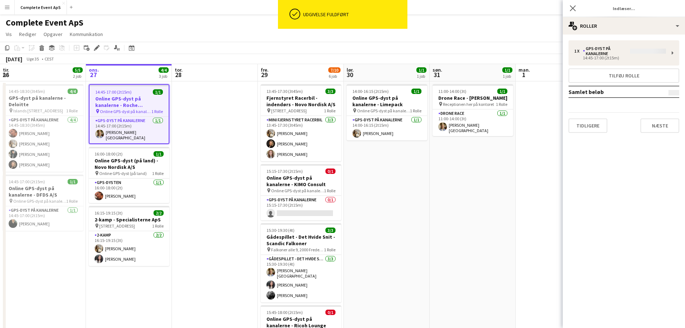
type input "**********"
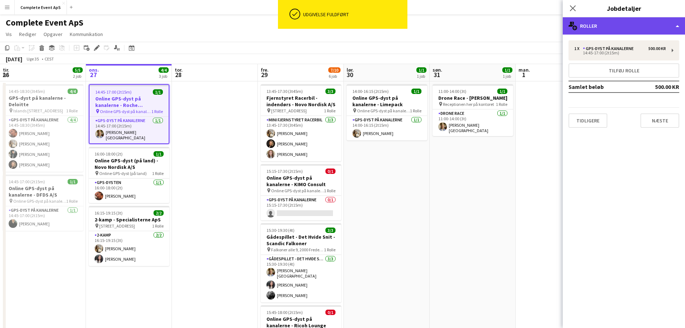
click at [606, 22] on div "multiple-users-add Roller" at bounding box center [624, 25] width 122 height 17
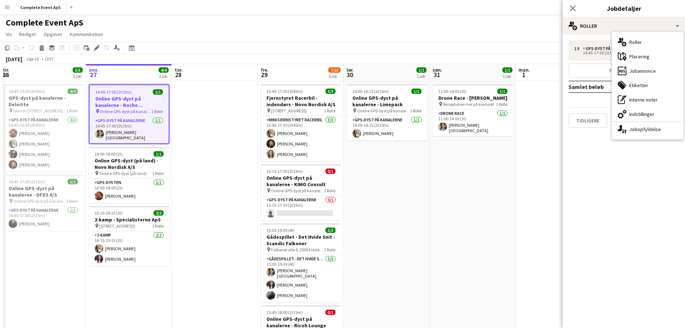
click at [639, 69] on div "ads-window Jobannonce" at bounding box center [647, 71] width 71 height 14
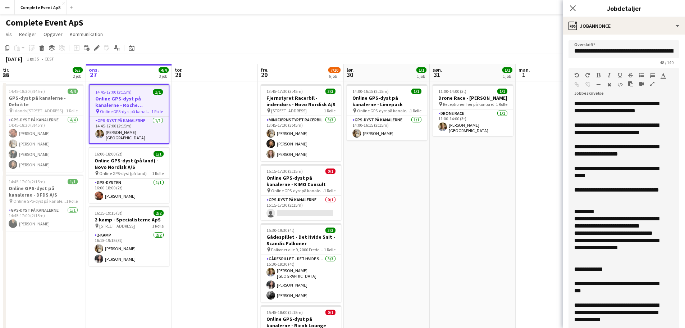
drag, startPoint x: 672, startPoint y: 152, endPoint x: 682, endPoint y: 340, distance: 188.4
click at [682, 327] on html "Menu Boards Boards Boards Alle job Status Arbejdsstyrke Arbejdsstyrke Min arbej…" at bounding box center [342, 253] width 685 height 507
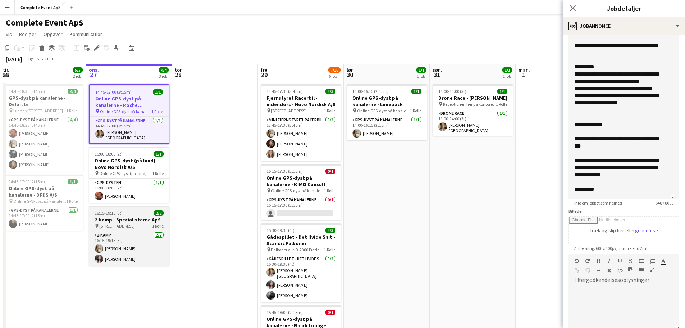
click at [133, 216] on h3 "2-kamp - Specialisterne ApS" at bounding box center [129, 219] width 81 height 6
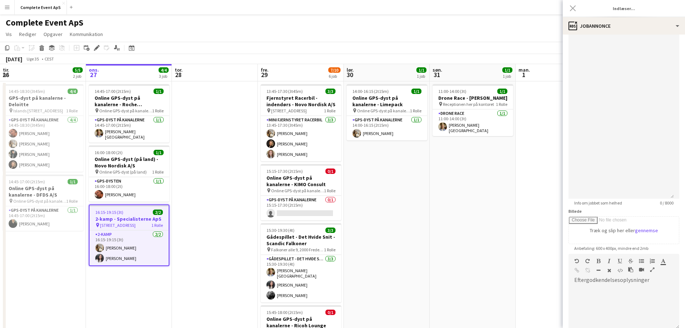
type input "**********"
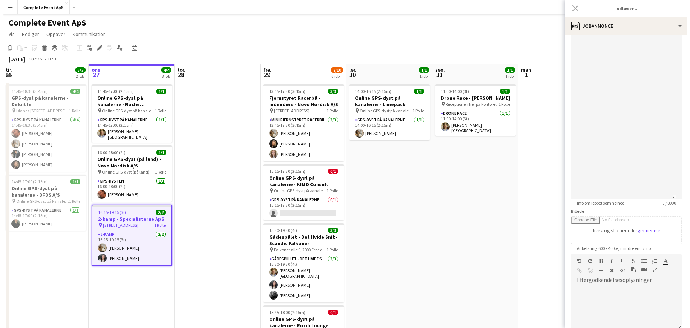
scroll to position [145, 0]
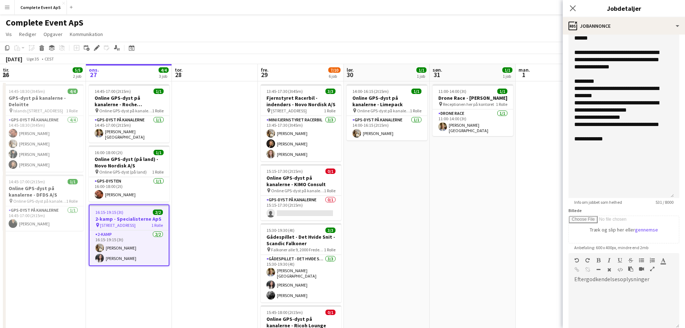
click at [238, 151] on app-date-cell at bounding box center [215, 287] width 86 height 413
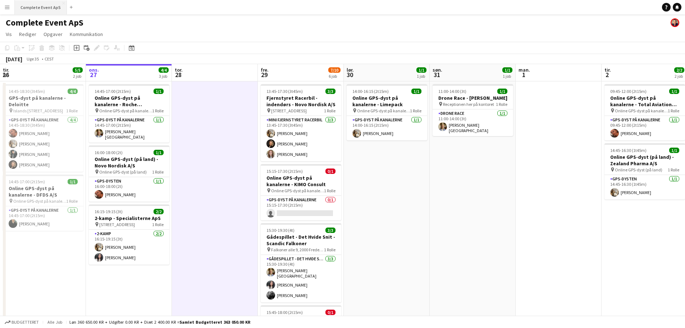
click at [38, 5] on button "Complete Event ApS Luk" at bounding box center [41, 7] width 52 height 14
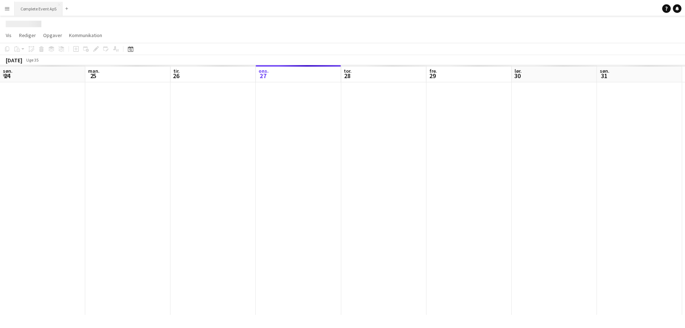
scroll to position [0, 172]
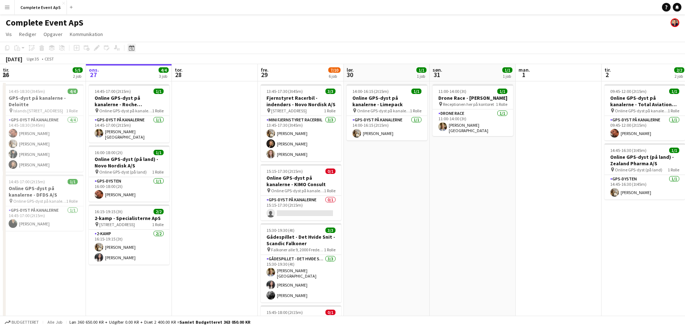
click at [130, 47] on icon at bounding box center [131, 48] width 5 height 6
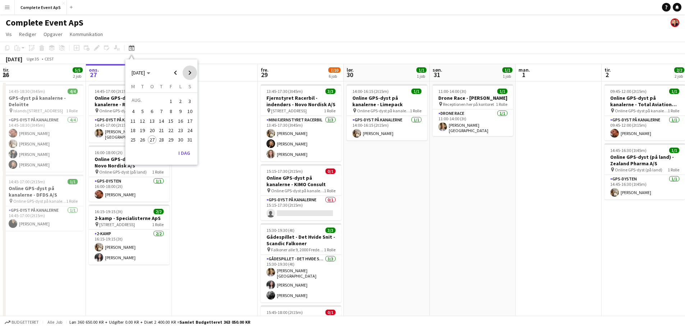
click at [188, 73] on span "Next month" at bounding box center [190, 72] width 14 height 14
click at [169, 139] on span "26" at bounding box center [170, 137] width 9 height 9
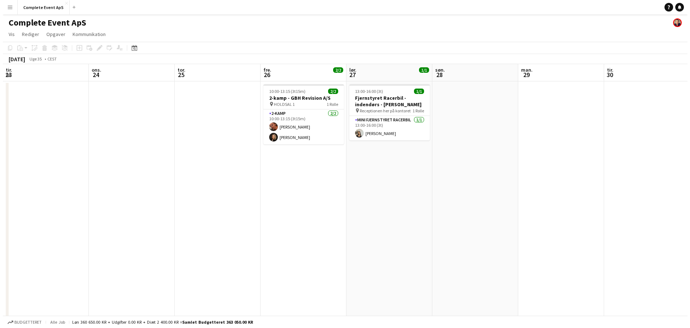
scroll to position [0, 247]
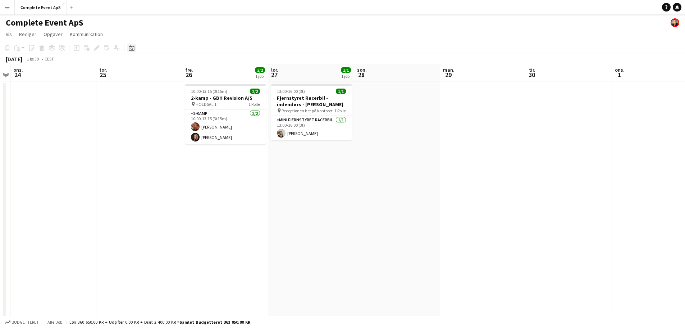
click at [133, 45] on icon at bounding box center [131, 48] width 5 height 6
click at [192, 73] on span "Next month" at bounding box center [190, 72] width 14 height 14
click at [135, 139] on span "20" at bounding box center [133, 137] width 9 height 9
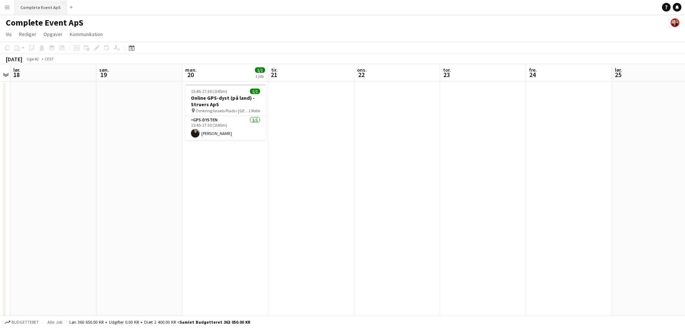
click at [39, 6] on button "Complete Event ApS Luk" at bounding box center [41, 7] width 52 height 14
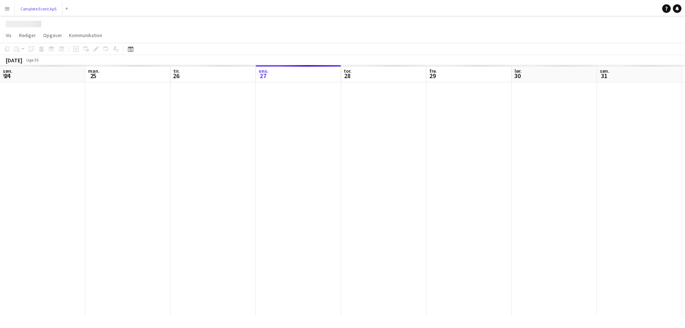
scroll to position [0, 172]
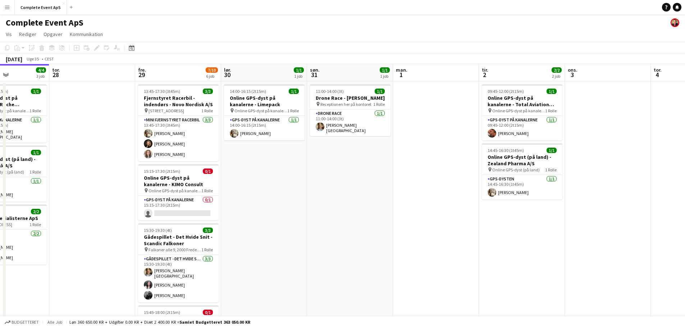
drag, startPoint x: 544, startPoint y: 220, endPoint x: 178, endPoint y: 202, distance: 366.5
click at [172, 205] on app-calendar-viewport "søn. 24 man. 25 tir. 26 5/5 2 job ons. 27 4/4 3 job tor. 28 fre. 29 7/10 6 job …" at bounding box center [342, 279] width 685 height 430
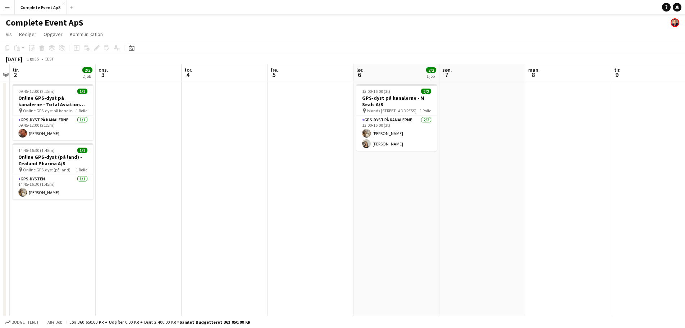
drag, startPoint x: 501, startPoint y: 216, endPoint x: 152, endPoint y: 185, distance: 350.6
click at [137, 184] on app-calendar-viewport "lør. 30 1/1 1 job søn. 31 1/1 1 job man. 1 tir. 2 2/2 2 job ons. 3 tor. 4 fre. …" at bounding box center [342, 279] width 685 height 430
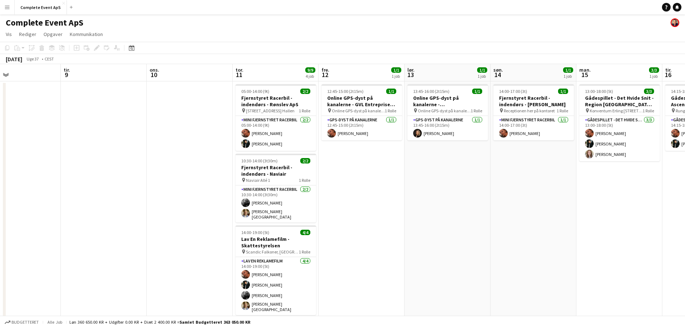
drag, startPoint x: 462, startPoint y: 210, endPoint x: 2, endPoint y: 188, distance: 460.4
click at [7, 190] on app-calendar-viewport "lør. 6 2/2 1 job søn. 7 man. 8 tir. 9 ons. 10 tor. 11 9/9 4 job fre. 12 1/1 1 j…" at bounding box center [342, 279] width 685 height 430
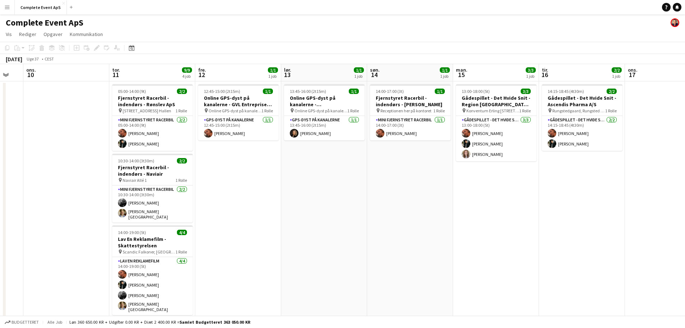
drag, startPoint x: 501, startPoint y: 221, endPoint x: 21, endPoint y: 201, distance: 479.8
click at [22, 201] on app-calendar-viewport "søn. 7 man. 8 tir. 9 ons. 10 tor. 11 9/9 4 job fre. 12 1/1 1 job lør. 13 1/1 1 …" at bounding box center [342, 279] width 685 height 430
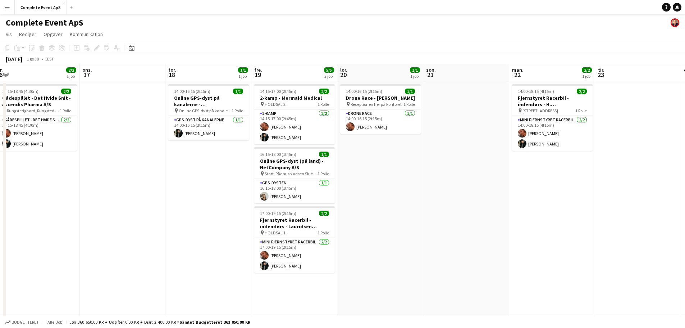
drag, startPoint x: 433, startPoint y: 223, endPoint x: 106, endPoint y: 206, distance: 327.3
click at [101, 208] on app-calendar-viewport "lør. 13 1/1 1 job søn. 14 1/1 1 job man. 15 3/3 1 job tir. 16 2/2 1 job ons. 17…" at bounding box center [342, 279] width 685 height 430
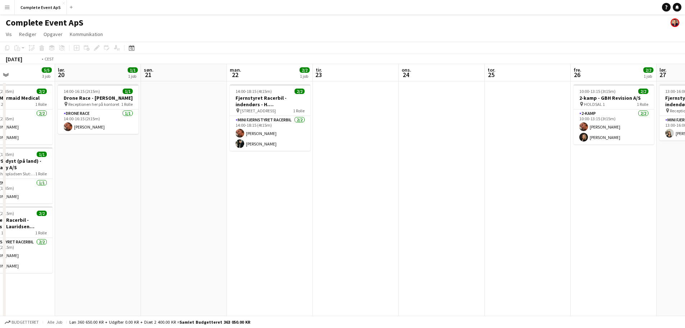
drag, startPoint x: 481, startPoint y: 223, endPoint x: 33, endPoint y: 197, distance: 449.1
click at [43, 199] on app-calendar-viewport "ons. 17 tor. 18 1/1 1 job fre. 19 5/5 3 job lør. 20 1/1 1 job søn. 21 man. 22 2…" at bounding box center [342, 279] width 685 height 430
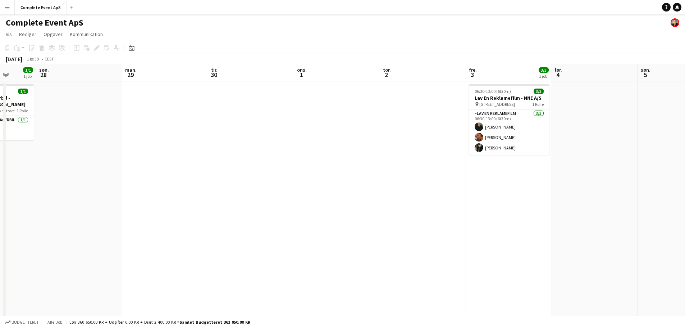
drag, startPoint x: 373, startPoint y: 206, endPoint x: 100, endPoint y: 170, distance: 275.6
click at [118, 175] on app-calendar-viewport "tor. 25 fre. 26 2/2 1 job lør. 27 1/1 1 job søn. 28 man. 29 tir. 30 ons. 1 tor.…" at bounding box center [342, 279] width 685 height 430
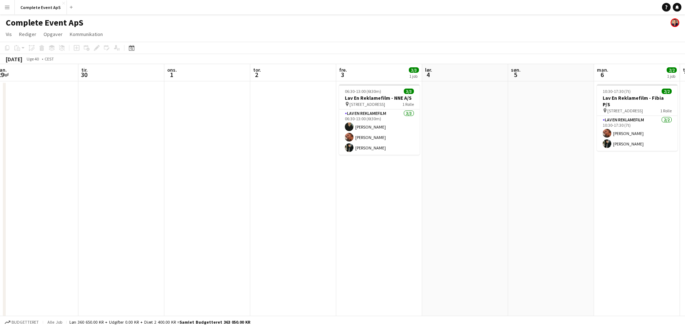
click at [138, 49] on app-toolbar "Kopier Indsæt Indsæt Ctrl+V Indsæt med mandskab Ctrl+Shift+V Indsæt linket opga…" at bounding box center [342, 48] width 685 height 12
click at [134, 46] on icon at bounding box center [131, 48] width 5 height 6
click at [189, 73] on span "Next month" at bounding box center [190, 72] width 14 height 14
click at [187, 74] on span "Next month" at bounding box center [190, 72] width 14 height 14
click at [170, 120] on span "10" at bounding box center [170, 119] width 9 height 9
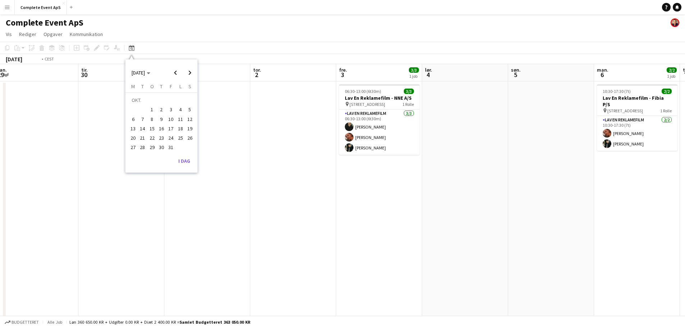
scroll to position [0, 247]
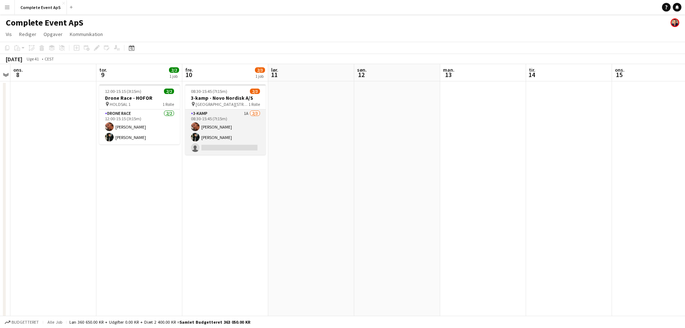
click at [231, 133] on app-card-role "3-kamp 1A [DATE] 08:30-15:45 (7t15m) [PERSON_NAME] [PERSON_NAME] single-neutral…" at bounding box center [225, 131] width 81 height 45
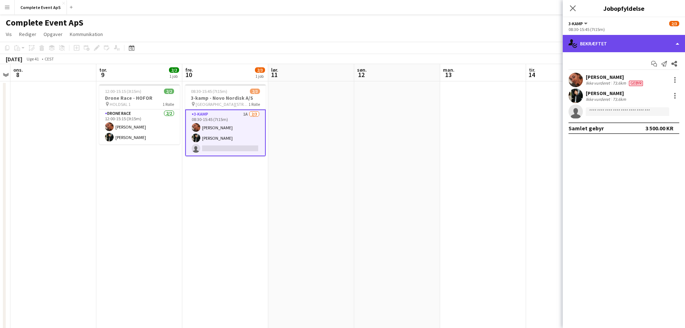
click at [611, 45] on div "single-neutral-actions-check-2 Bekræftet" at bounding box center [624, 43] width 122 height 17
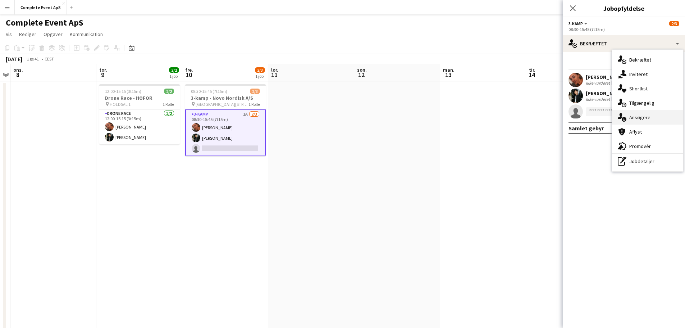
click at [651, 115] on div "single-neutral-actions-information Ansøgere" at bounding box center [647, 117] width 71 height 14
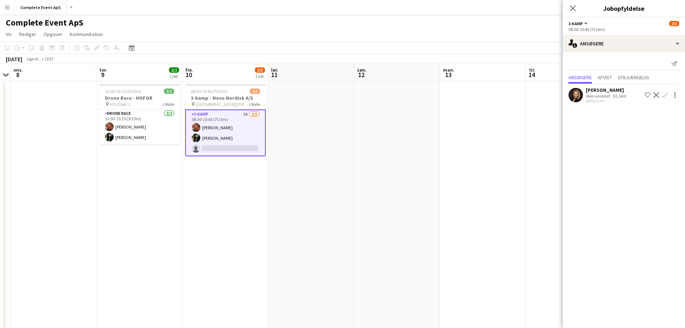
click at [667, 93] on app-icon "Bekræft" at bounding box center [665, 95] width 6 height 6
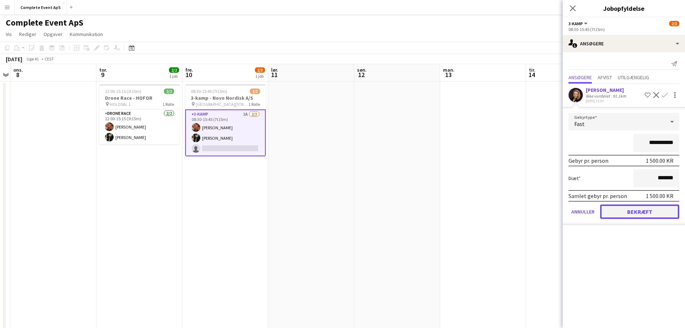
click at [648, 215] on button "Bekræft" at bounding box center [639, 211] width 79 height 14
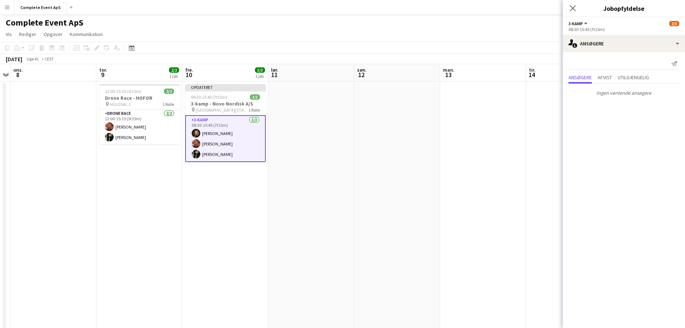
click at [512, 161] on app-date-cell at bounding box center [483, 287] width 86 height 413
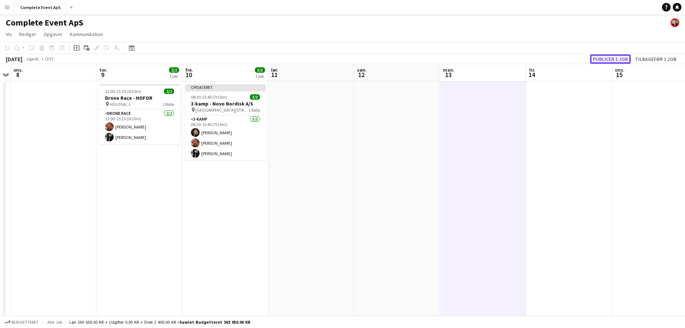
click at [602, 57] on button "Publicer 1 job" at bounding box center [610, 58] width 41 height 9
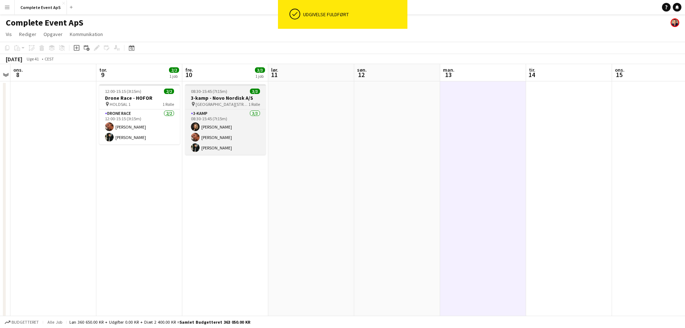
click at [231, 91] on div "08:30-15:45 (7t15m) 3/3" at bounding box center [225, 90] width 81 height 5
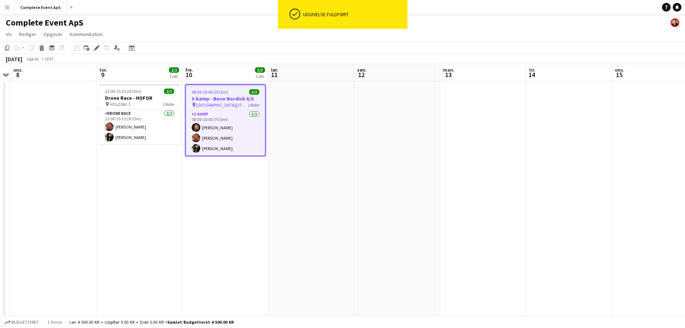
click at [231, 91] on div "08:30-15:45 (7t15m) 3/3" at bounding box center [225, 91] width 79 height 5
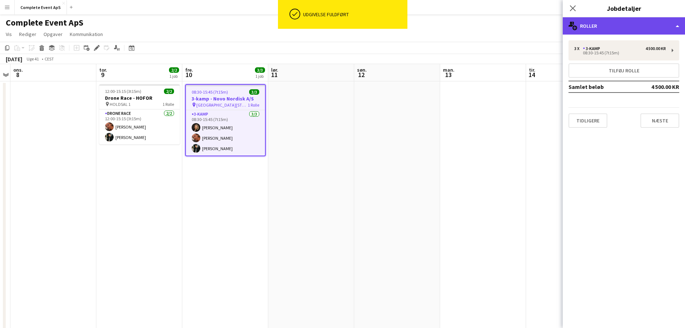
click at [621, 24] on div "multiple-users-add Roller" at bounding box center [624, 25] width 122 height 17
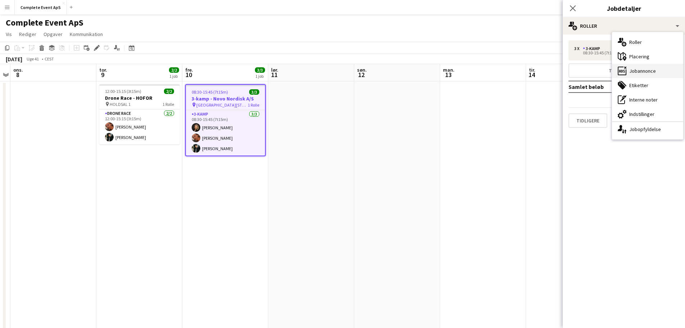
click at [644, 68] on div "ads-window Jobannonce" at bounding box center [647, 71] width 71 height 14
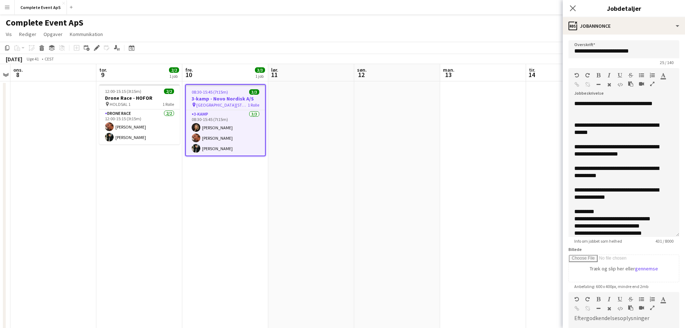
drag, startPoint x: 671, startPoint y: 140, endPoint x: 653, endPoint y: 287, distance: 148.2
click at [653, 237] on div "**********" at bounding box center [623, 168] width 111 height 137
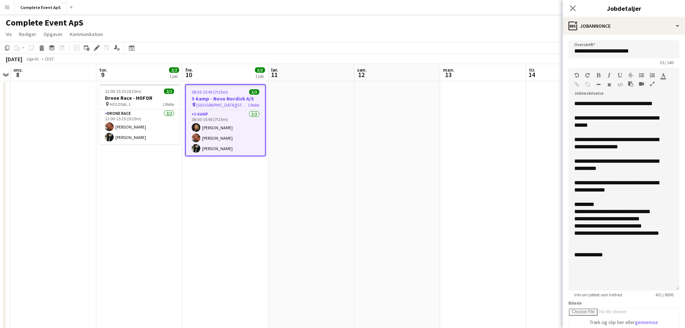
click at [341, 125] on app-date-cell at bounding box center [311, 287] width 86 height 413
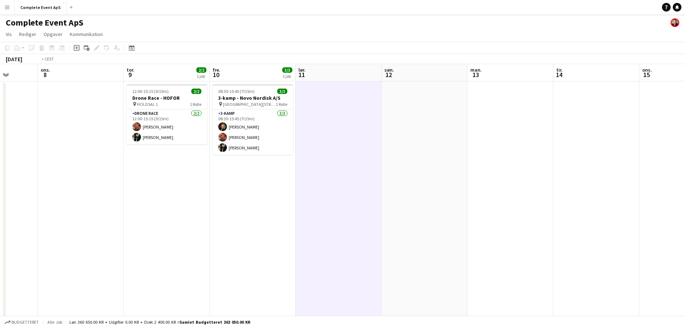
drag, startPoint x: 95, startPoint y: 185, endPoint x: 11, endPoint y: 188, distance: 84.2
click at [11, 188] on app-calendar-viewport "søn. 5 man. 6 2/2 1 job tir. 7 ons. 8 tor. 9 2/2 1 job fre. 10 3/3 1 job lør. 1…" at bounding box center [342, 279] width 685 height 430
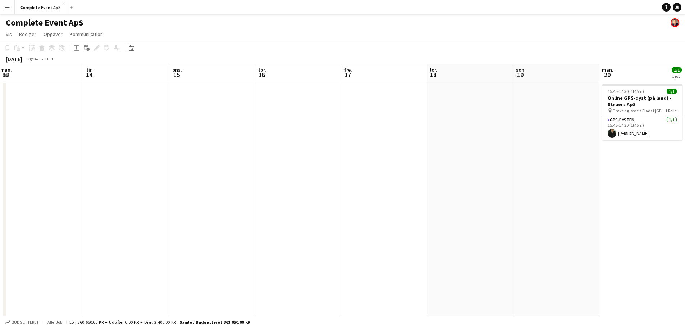
drag, startPoint x: 468, startPoint y: 179, endPoint x: 6, endPoint y: 185, distance: 462.1
click at [0, 187] on app-calendar-viewport "lør. 11 søn. 12 man. 13 tir. 14 ons. 15 tor. 16 fre. 17 lør. 18 søn. 19 man. 20…" at bounding box center [342, 279] width 685 height 430
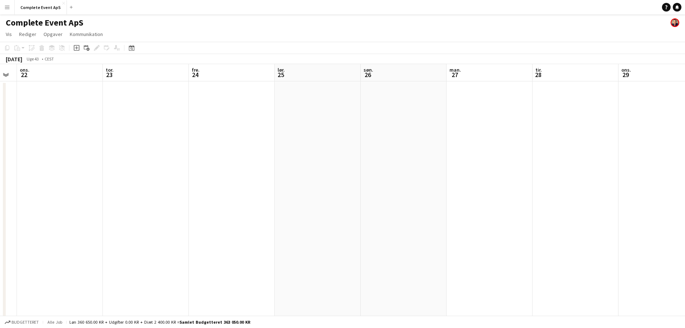
drag, startPoint x: 469, startPoint y: 182, endPoint x: 155, endPoint y: 177, distance: 314.3
click at [8, 168] on app-calendar-viewport "lør. 18 søn. 19 man. 20 1/1 1 job tir. 21 ons. 22 tor. 23 fre. 24 lør. 25 søn. …" at bounding box center [342, 279] width 685 height 430
drag, startPoint x: 505, startPoint y: 177, endPoint x: 0, endPoint y: 165, distance: 505.4
click at [0, 165] on app-calendar-viewport "ons. 29 tor. 30 fre. 31 lør. 1 søn. 2 man. 3 tir. 4 ons. 5 tor. 6 fre. 7 lør. 8…" at bounding box center [342, 279] width 685 height 430
drag, startPoint x: 568, startPoint y: 181, endPoint x: 91, endPoint y: 166, distance: 477.0
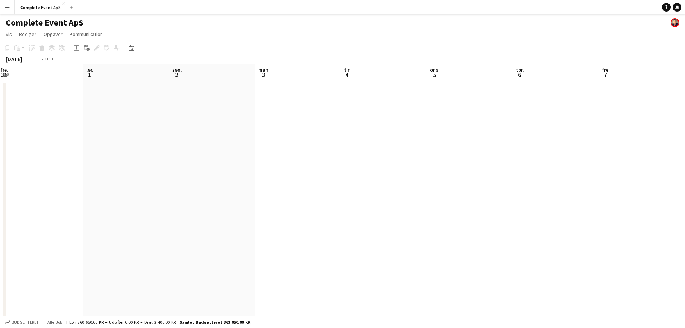
click at [11, 161] on app-calendar-viewport "ons. 29 tor. 30 fre. 31 lør. 1 søn. 2 man. 3 tir. 4 ons. 5 tor. 6 fre. 7 lør. 8…" at bounding box center [342, 279] width 685 height 430
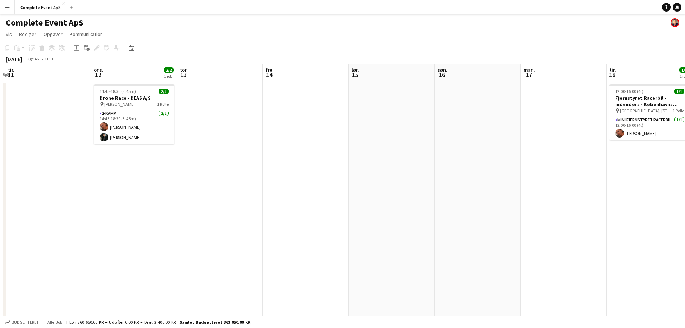
drag, startPoint x: 409, startPoint y: 173, endPoint x: 214, endPoint y: 165, distance: 194.7
click at [174, 164] on app-calendar-viewport "lør. 8 søn. 9 man. 10 tir. 11 ons. 12 2/2 1 job tor. 13 fre. 14 lør. 15 søn. 16…" at bounding box center [342, 279] width 685 height 430
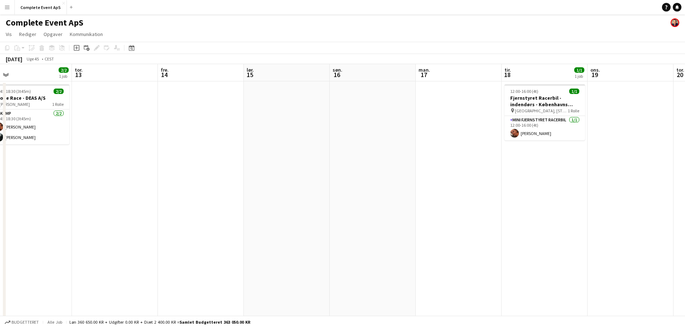
drag, startPoint x: 548, startPoint y: 184, endPoint x: 161, endPoint y: 169, distance: 387.5
click at [160, 169] on app-calendar-viewport "man. 10 tir. 11 ons. 12 2/2 1 job tor. 13 fre. 14 lør. 15 søn. 16 man. 17 tir. …" at bounding box center [342, 279] width 685 height 430
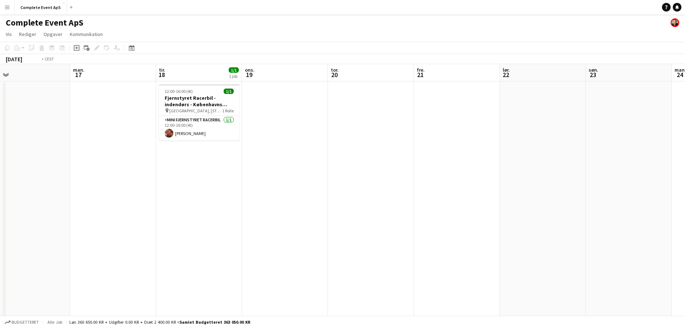
click at [3, 163] on app-calendar-viewport "fre. 14 lør. 15 søn. 16 man. 17 tir. 18 1/1 1 job ons. 19 tor. 20 fre. 21 lør. …" at bounding box center [342, 279] width 685 height 430
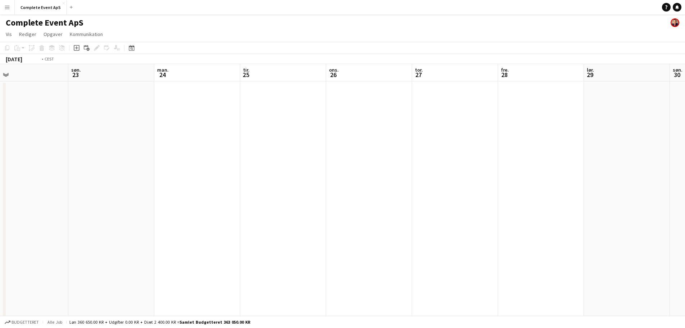
drag, startPoint x: 430, startPoint y: 178, endPoint x: 1, endPoint y: 155, distance: 429.9
click at [10, 157] on app-calendar-viewport "tor. 20 fre. 21 lør. 22 søn. 23 man. 24 tir. 25 ons. 26 tor. 27 fre. 28 lør. 29…" at bounding box center [342, 279] width 685 height 430
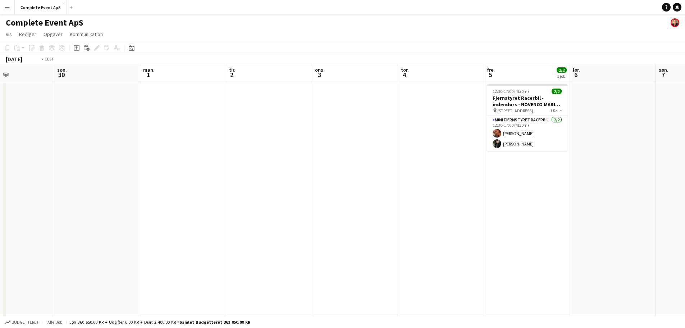
drag, startPoint x: 284, startPoint y: 185, endPoint x: 0, endPoint y: 169, distance: 284.2
click at [0, 169] on app-calendar-viewport "tor. 27 fre. 28 lør. 29 søn. 30 man. 1 tir. 2 ons. 3 tor. 4 fre. 5 2/2 1 job lø…" at bounding box center [342, 279] width 685 height 430
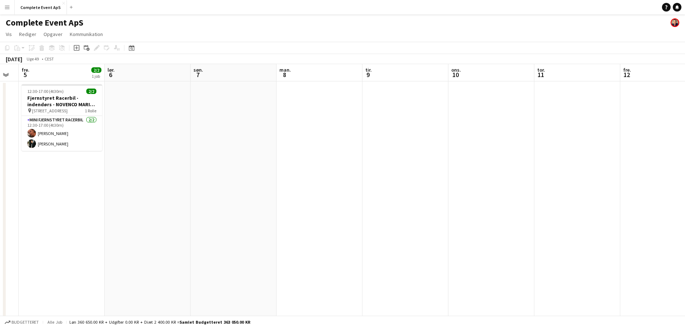
drag, startPoint x: 29, startPoint y: 195, endPoint x: 33, endPoint y: 197, distance: 4.7
click at [0, 196] on app-calendar-viewport "tir. 2 ons. 3 tor. 4 fre. 5 2/2 1 job lør. 6 søn. 7 man. 8 tir. 9 ons. 10 tor. …" at bounding box center [342, 279] width 685 height 430
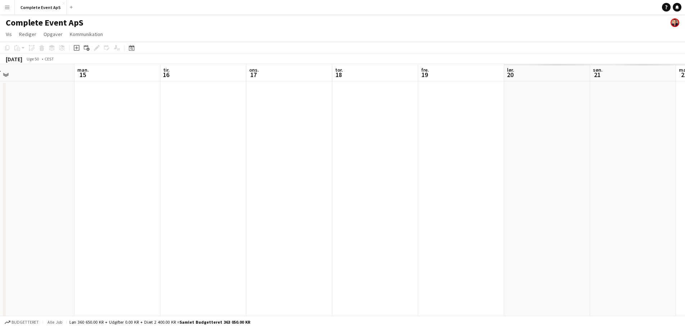
drag, startPoint x: 166, startPoint y: 210, endPoint x: 191, endPoint y: 225, distance: 28.9
click at [68, 206] on app-calendar-viewport "tor. 11 fre. 12 lør. 13 søn. 14 man. 15 tir. 16 ons. 17 tor. 18 fre. 19 lør. 20…" at bounding box center [342, 279] width 685 height 430
drag, startPoint x: 83, startPoint y: 198, endPoint x: 0, endPoint y: 185, distance: 84.4
click at [3, 192] on div "tor. 11 fre. 12 lør. 13 søn. 14 man. 15 tir. 16 ons. 17 tor. 18 fre. 19 lør. 20…" at bounding box center [342, 279] width 685 height 430
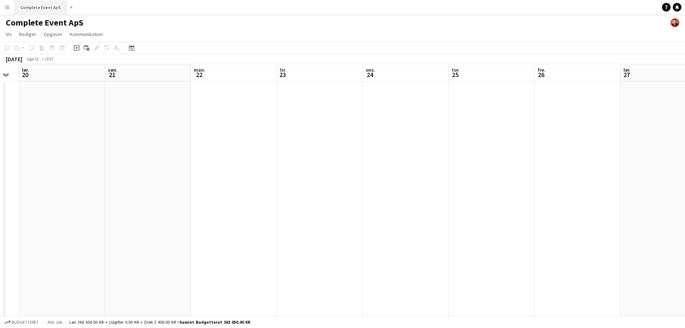
click at [45, 6] on button "Complete Event ApS Luk" at bounding box center [41, 7] width 52 height 14
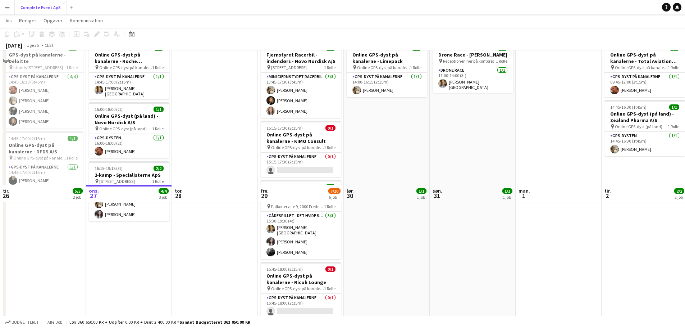
scroll to position [0, 0]
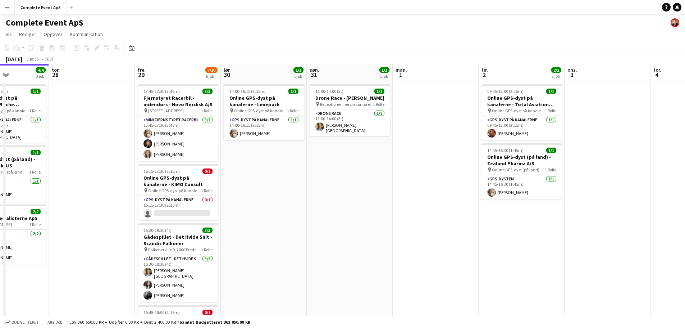
drag, startPoint x: 544, startPoint y: 262, endPoint x: 178, endPoint y: 269, distance: 365.7
click at [178, 269] on app-calendar-viewport "søn. 24 man. 25 tir. 26 5/5 2 job ons. 27 4/4 3 job tor. 28 fre. 29 7/10 6 job …" at bounding box center [342, 279] width 685 height 430
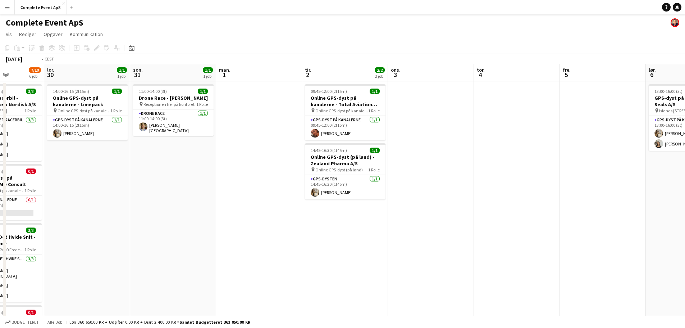
drag, startPoint x: 568, startPoint y: 245, endPoint x: 218, endPoint y: 228, distance: 349.9
click at [132, 224] on app-calendar-viewport "ons. 27 4/4 3 job tor. 28 fre. 29 7/10 6 job lør. 30 1/1 1 job søn. 31 1/1 1 jo…" at bounding box center [342, 279] width 685 height 430
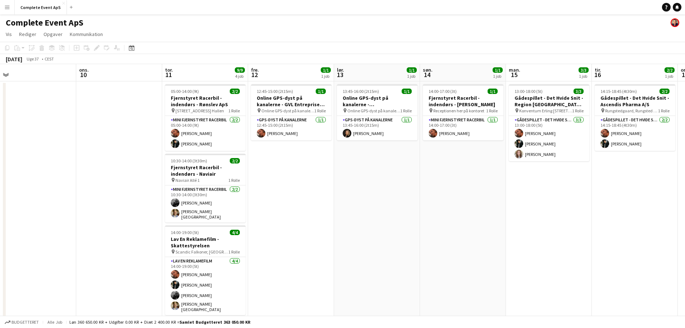
drag, startPoint x: 532, startPoint y: 240, endPoint x: 164, endPoint y: 219, distance: 369.1
click at [157, 219] on app-calendar-viewport "lør. 6 2/2 1 job søn. 7 man. 8 tir. 9 ons. 10 tor. 11 9/9 4 job fre. 12 1/1 1 j…" at bounding box center [342, 279] width 685 height 430
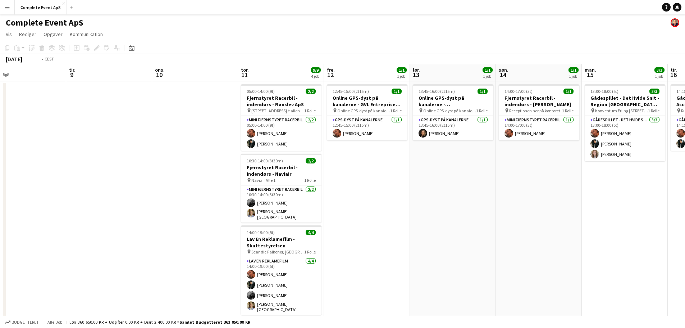
drag, startPoint x: 395, startPoint y: 233, endPoint x: 68, endPoint y: 196, distance: 329.3
click at [42, 199] on app-calendar-viewport "lør. 6 2/2 1 job søn. 7 man. 8 tir. 9 ons. 10 tor. 11 9/9 4 job fre. 12 1/1 1 j…" at bounding box center [342, 279] width 685 height 430
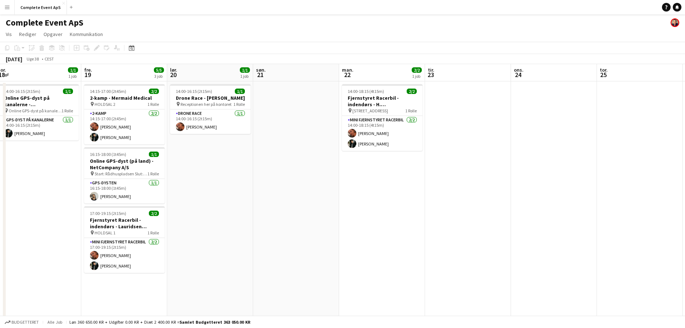
drag, startPoint x: 333, startPoint y: 213, endPoint x: 73, endPoint y: 182, distance: 261.8
click at [56, 182] on app-calendar-viewport "tir. 16 2/2 1 job ons. 17 tor. 18 1/1 1 job fre. 19 5/5 3 job lør. 20 1/1 1 job…" at bounding box center [342, 279] width 685 height 430
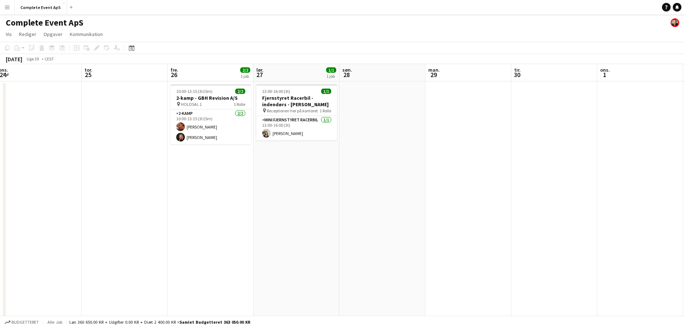
drag, startPoint x: 389, startPoint y: 216, endPoint x: 43, endPoint y: 196, distance: 346.5
click at [24, 198] on app-calendar-viewport "man. 22 2/2 1 job tir. 23 ons. 24 tor. 25 fre. 26 2/2 1 job lør. 27 1/1 1 job s…" at bounding box center [342, 279] width 685 height 430
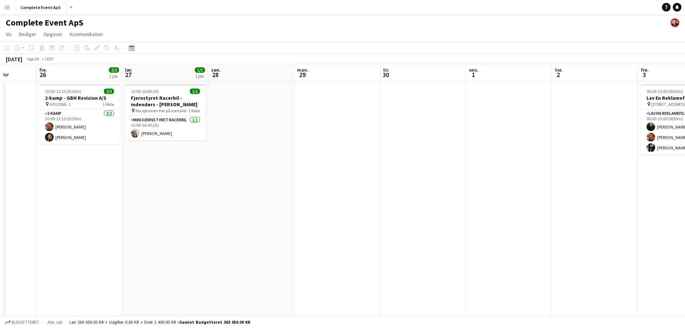
drag, startPoint x: 85, startPoint y: 210, endPoint x: 9, endPoint y: 205, distance: 76.8
click at [0, 204] on app-calendar-viewport "tir. 23 ons. 24 tor. 25 fre. 26 2/2 1 job lør. 27 1/1 1 job søn. 28 man. 29 tir…" at bounding box center [342, 279] width 685 height 430
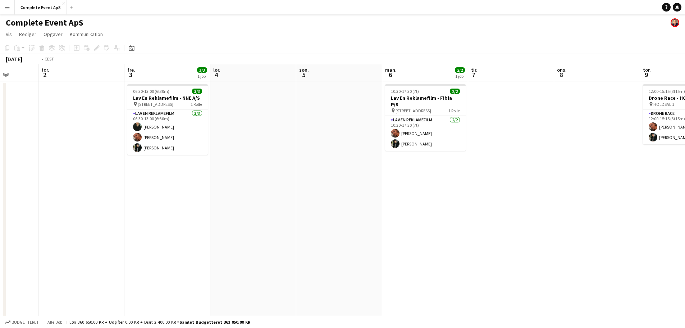
drag, startPoint x: 414, startPoint y: 215, endPoint x: 0, endPoint y: 197, distance: 413.5
click at [0, 197] on app-calendar-viewport "man. 29 tir. 30 ons. 1 tor. 2 fre. 3 3/3 1 job lør. 4 søn. 5 man. 6 2/2 1 job t…" at bounding box center [342, 279] width 685 height 430
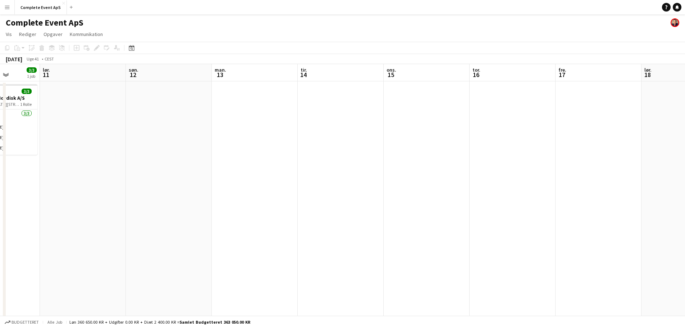
drag, startPoint x: 212, startPoint y: 213, endPoint x: 46, endPoint y: 188, distance: 167.4
click at [0, 188] on app-calendar-viewport "ons. 8 tor. 9 2/2 1 job fre. 10 3/3 1 job lør. 11 søn. 12 man. 13 tir. 14 ons. …" at bounding box center [342, 279] width 685 height 430
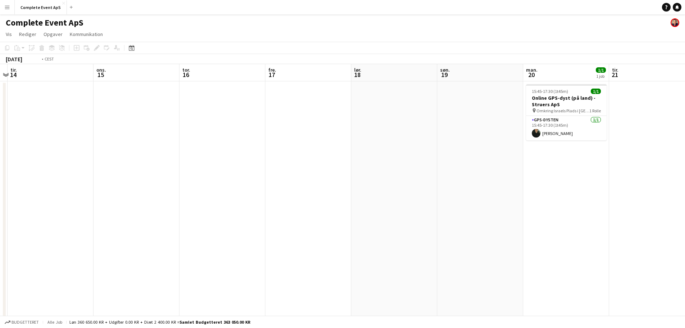
drag, startPoint x: 499, startPoint y: 196, endPoint x: 14, endPoint y: 165, distance: 486.1
click at [0, 165] on app-calendar-viewport "fre. 10 3/3 1 job lør. 11 søn. 12 man. 13 tir. 14 ons. 15 tor. 16 fre. 17 lør. …" at bounding box center [342, 279] width 685 height 430
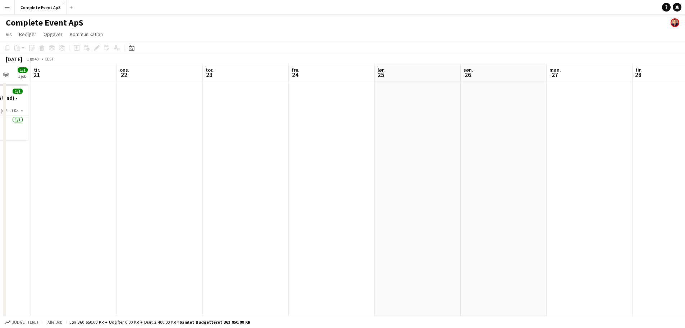
drag, startPoint x: 365, startPoint y: 200, endPoint x: 202, endPoint y: 183, distance: 163.5
click at [156, 183] on app-calendar-viewport "lør. 18 søn. 19 man. 20 1/1 1 job tir. 21 ons. 22 tor. 23 fre. 24 lør. 25 søn. …" at bounding box center [342, 279] width 685 height 430
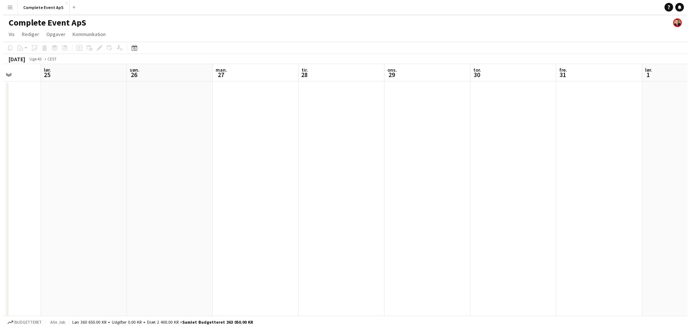
scroll to position [0, 273]
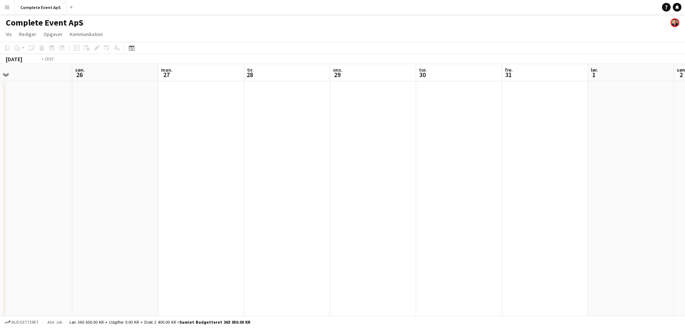
drag, startPoint x: 392, startPoint y: 214, endPoint x: 67, endPoint y: 176, distance: 327.2
click at [40, 181] on app-calendar-viewport "ons. 22 tor. 23 fre. 24 lør. 25 søn. 26 man. 27 tir. 28 ons. 29 tor. 30 fre. 31…" at bounding box center [342, 279] width 685 height 430
click at [38, 12] on button "Complete Event ApS Luk" at bounding box center [41, 7] width 52 height 14
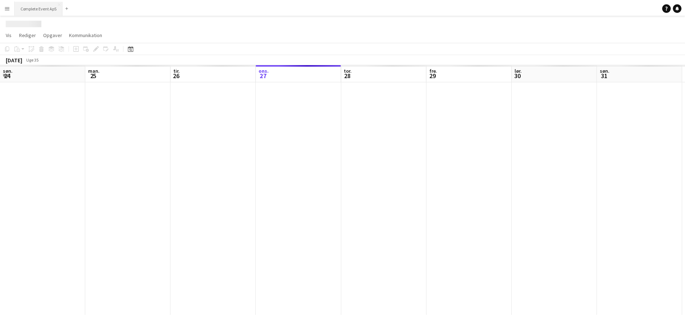
scroll to position [0, 172]
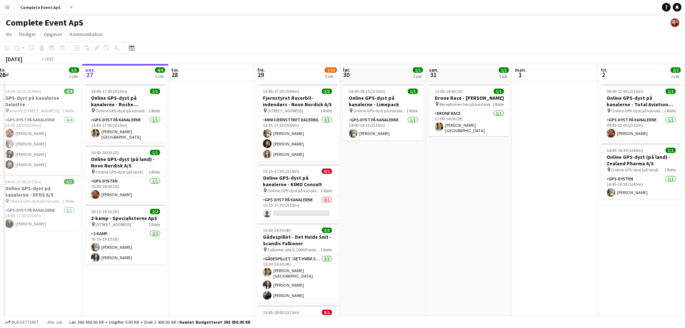
drag, startPoint x: 247, startPoint y: 210, endPoint x: 143, endPoint y: 208, distance: 103.2
click at [143, 208] on app-calendar-viewport "lør. 23 søn. 24 man. 25 tir. 26 5/5 2 job ons. 27 4/4 3 job tor. 28 fre. 29 7/1…" at bounding box center [342, 279] width 685 height 430
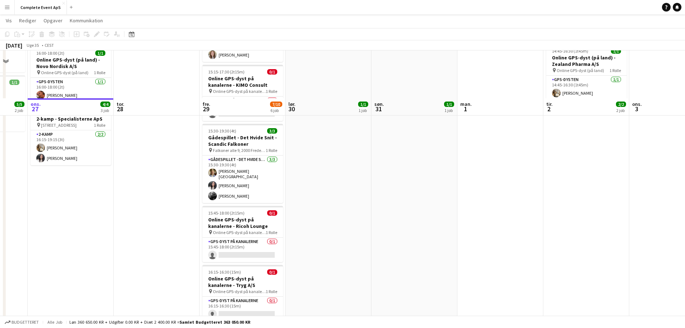
scroll to position [0, 0]
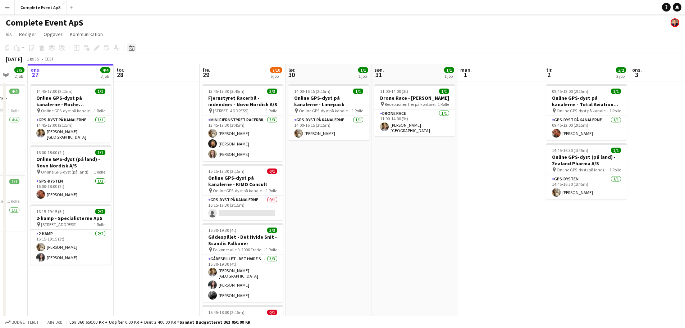
click at [132, 49] on icon at bounding box center [132, 48] width 3 height 3
click at [189, 70] on span "Next month" at bounding box center [190, 72] width 14 height 14
click at [131, 137] on span "20" at bounding box center [133, 137] width 9 height 9
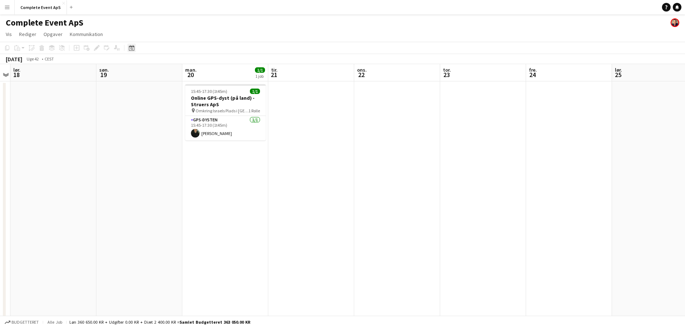
click at [130, 45] on div "Datovælger" at bounding box center [131, 48] width 9 height 9
click at [161, 120] on span "9" at bounding box center [161, 119] width 9 height 9
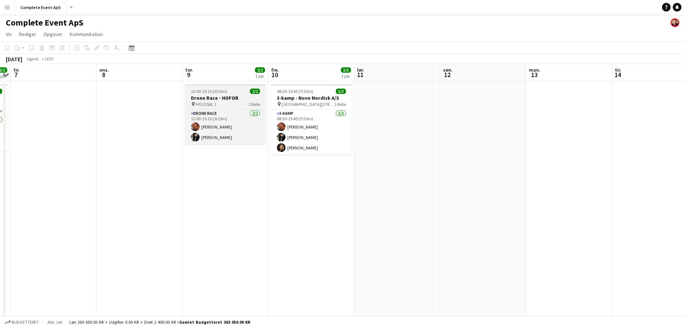
click at [231, 89] on div "12:00-15:15 (3t15m) 2/2" at bounding box center [225, 90] width 81 height 5
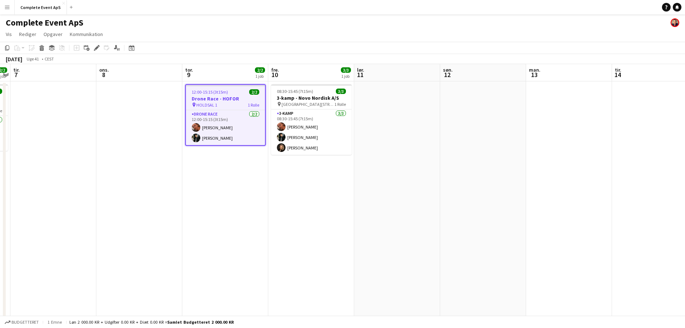
click at [230, 88] on app-job-card "12:00-15:15 (3t15m) 2/2 Drone Race - HOFOR pin HOLDSAL 1 1 Rolle Drone Race [DA…" at bounding box center [225, 114] width 81 height 61
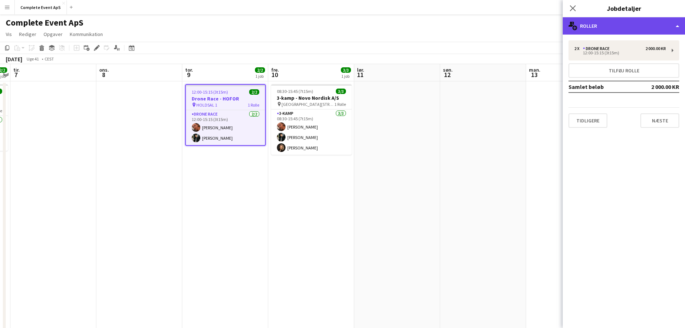
click at [603, 27] on div "multiple-users-add Roller" at bounding box center [624, 25] width 122 height 17
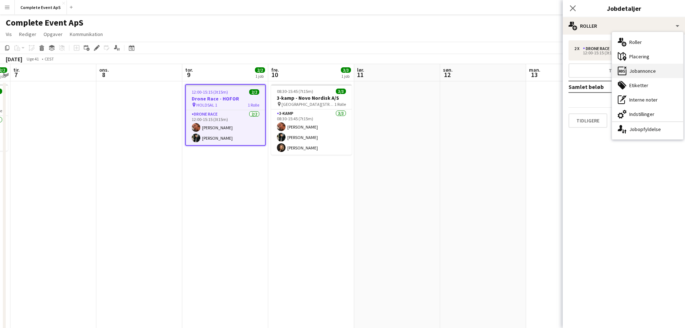
click at [645, 72] on div "ads-window Jobannonce" at bounding box center [647, 71] width 71 height 14
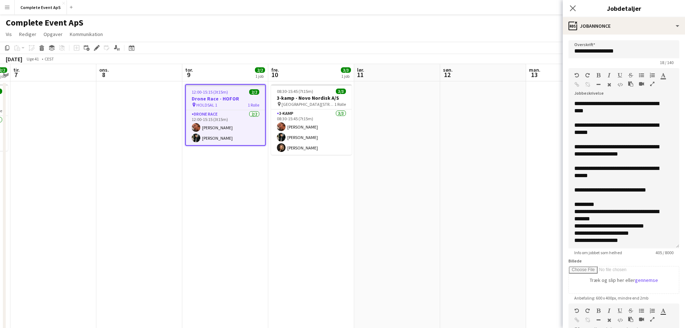
drag, startPoint x: 672, startPoint y: 141, endPoint x: 661, endPoint y: 246, distance: 105.6
click at [661, 246] on div "**********" at bounding box center [623, 174] width 111 height 148
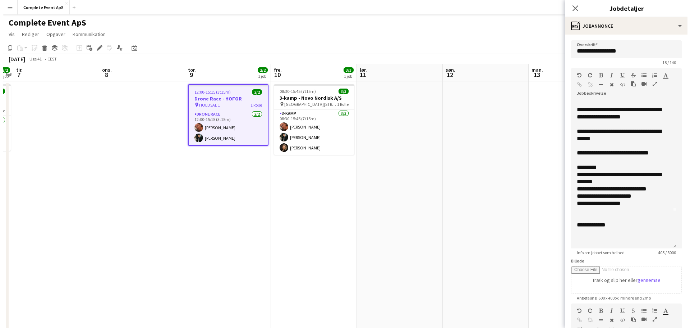
scroll to position [37, 0]
click at [330, 203] on app-date-cell "08:30-15:45 (7t15m) 3/3 3-kamp - Novo Nordisk A/S pin [GEOGRAPHIC_DATA][STREET_…" at bounding box center [311, 287] width 86 height 413
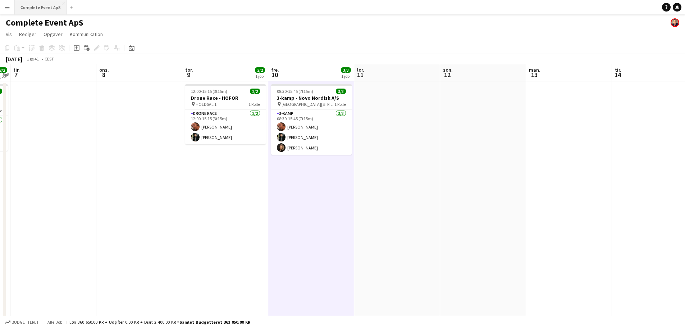
click at [42, 10] on button "Complete Event ApS Luk" at bounding box center [41, 7] width 52 height 14
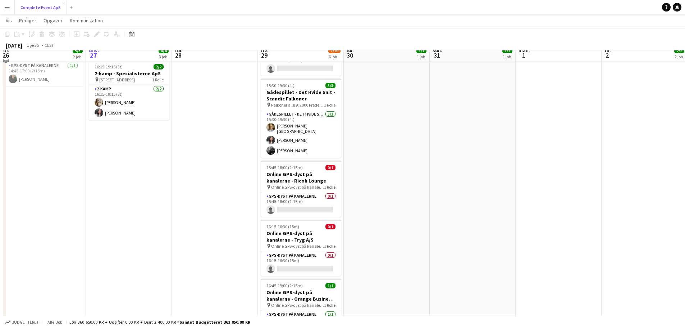
scroll to position [0, 0]
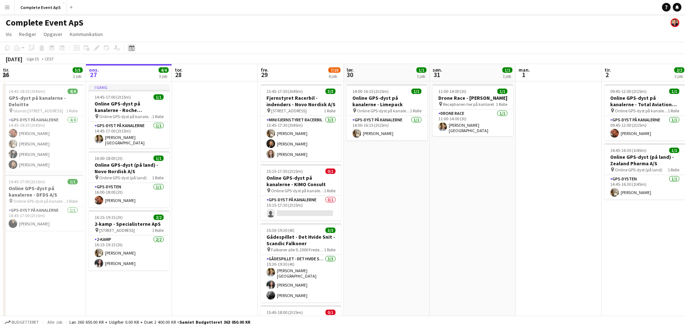
click at [133, 48] on icon "Datovælger" at bounding box center [132, 48] width 6 height 6
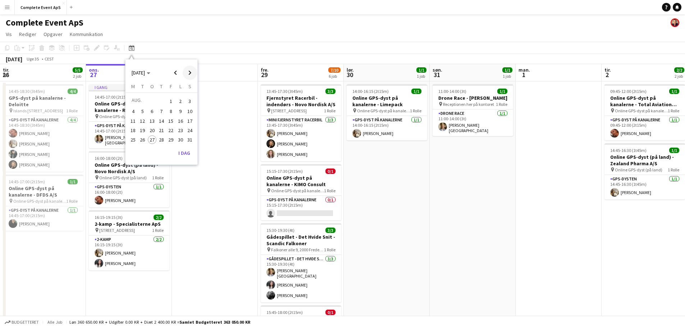
click at [191, 72] on span "Next month" at bounding box center [190, 72] width 14 height 14
click at [132, 119] on span "8" at bounding box center [133, 119] width 9 height 9
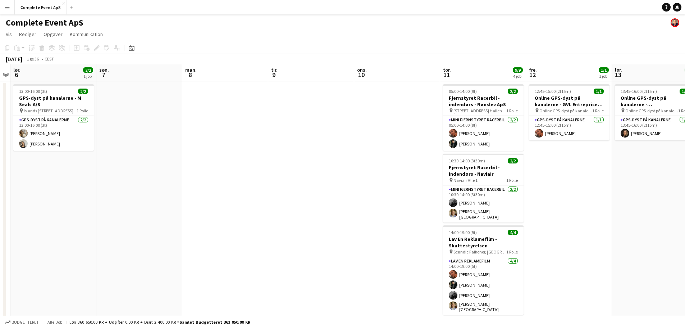
click at [229, 129] on app-date-cell at bounding box center [225, 287] width 86 height 413
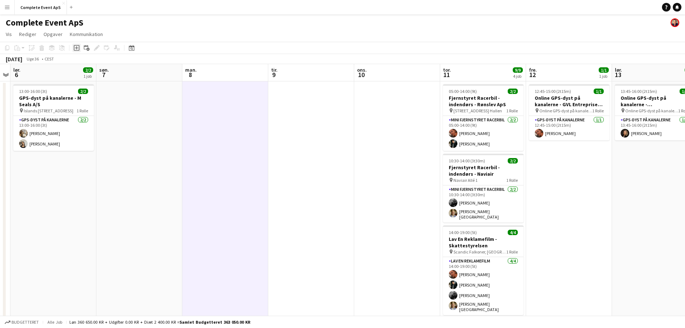
click at [76, 47] on icon "Tilføj opgave" at bounding box center [77, 48] width 6 height 6
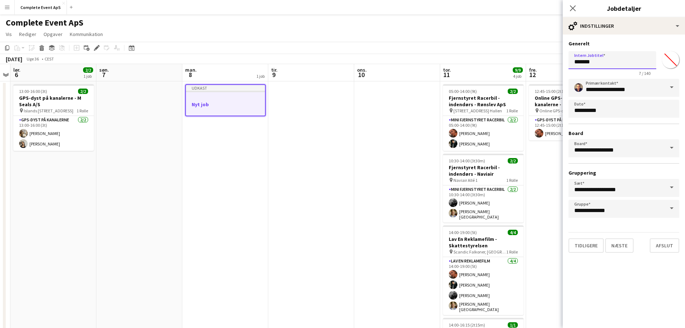
click at [598, 64] on input "*******" at bounding box center [612, 60] width 88 height 18
type input "**********"
click at [621, 245] on button "Næste" at bounding box center [619, 245] width 28 height 14
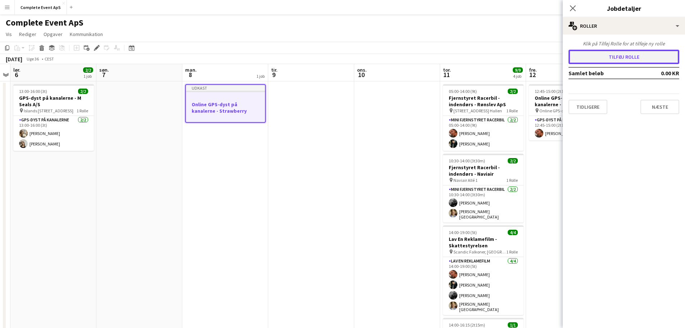
click at [621, 57] on button "Tilføj rolle" at bounding box center [623, 57] width 111 height 14
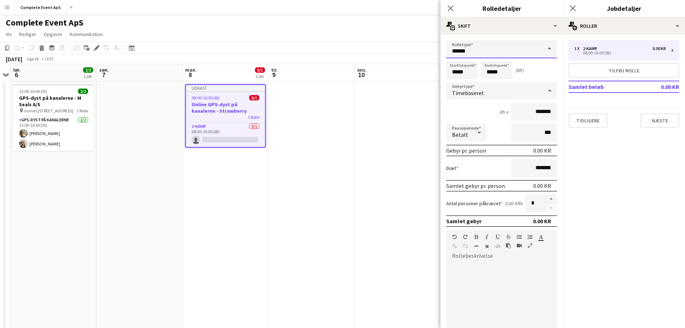
click at [469, 51] on input "******" at bounding box center [501, 49] width 111 height 18
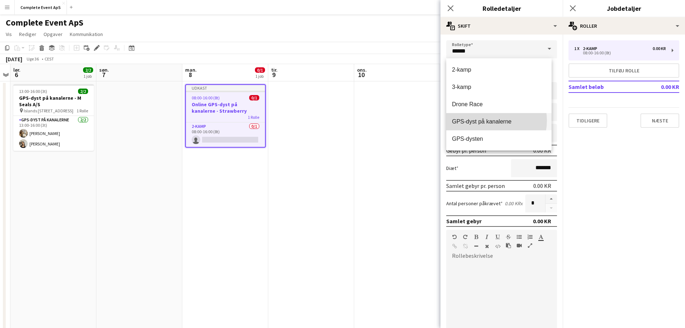
click at [488, 120] on span "GPS-dyst på kanalerne" at bounding box center [499, 121] width 94 height 7
type input "**********"
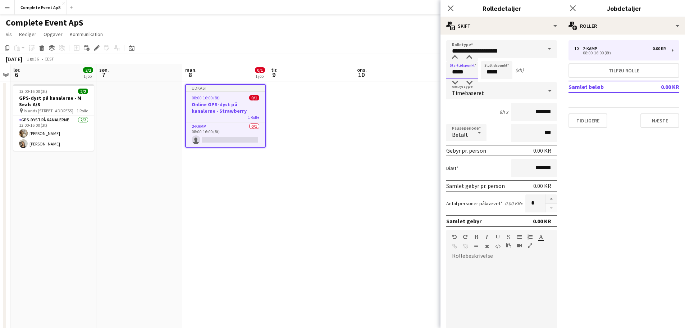
drag, startPoint x: 447, startPoint y: 74, endPoint x: 438, endPoint y: 74, distance: 9.3
click at [438, 74] on body "Menu Boards Boards Boards Alle job Status Arbejdsstyrke Arbejdsstyrke Min arbej…" at bounding box center [342, 253] width 685 height 507
type input "*****"
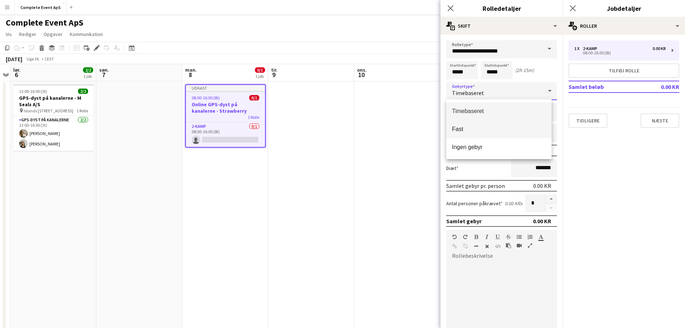
click at [471, 130] on span "Fast" at bounding box center [499, 128] width 94 height 7
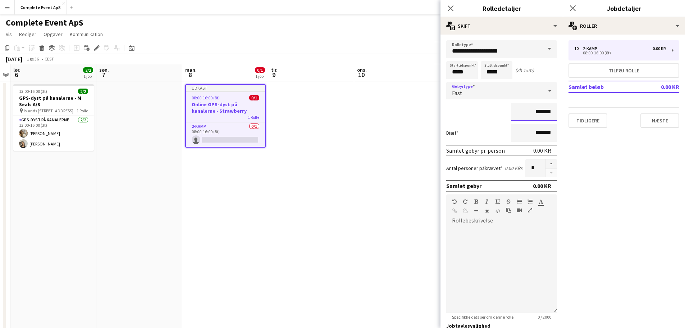
click at [527, 108] on input "*******" at bounding box center [534, 112] width 46 height 18
type input "****"
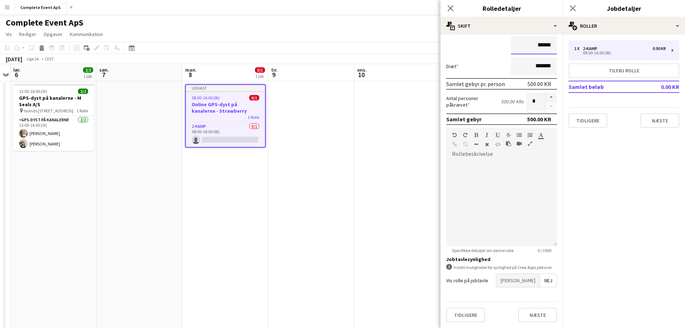
type input "******"
click at [530, 285] on span "[PERSON_NAME]" at bounding box center [518, 280] width 44 height 13
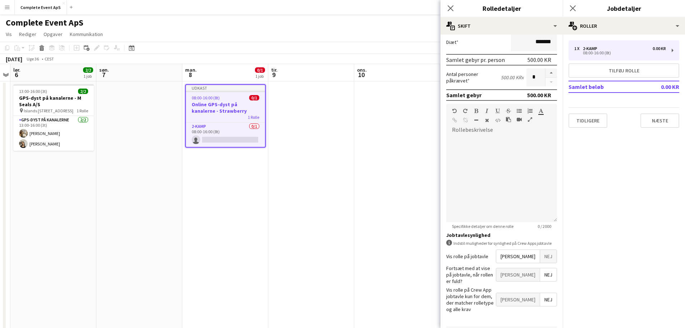
scroll to position [104, 0]
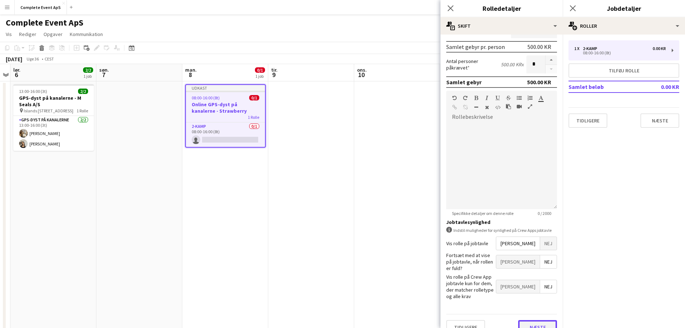
click at [531, 320] on button "Næste" at bounding box center [537, 327] width 39 height 14
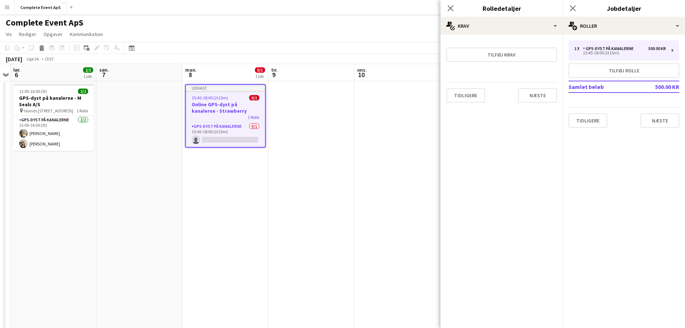
scroll to position [0, 0]
click at [538, 99] on button "Næste" at bounding box center [537, 95] width 39 height 14
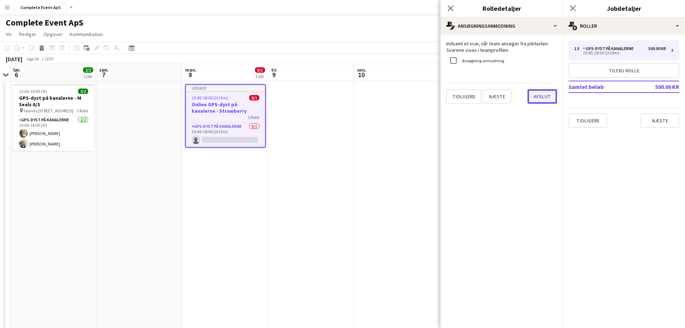
click at [542, 96] on button "Afslut" at bounding box center [541, 96] width 29 height 14
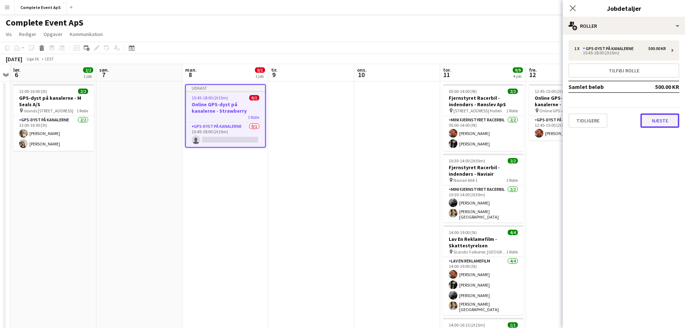
click at [663, 120] on button "Næste" at bounding box center [659, 120] width 39 height 14
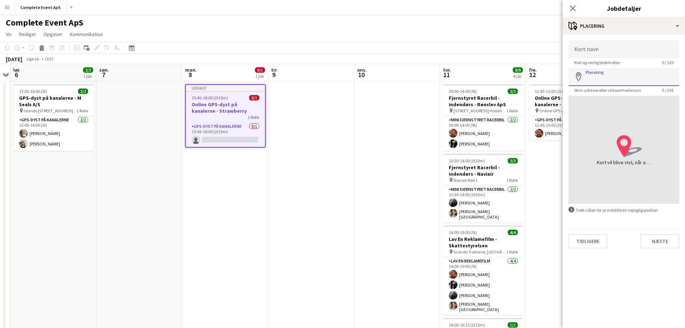
click at [612, 79] on input "Placering" at bounding box center [623, 77] width 111 height 18
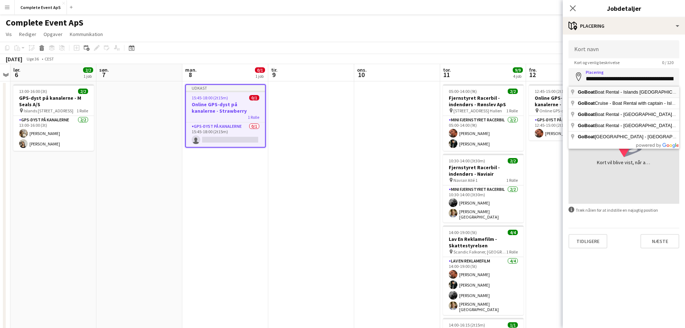
type input "**********"
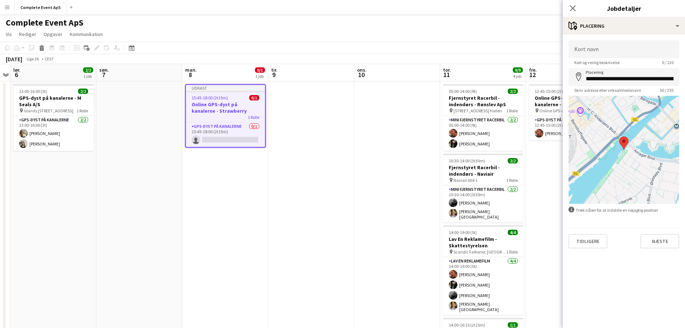
click at [615, 59] on app-form-group "Kort navn [PERSON_NAME] og venlig beskrivelse 0 / 120" at bounding box center [623, 52] width 111 height 25
click at [611, 53] on input "Kort navn" at bounding box center [623, 49] width 111 height 18
type input "**********"
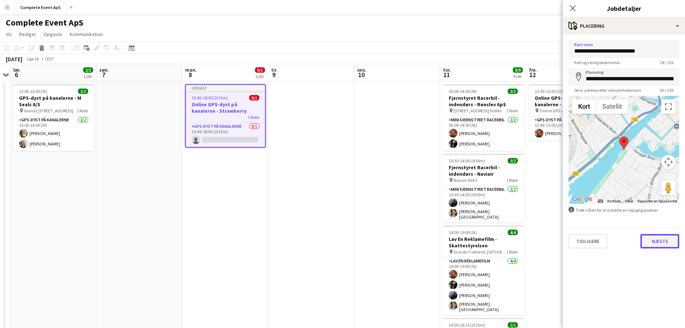
click at [654, 241] on button "Næste" at bounding box center [659, 241] width 39 height 14
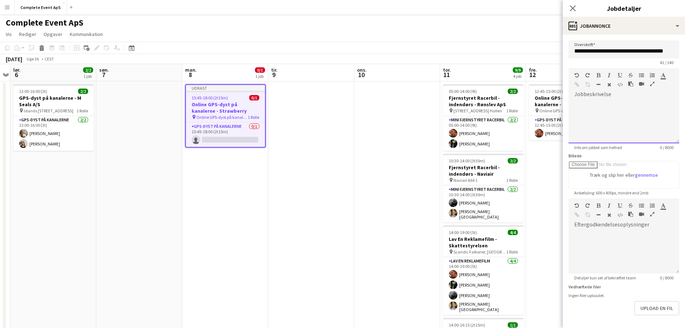
drag, startPoint x: 621, startPoint y: 106, endPoint x: 627, endPoint y: 107, distance: 6.6
click at [621, 106] on div at bounding box center [623, 121] width 111 height 43
paste div
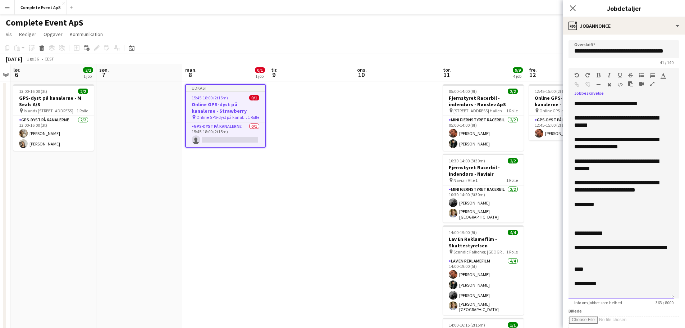
drag, startPoint x: 672, startPoint y: 141, endPoint x: 674, endPoint y: 334, distance: 193.8
click at [674, 327] on html "Menu Boards Boards Boards Alle job Status Arbejdsstyrke Arbejdsstyrke Min arbej…" at bounding box center [342, 253] width 685 height 507
click at [661, 100] on div "**********" at bounding box center [621, 103] width 94 height 7
click at [614, 104] on div "**********" at bounding box center [621, 103] width 94 height 7
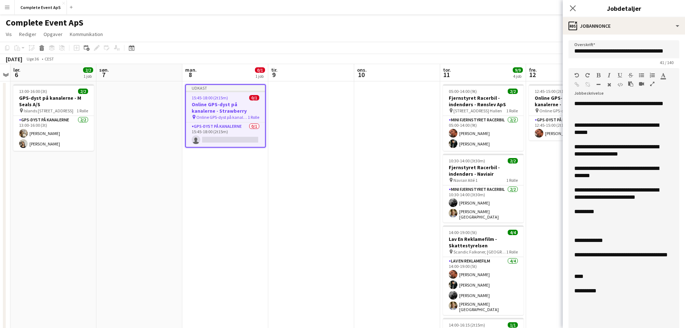
click at [654, 126] on div "**********" at bounding box center [621, 129] width 94 height 14
click at [602, 135] on div "**********" at bounding box center [621, 129] width 94 height 14
click at [601, 150] on div "**********" at bounding box center [621, 150] width 94 height 14
click at [615, 168] on div "**********" at bounding box center [621, 172] width 94 height 14
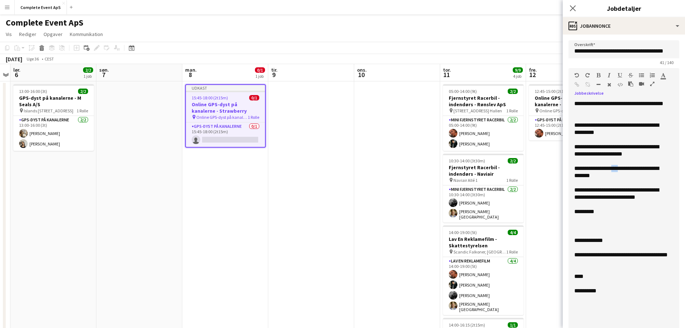
click at [615, 168] on div "**********" at bounding box center [621, 172] width 94 height 14
click at [577, 177] on div "**********" at bounding box center [621, 172] width 94 height 14
click at [574, 197] on div "**********" at bounding box center [620, 218] width 105 height 237
click at [588, 192] on div "**********" at bounding box center [621, 193] width 94 height 14
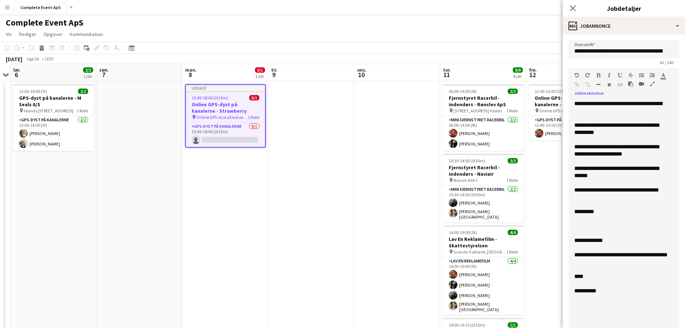
click at [589, 222] on div at bounding box center [621, 225] width 94 height 7
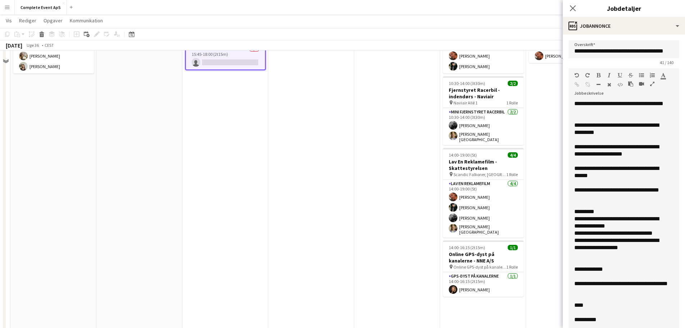
scroll to position [108, 0]
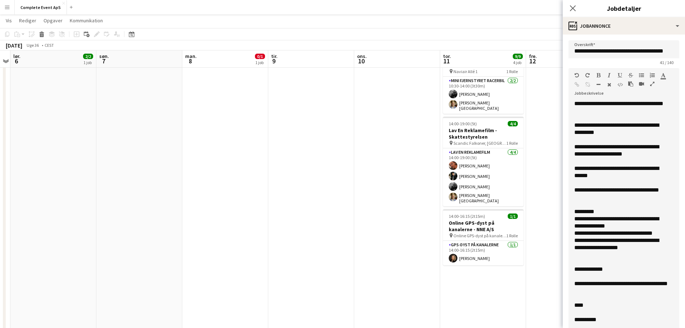
click at [581, 304] on div "****" at bounding box center [621, 304] width 94 height 7
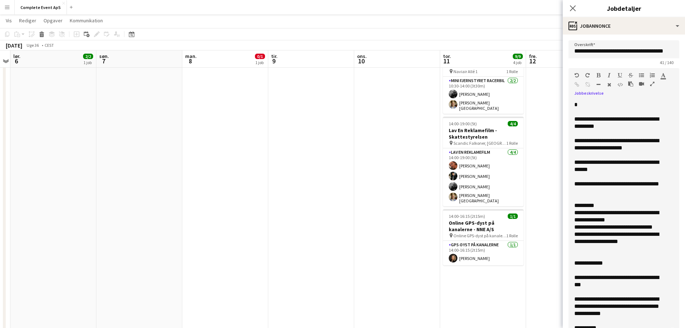
scroll to position [180, 0]
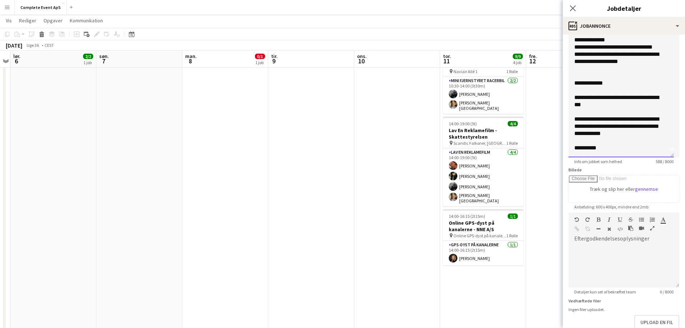
click at [595, 148] on div "**********" at bounding box center [618, 147] width 88 height 7
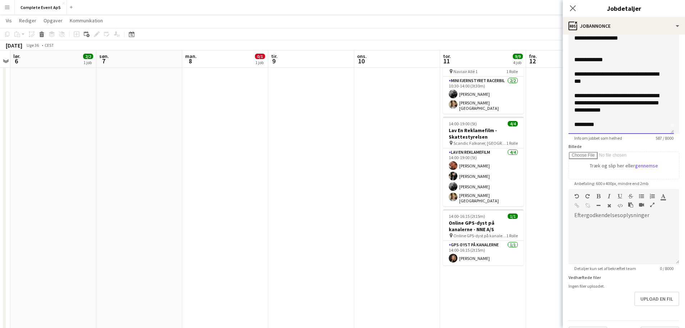
scroll to position [222, 0]
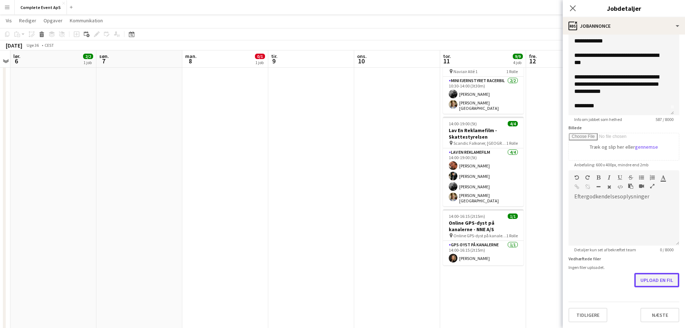
click at [650, 277] on button "Upload en fil" at bounding box center [656, 280] width 45 height 14
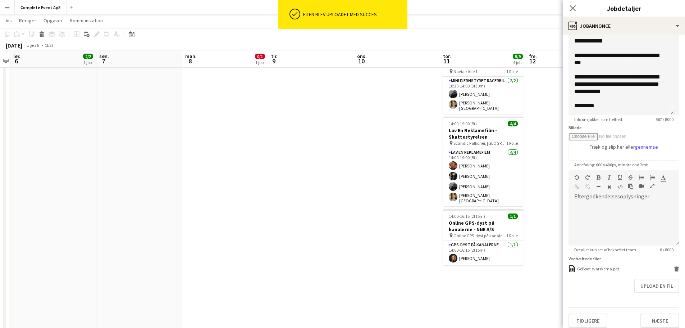
click at [537, 279] on app-date-cell "12:45-15:00 (2t15m) 1/1 Online GPS-dyst på kanalerne - GVL Entreprise A/S pin O…" at bounding box center [569, 179] width 86 height 413
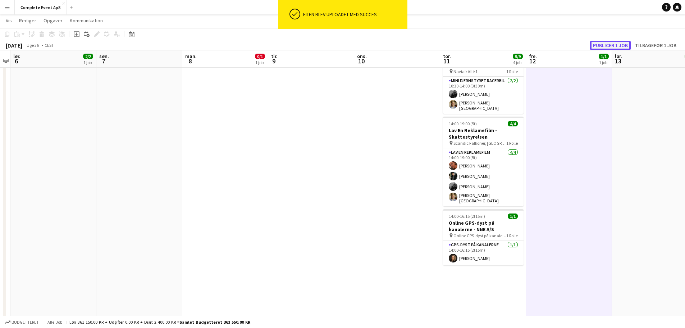
click at [607, 47] on button "Publicer 1 job" at bounding box center [610, 45] width 41 height 9
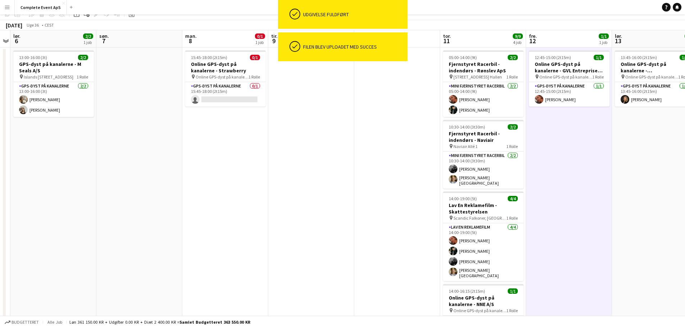
scroll to position [0, 0]
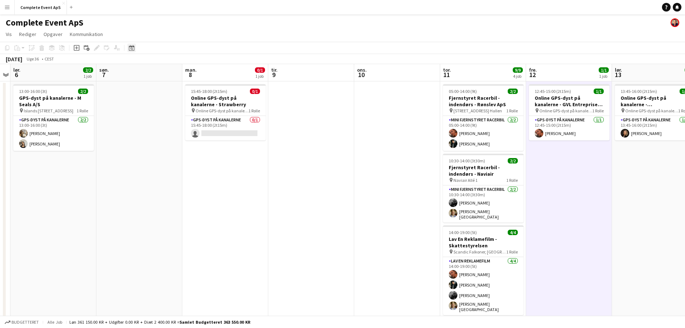
click at [128, 44] on div "Datovælger" at bounding box center [131, 48] width 9 height 9
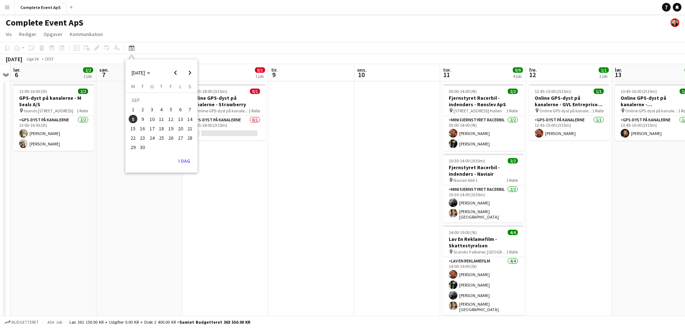
click at [169, 138] on span "26" at bounding box center [170, 137] width 9 height 9
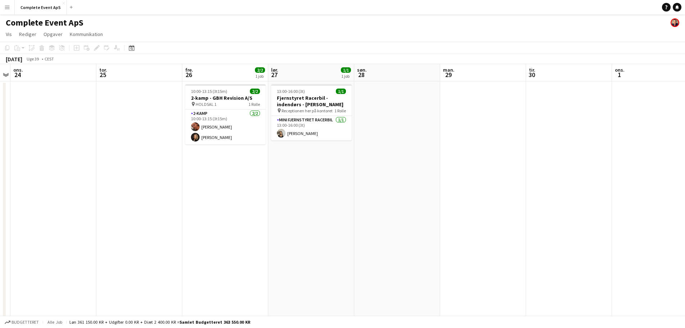
click at [219, 188] on app-date-cell "10:00-13:15 (3t15m) 2/2 2-kamp - GBH Revision A/S pin HOLDSAL 1 1 Rolle 2-kamp …" at bounding box center [225, 287] width 86 height 413
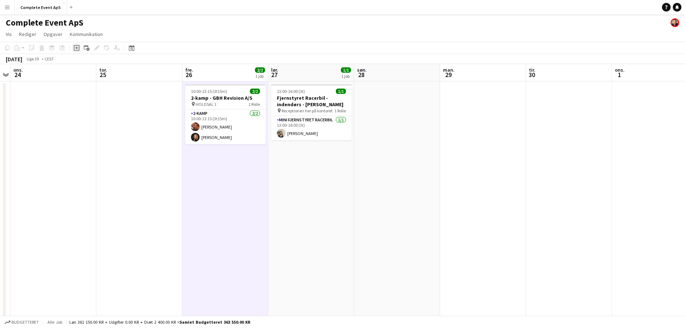
click at [76, 47] on icon "Tilføj opgave" at bounding box center [77, 48] width 6 height 6
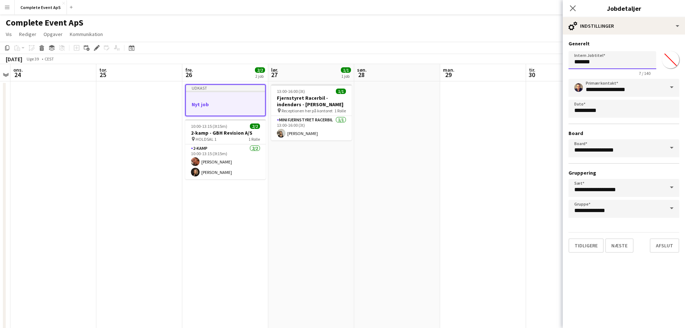
click at [585, 60] on input "*******" at bounding box center [612, 60] width 88 height 18
type input "**********"
click at [621, 249] on button "Næste" at bounding box center [619, 245] width 28 height 14
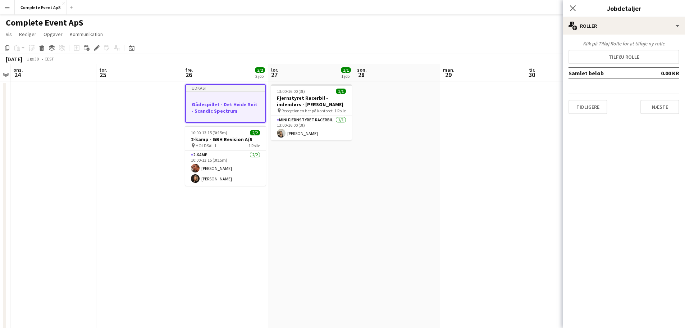
scroll to position [0, 0]
click at [637, 55] on button "Tilføj rolle" at bounding box center [623, 57] width 111 height 14
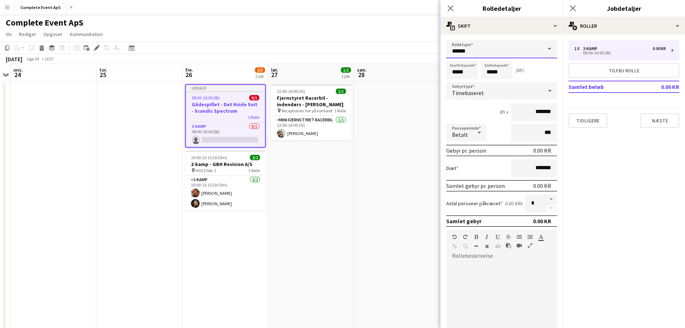
click at [482, 54] on input "******" at bounding box center [501, 49] width 111 height 18
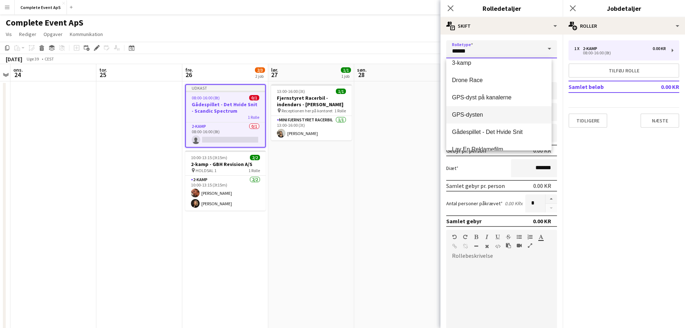
scroll to position [36, 0]
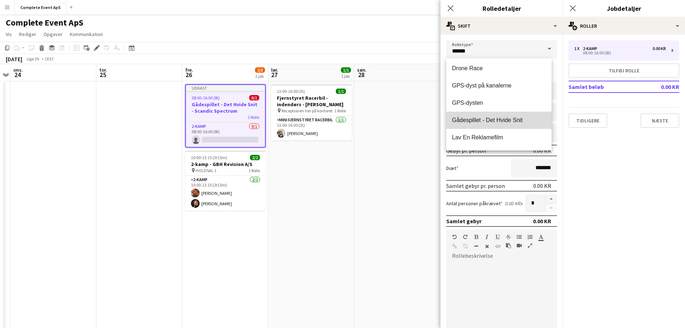
click at [503, 122] on span "Gådespillet - Det Hvide Snit" at bounding box center [499, 120] width 94 height 7
type input "**********"
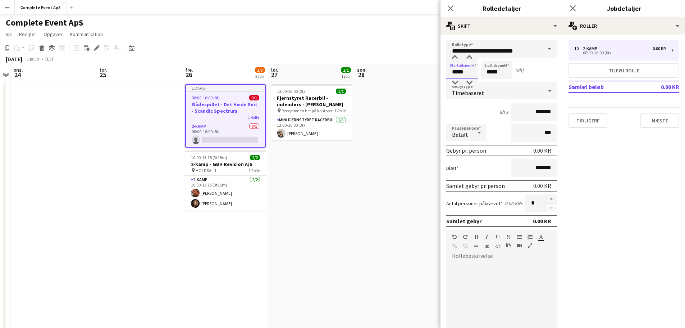
drag, startPoint x: 467, startPoint y: 72, endPoint x: 449, endPoint y: 70, distance: 18.7
click at [449, 70] on input "*****" at bounding box center [462, 70] width 32 height 18
click at [472, 72] on input "*****" at bounding box center [462, 70] width 32 height 18
drag, startPoint x: 473, startPoint y: 72, endPoint x: 449, endPoint y: 72, distance: 23.7
click at [449, 72] on input "*****" at bounding box center [462, 70] width 32 height 18
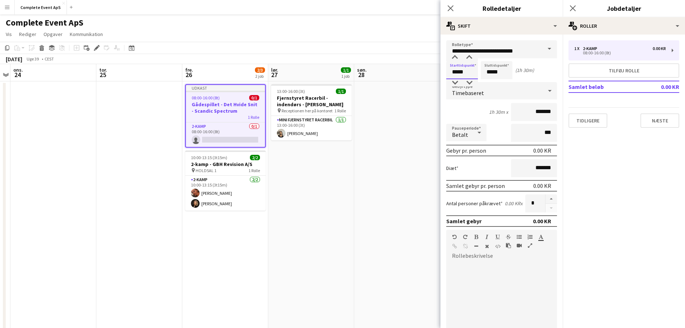
type input "*****"
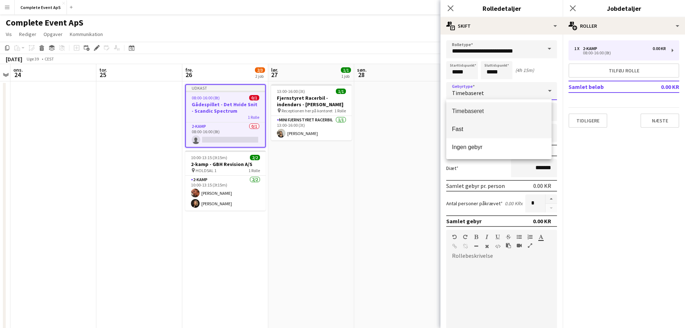
click at [461, 127] on span "Fast" at bounding box center [499, 128] width 94 height 7
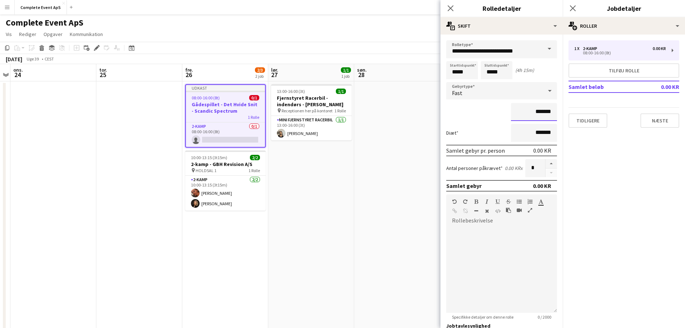
drag, startPoint x: 522, startPoint y: 114, endPoint x: 557, endPoint y: 115, distance: 35.3
click at [557, 115] on mat-expansion-panel "**********" at bounding box center [501, 181] width 122 height 293
type input "********"
click at [545, 162] on button "button" at bounding box center [551, 163] width 12 height 9
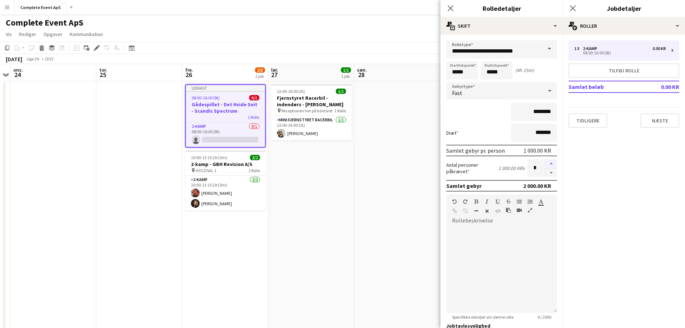
type input "*"
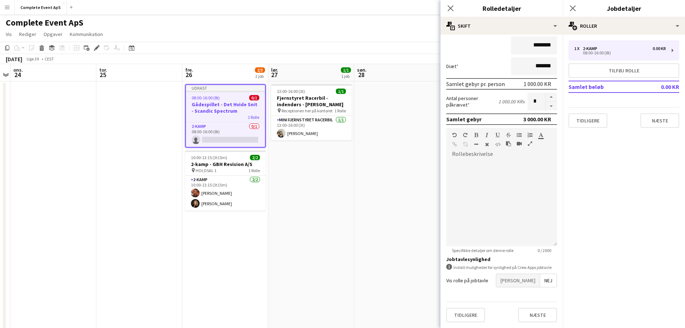
click at [529, 277] on span "[PERSON_NAME]" at bounding box center [518, 280] width 44 height 13
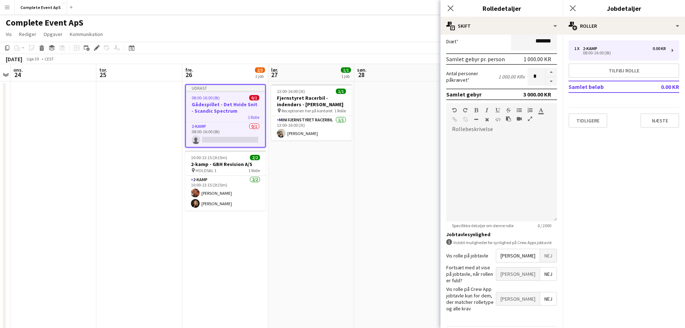
scroll to position [104, 0]
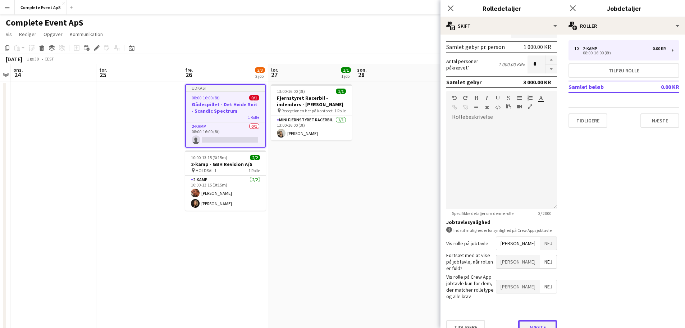
click at [537, 320] on button "Næste" at bounding box center [537, 327] width 39 height 14
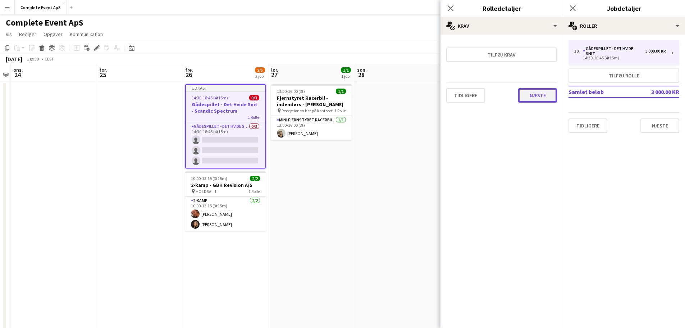
click at [540, 98] on button "Næste" at bounding box center [537, 95] width 39 height 14
click at [546, 96] on button "Afslut" at bounding box center [541, 96] width 29 height 14
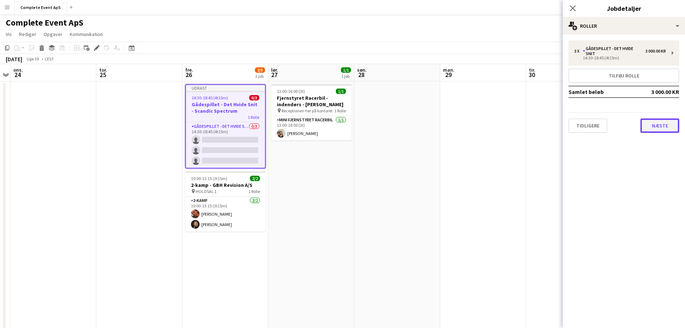
click at [666, 128] on button "Næste" at bounding box center [659, 125] width 39 height 14
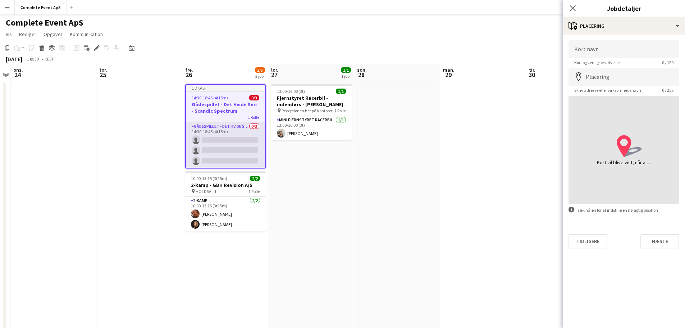
click at [226, 134] on app-card-role "Gådespillet - Det Hvide Snit 0/3 14:30-18:45 (4t15m) single-neutral-actions sin…" at bounding box center [225, 144] width 79 height 45
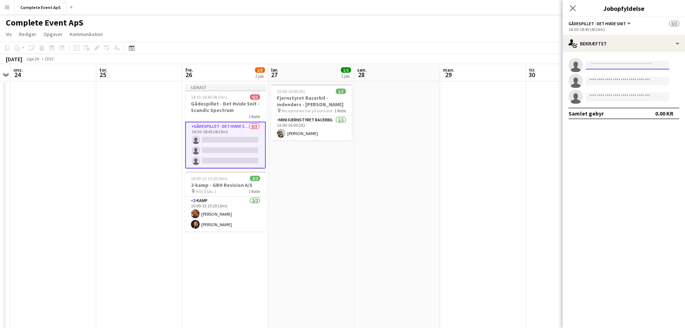
click at [608, 65] on input at bounding box center [627, 65] width 83 height 9
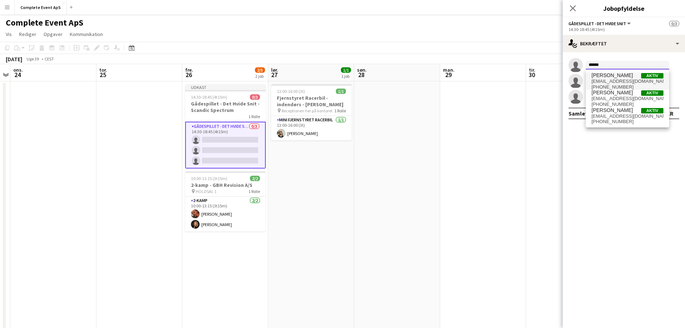
type input "******"
click at [608, 78] on span "[PERSON_NAME]" at bounding box center [611, 75] width 41 height 6
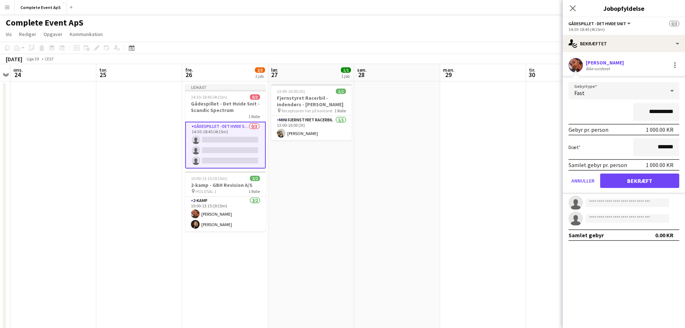
drag, startPoint x: 645, startPoint y: 110, endPoint x: 702, endPoint y: 114, distance: 56.9
click at [685, 114] on html "Menu Boards Boards Boards Alle job Status Arbejdsstyrke Arbejdsstyrke Min arbej…" at bounding box center [342, 253] width 685 height 507
drag, startPoint x: 649, startPoint y: 114, endPoint x: 680, endPoint y: 114, distance: 31.3
click at [680, 114] on form "Gebyrtype Fast ******** Gebyr pr. person 1 500.00 KR Diæt ******* Samlet gebyr …" at bounding box center [624, 138] width 122 height 112
type input "********"
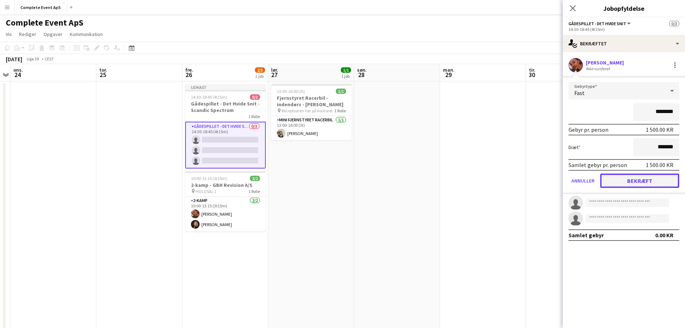
click at [640, 181] on button "Bekræft" at bounding box center [639, 180] width 79 height 14
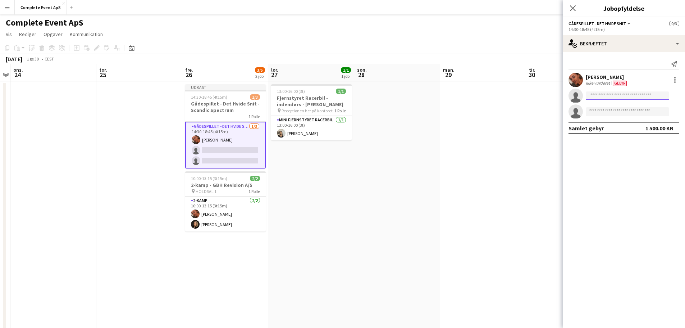
click at [623, 98] on input at bounding box center [627, 95] width 83 height 9
click at [616, 93] on input at bounding box center [627, 95] width 83 height 9
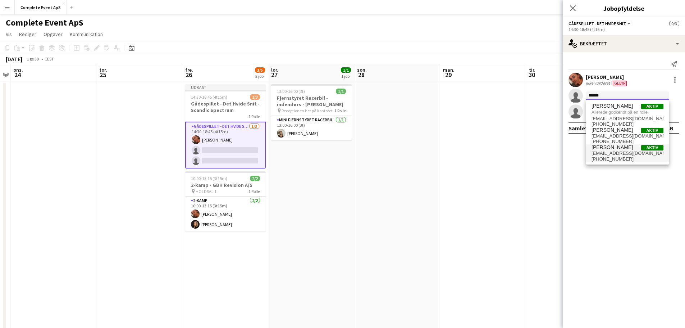
type input "******"
click at [619, 150] on span "[EMAIL_ADDRESS][DOMAIN_NAME]" at bounding box center [627, 153] width 72 height 6
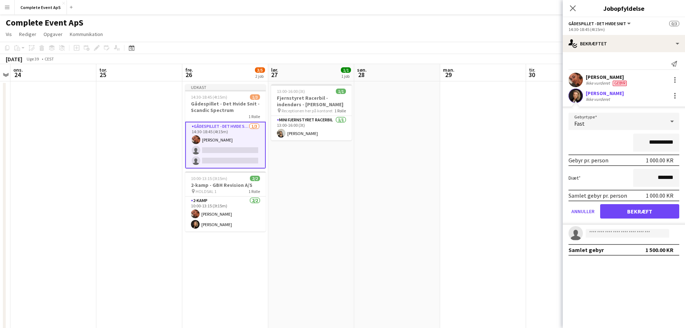
drag, startPoint x: 641, startPoint y: 144, endPoint x: 694, endPoint y: 147, distance: 52.6
click at [685, 147] on html "Menu Boards Boards Boards Alle job Status Arbejdsstyrke Arbejdsstyrke Min arbej…" at bounding box center [342, 253] width 685 height 507
type input "********"
click at [632, 214] on button "Bekræft" at bounding box center [639, 211] width 79 height 14
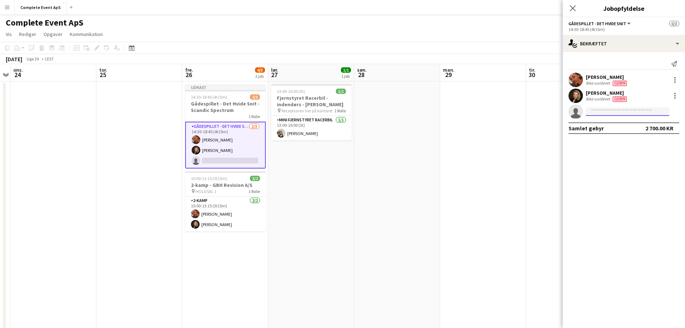
click at [609, 111] on input at bounding box center [627, 111] width 83 height 9
type input "*******"
click at [612, 128] on span "[EMAIL_ADDRESS][DOMAIN_NAME]" at bounding box center [627, 128] width 72 height 6
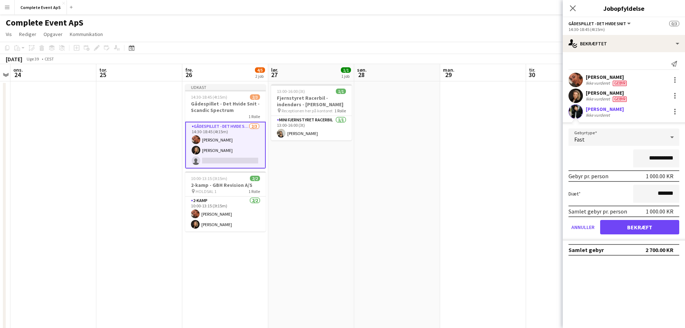
drag, startPoint x: 643, startPoint y: 155, endPoint x: 690, endPoint y: 167, distance: 48.9
click at [685, 167] on html "Menu Boards Boards Boards Alle job Status Arbejdsstyrke Arbejdsstyrke Min arbej…" at bounding box center [342, 253] width 685 height 507
type input "********"
click at [630, 226] on button "Bekræft" at bounding box center [639, 227] width 79 height 14
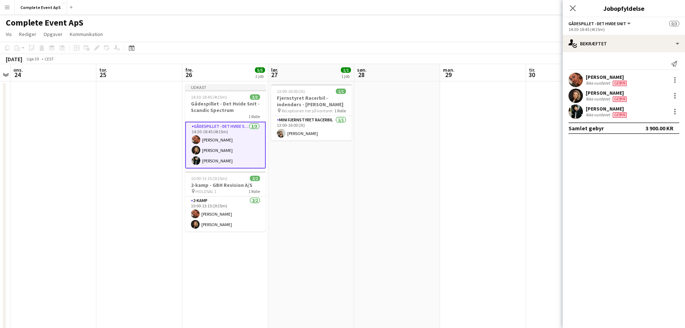
click at [540, 154] on app-date-cell at bounding box center [569, 287] width 86 height 413
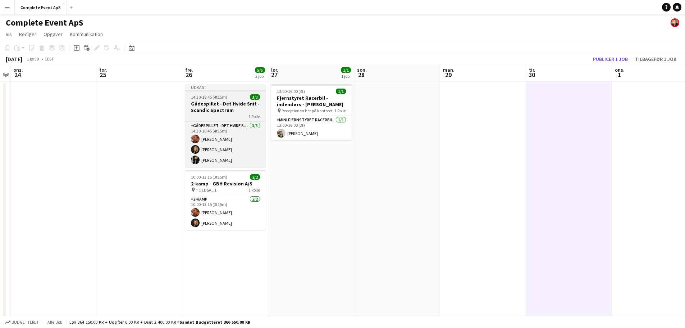
click at [235, 96] on div "14:30-18:45 (4t15m) 3/3" at bounding box center [225, 96] width 81 height 5
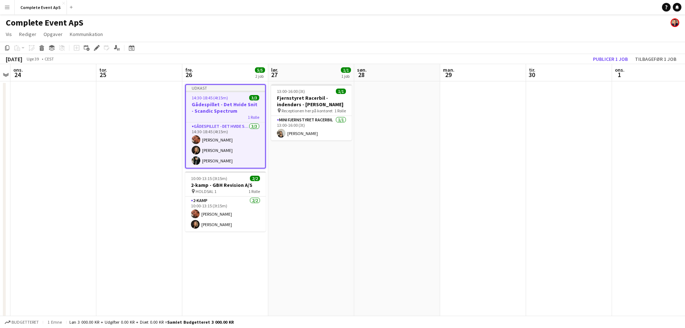
click at [235, 96] on div "14:30-18:45 (4t15m) 3/3" at bounding box center [225, 97] width 79 height 5
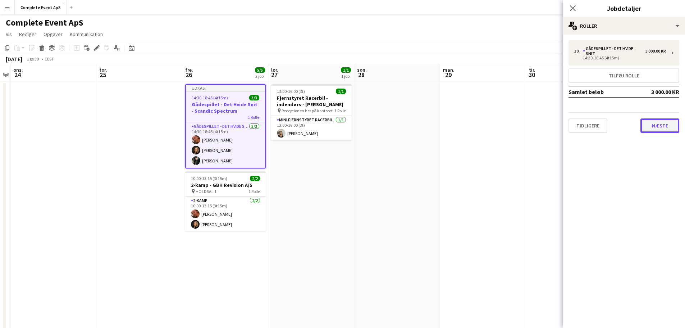
click at [658, 127] on button "Næste" at bounding box center [659, 125] width 39 height 14
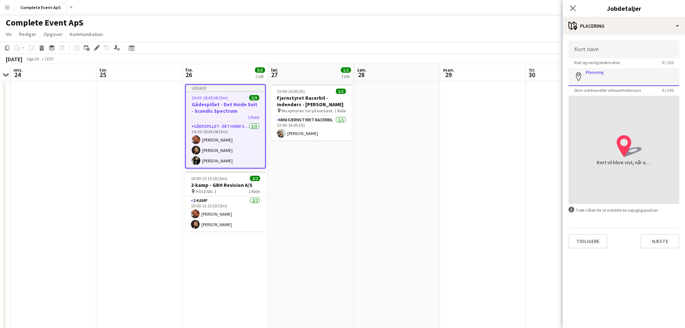
click at [612, 77] on input "Placering" at bounding box center [623, 77] width 111 height 18
click at [627, 79] on input "Placering" at bounding box center [623, 77] width 111 height 18
paste input "**********"
type input "**********"
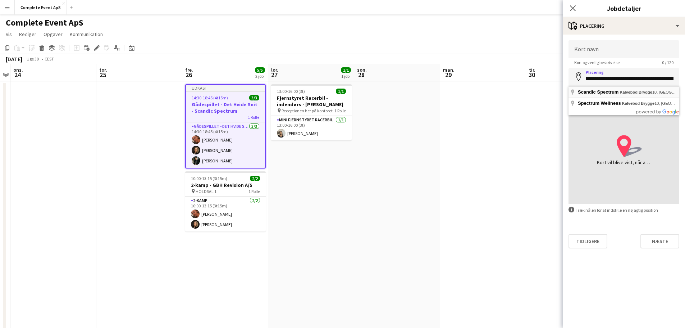
scroll to position [0, 0]
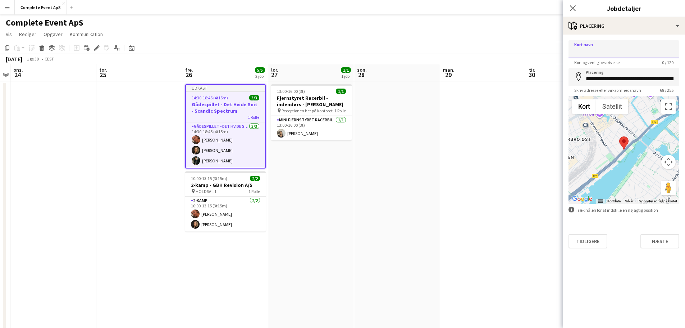
click at [606, 51] on input "Kort navn" at bounding box center [623, 49] width 111 height 18
paste input "**********"
type input "**********"
click at [666, 239] on button "Næste" at bounding box center [659, 241] width 39 height 14
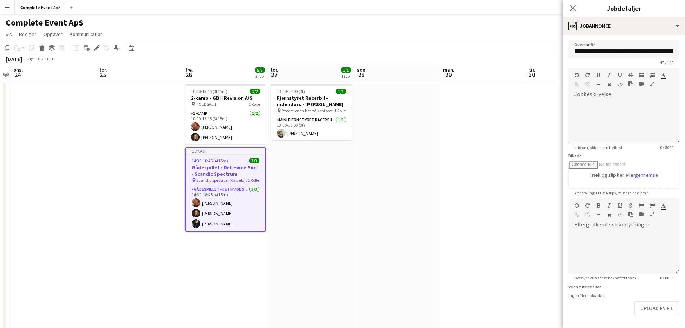
click at [621, 93] on div "default Heading 1 Heading 2 Heading 3 Heading 4 Heading 5 Heading 6 Heading 7 P…" at bounding box center [623, 81] width 111 height 27
paste div
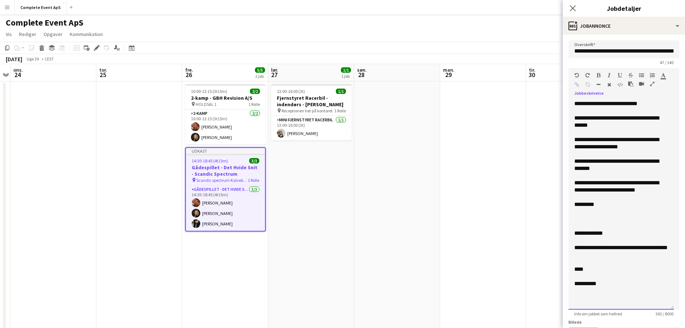
drag, startPoint x: 671, startPoint y: 141, endPoint x: 681, endPoint y: 244, distance: 103.3
click at [683, 309] on mat-expansion-panel "**********" at bounding box center [624, 181] width 122 height 293
click at [657, 102] on div "**********" at bounding box center [621, 103] width 94 height 7
click at [614, 102] on div "**********" at bounding box center [621, 103] width 94 height 7
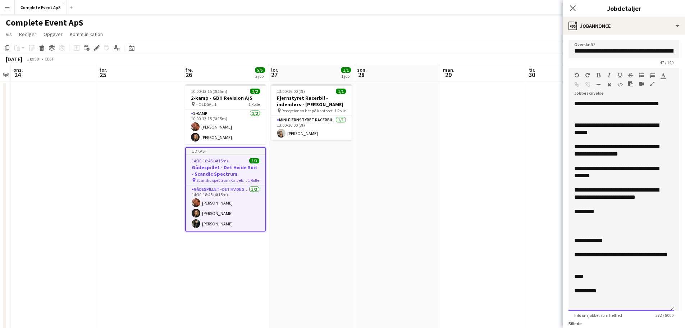
click at [653, 123] on div "**********" at bounding box center [621, 129] width 94 height 14
click at [598, 131] on div "**********" at bounding box center [621, 129] width 94 height 14
click at [600, 149] on div "**********" at bounding box center [621, 150] width 94 height 14
click at [614, 167] on div "**********" at bounding box center [621, 172] width 94 height 14
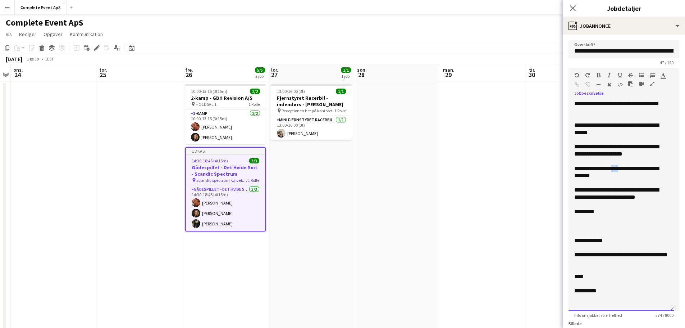
click at [614, 167] on div "**********" at bounding box center [621, 172] width 94 height 14
click at [578, 175] on div "**********" at bounding box center [621, 172] width 94 height 14
drag, startPoint x: 666, startPoint y: 199, endPoint x: 657, endPoint y: 197, distance: 9.2
click at [666, 199] on div "**********" at bounding box center [621, 193] width 94 height 14
click at [588, 188] on div "**********" at bounding box center [621, 193] width 94 height 14
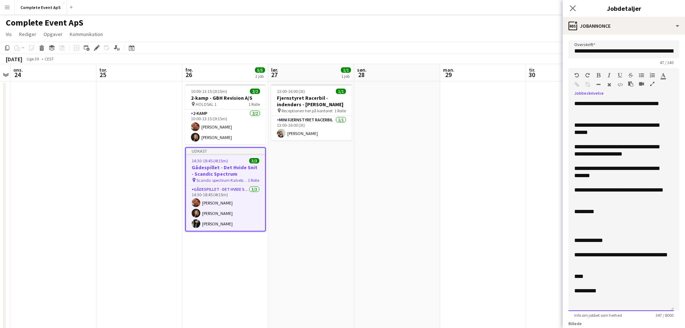
click at [584, 221] on div at bounding box center [621, 218] width 94 height 7
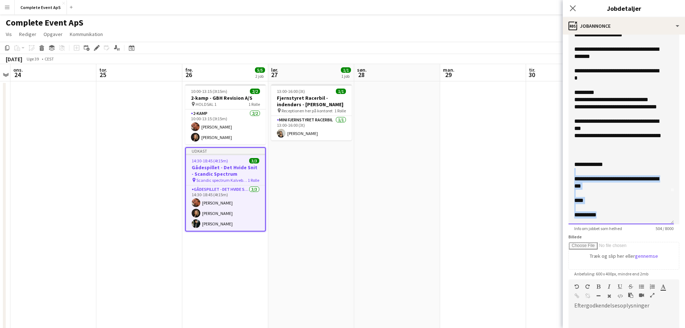
scroll to position [149, 0]
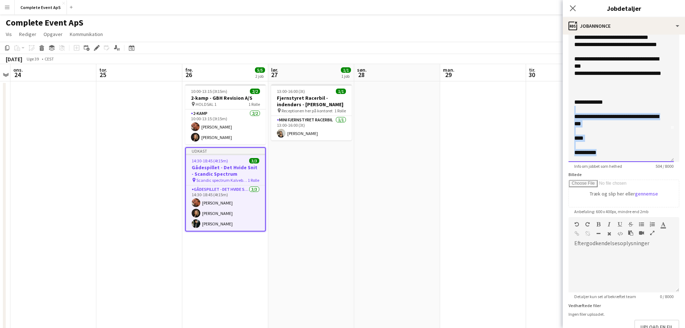
drag, startPoint x: 604, startPoint y: 278, endPoint x: 657, endPoint y: 314, distance: 64.1
click at [659, 319] on form "**********" at bounding box center [624, 129] width 122 height 477
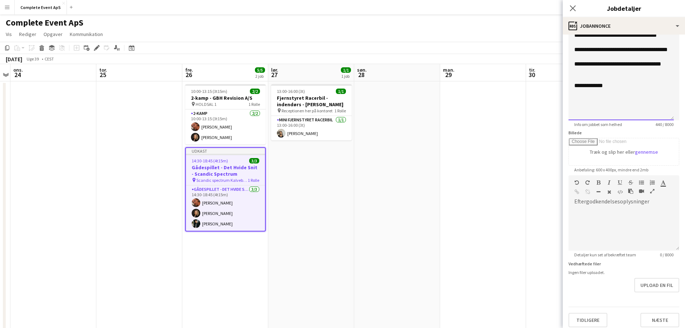
scroll to position [196, 0]
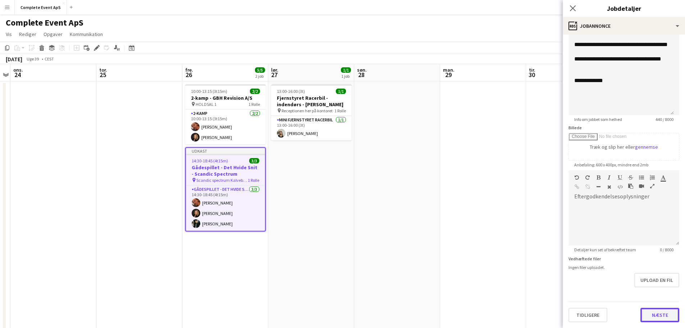
click at [655, 314] on button "Næste" at bounding box center [659, 314] width 39 height 14
type input "*******"
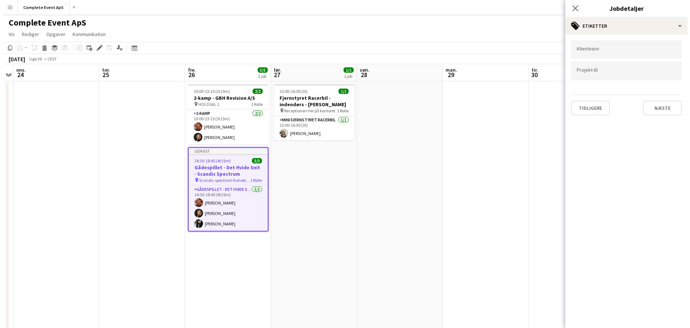
scroll to position [0, 0]
drag, startPoint x: 661, startPoint y: 99, endPoint x: 662, endPoint y: 106, distance: 7.4
click at [661, 102] on div "Tidligere Næste" at bounding box center [623, 105] width 111 height 20
click at [662, 106] on button "Næste" at bounding box center [659, 108] width 39 height 14
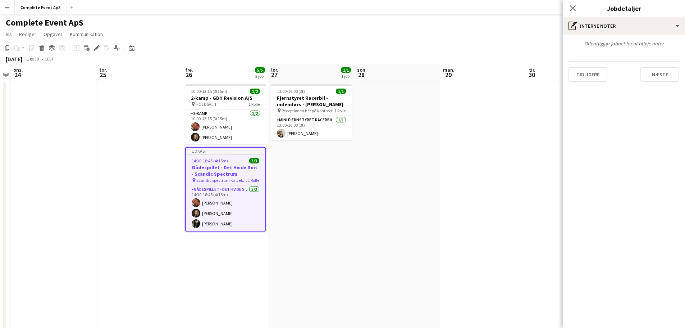
click at [664, 85] on div "Offentliggør jobbet for at tilføje noter Tidligere Næste" at bounding box center [624, 61] width 122 height 53
click at [667, 77] on button "Næste" at bounding box center [659, 74] width 39 height 14
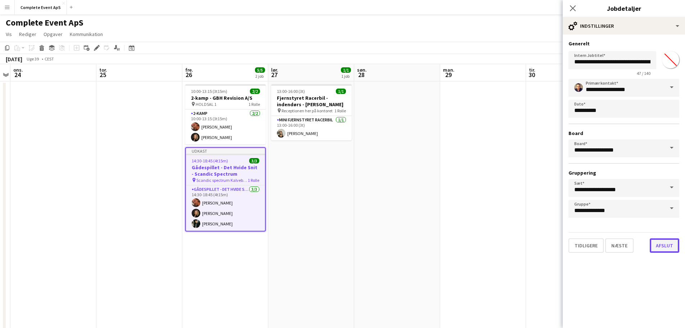
click at [666, 243] on button "Afslut" at bounding box center [664, 245] width 29 height 14
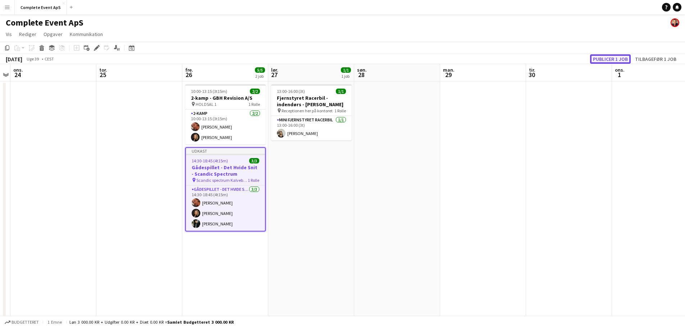
click at [614, 58] on button "Publicer 1 job" at bounding box center [610, 58] width 41 height 9
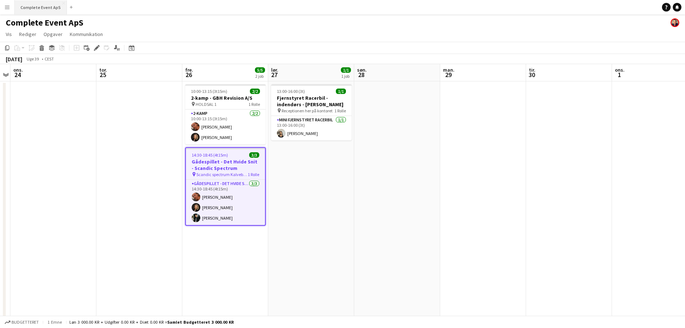
click at [43, 6] on button "Complete Event ApS Luk" at bounding box center [41, 7] width 52 height 14
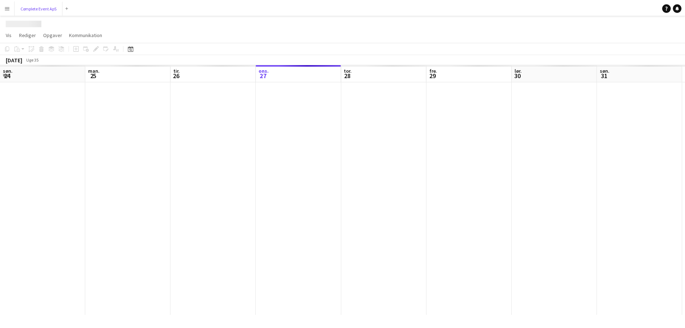
scroll to position [0, 172]
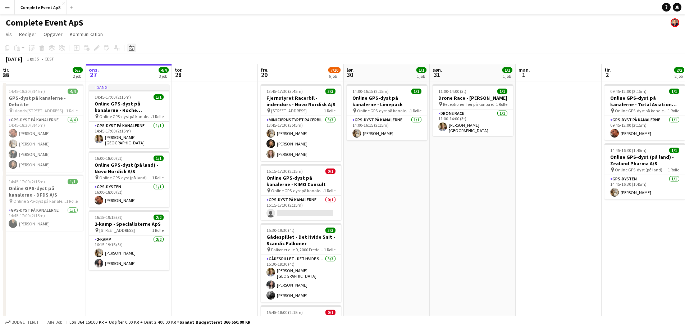
click at [134, 48] on icon "Datovælger" at bounding box center [132, 48] width 6 height 6
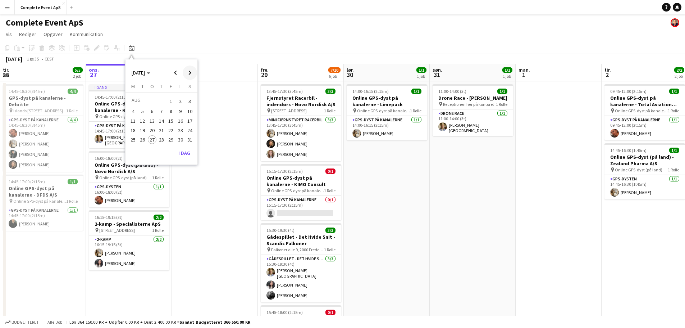
click at [189, 72] on span "Next month" at bounding box center [190, 72] width 14 height 14
click at [150, 121] on span "12" at bounding box center [152, 121] width 9 height 9
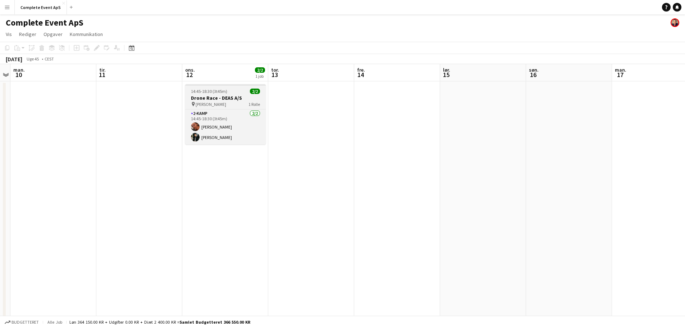
click at [234, 95] on h3 "Drone Race - DEAS A/S" at bounding box center [225, 98] width 81 height 6
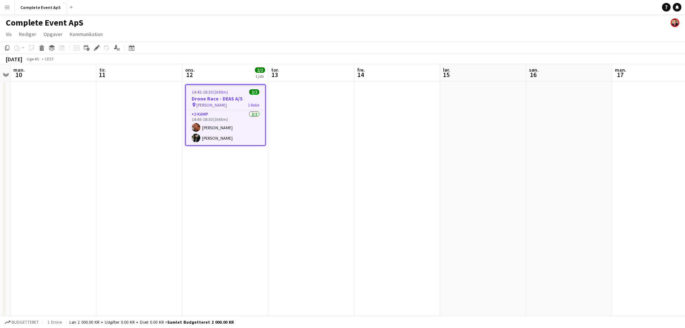
click at [234, 95] on app-job-card "14:45-18:30 (3t45m) 2/2 Drone Race - DEAS A/S pin HAL B 1 Rolle 2-kamp [DATE] 1…" at bounding box center [225, 114] width 81 height 61
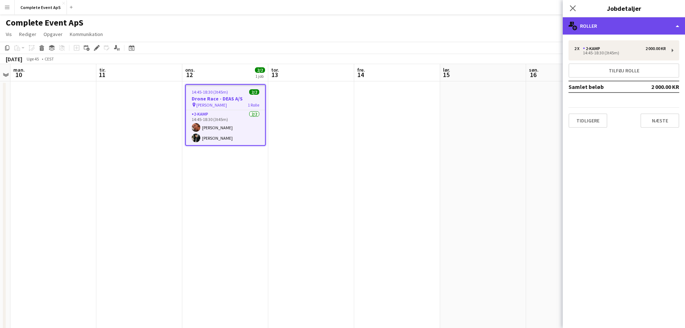
click at [613, 25] on div "multiple-users-add Roller" at bounding box center [624, 25] width 122 height 17
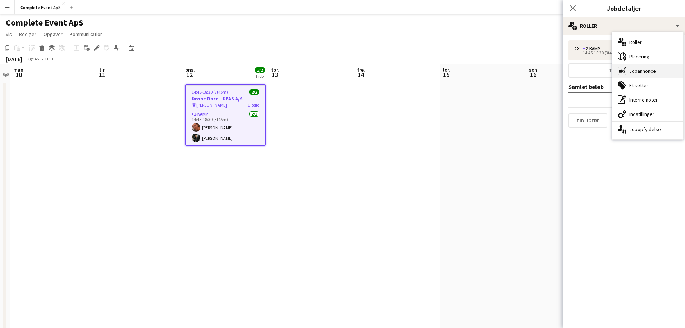
click at [649, 70] on div "ads-window Jobannonce" at bounding box center [647, 71] width 71 height 14
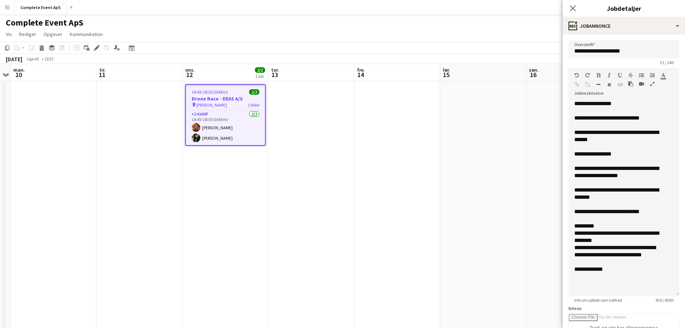
drag, startPoint x: 671, startPoint y: 140, endPoint x: 668, endPoint y: 293, distance: 152.5
click at [668, 293] on div "**********" at bounding box center [623, 198] width 111 height 196
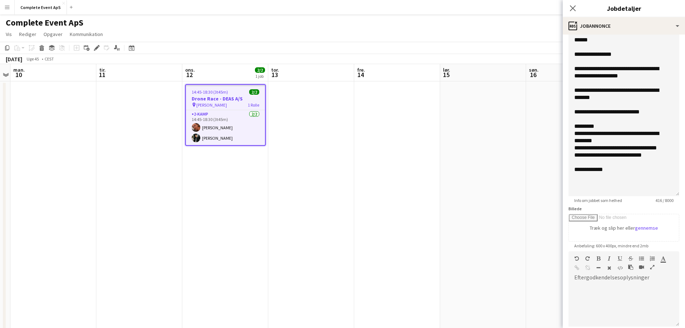
scroll to position [108, 0]
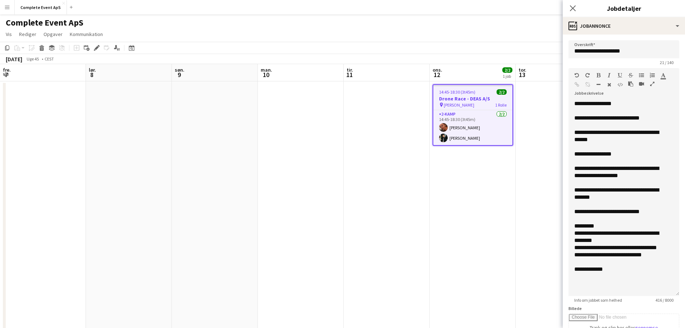
scroll to position [108, 0]
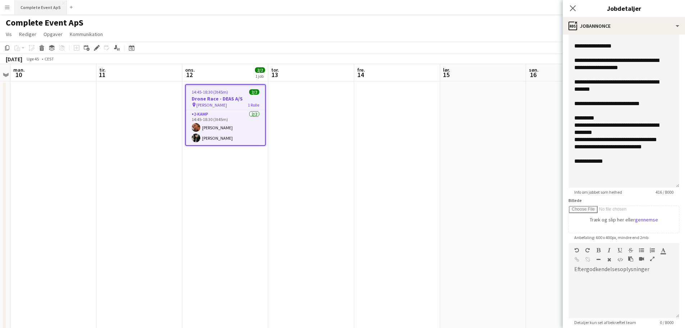
click at [46, 4] on button "Complete Event ApS Luk" at bounding box center [41, 7] width 52 height 14
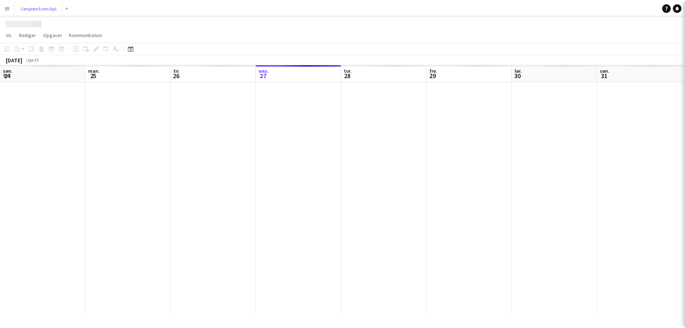
scroll to position [0, 172]
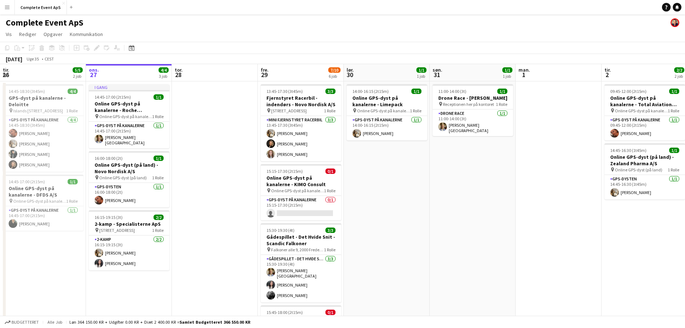
click at [127, 47] on div "Datovælger AUG. 2025 AUG. 2025 mandag M tirsdag T onsdag O torsdag T fredag F l…" at bounding box center [129, 48] width 16 height 9
click at [133, 50] on icon at bounding box center [131, 48] width 5 height 6
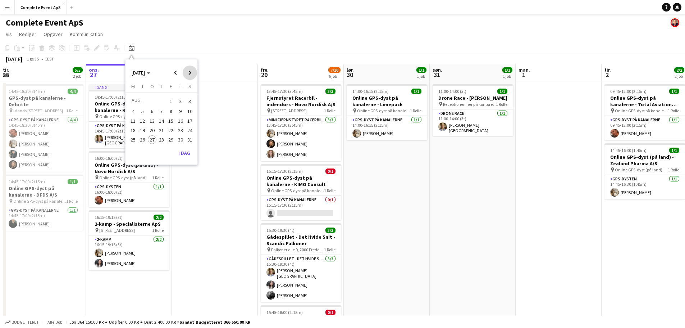
click at [189, 72] on span "Next month" at bounding box center [190, 72] width 14 height 14
click at [188, 72] on span "Next month" at bounding box center [190, 72] width 14 height 14
click at [161, 115] on span "9" at bounding box center [161, 119] width 9 height 9
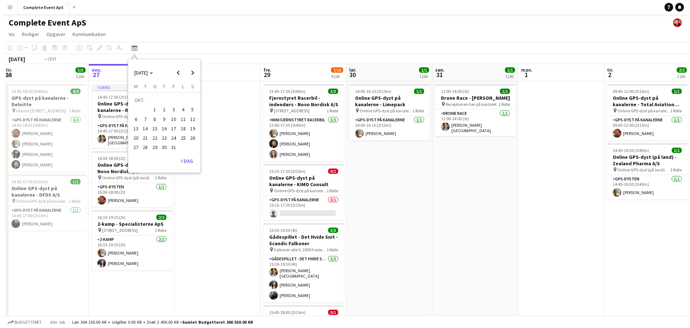
scroll to position [0, 247]
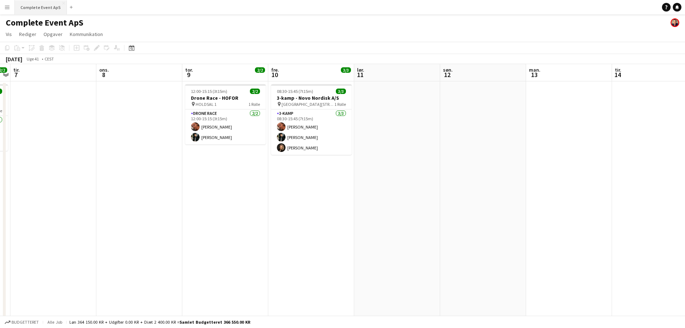
click at [31, 3] on button "Complete Event ApS Luk" at bounding box center [41, 7] width 52 height 14
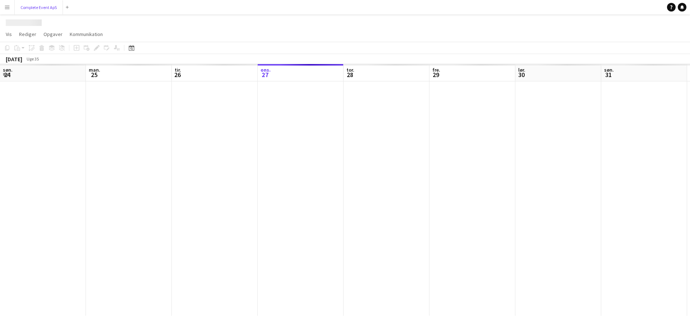
scroll to position [0, 172]
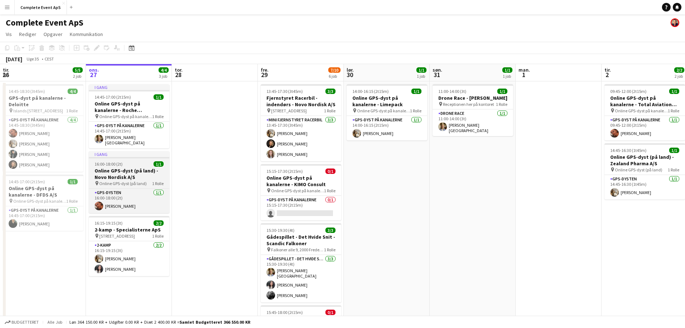
click at [139, 161] on div "16:00-18:00 (2t) 1/1" at bounding box center [129, 163] width 81 height 5
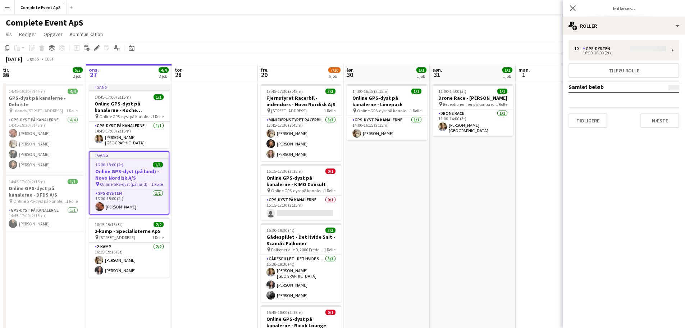
type input "**********"
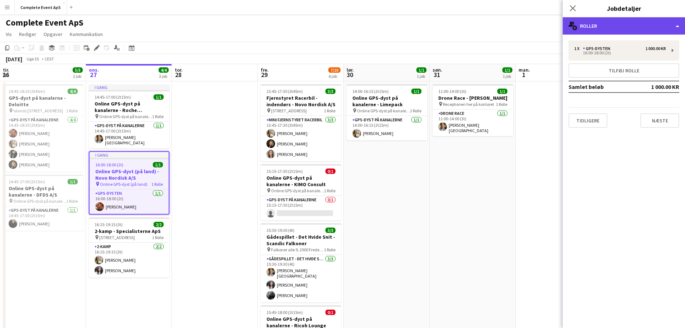
click at [612, 26] on div "multiple-users-add Roller" at bounding box center [624, 25] width 122 height 17
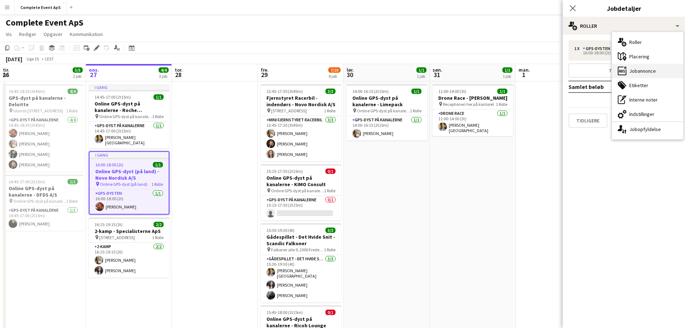
click at [651, 72] on div "ads-window Jobannonce" at bounding box center [647, 71] width 71 height 14
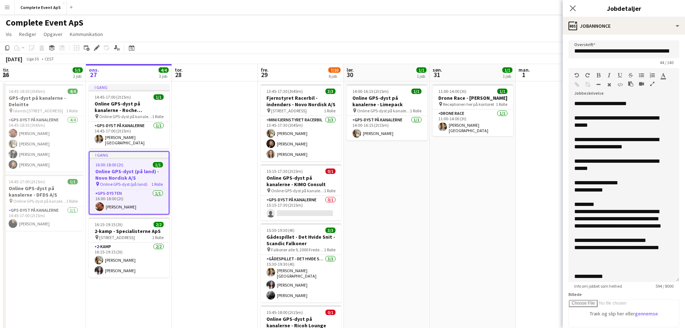
drag, startPoint x: 672, startPoint y: 142, endPoint x: 670, endPoint y: 280, distance: 138.5
click at [670, 280] on div "**********" at bounding box center [623, 191] width 111 height 182
click at [461, 196] on app-date-cell "11:00-14:00 (3t) 1/1 Drone Race - [PERSON_NAME] pin Receptionen her på kontoret…" at bounding box center [473, 287] width 86 height 413
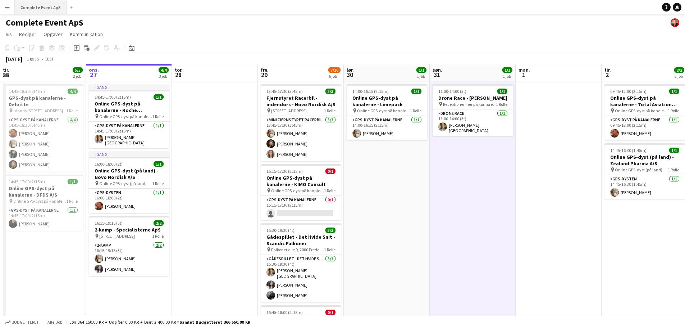
click at [42, 5] on button "Complete Event ApS Luk" at bounding box center [41, 7] width 52 height 14
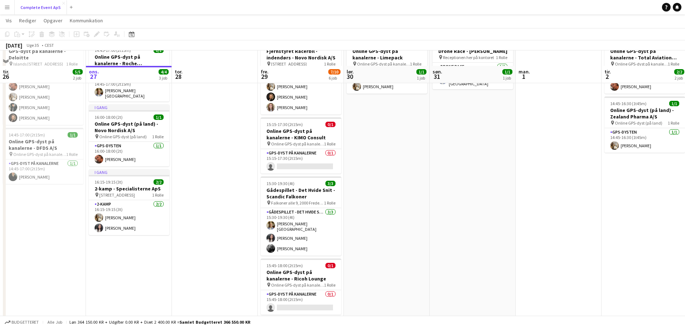
scroll to position [35, 0]
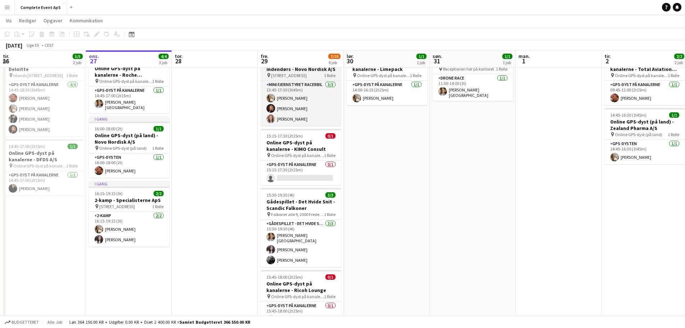
click at [310, 71] on h3 "Fjernstyret Racerbil - indendørs - Novo Nordisk A/S" at bounding box center [301, 65] width 81 height 13
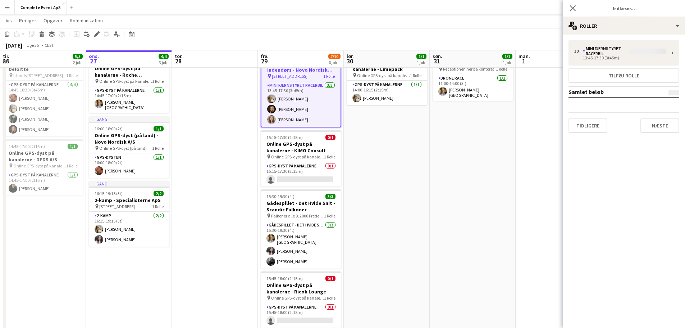
type input "**********"
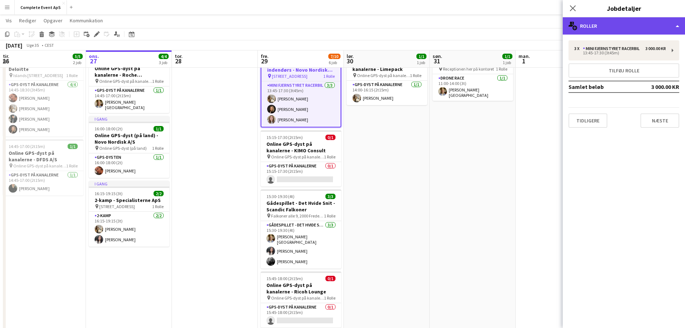
click at [589, 32] on div "multiple-users-add Roller" at bounding box center [624, 25] width 122 height 17
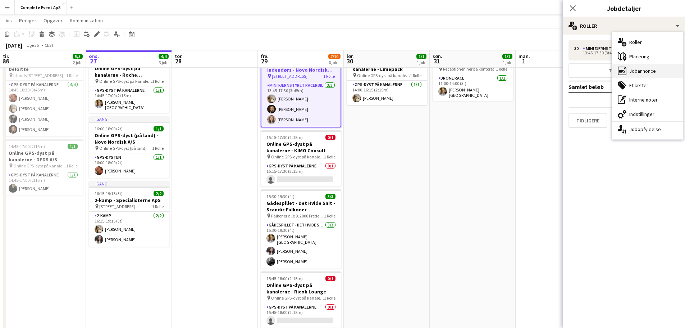
click at [645, 67] on div "ads-window Jobannonce" at bounding box center [647, 71] width 71 height 14
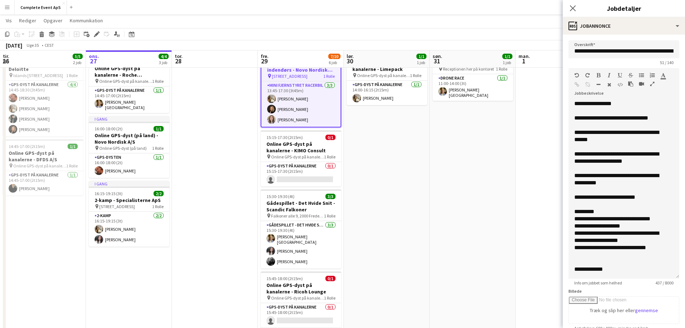
drag, startPoint x: 672, startPoint y: 142, endPoint x: 674, endPoint y: 277, distance: 135.2
click at [674, 277] on form "**********" at bounding box center [624, 262] width 122 height 445
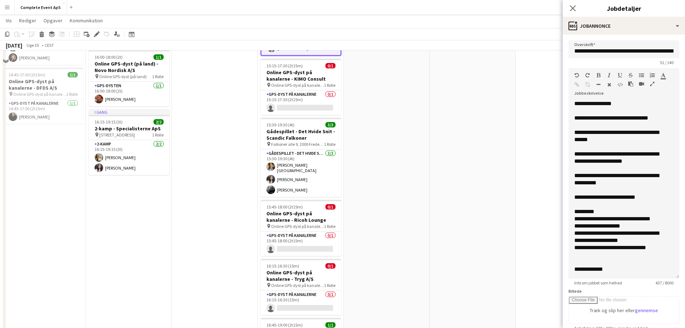
scroll to position [106, 0]
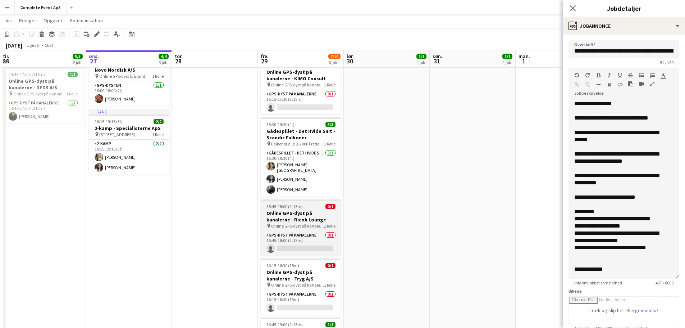
click at [311, 204] on div "15:45-18:00 (2t15m) 0/1" at bounding box center [301, 206] width 81 height 5
type input "**********"
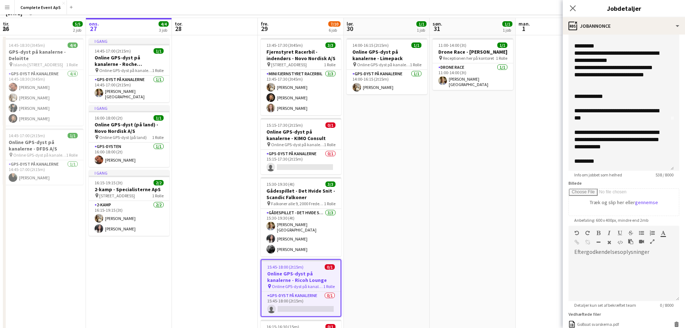
scroll to position [0, 0]
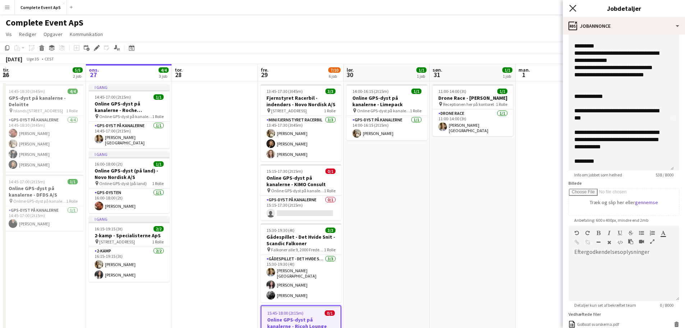
click at [574, 7] on icon at bounding box center [572, 8] width 7 height 7
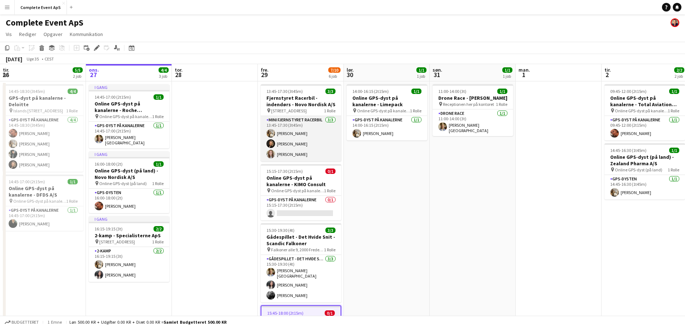
click at [297, 154] on app-card-role "Mini Fjernstyret Racerbil 3/3 13:45-17:30 (3t45m) Olivia Larsen Louise Stoltze …" at bounding box center [301, 138] width 81 height 45
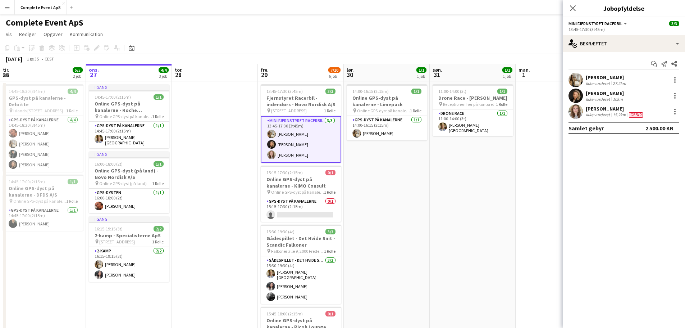
click at [408, 209] on app-date-cell "14:00-16:15 (2t15m) 1/1 Online GPS-dyst på kanalerne - Limepack pin Online GPS-…" at bounding box center [387, 287] width 86 height 413
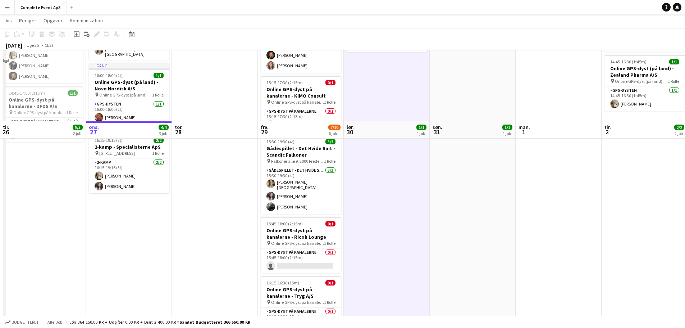
scroll to position [35, 0]
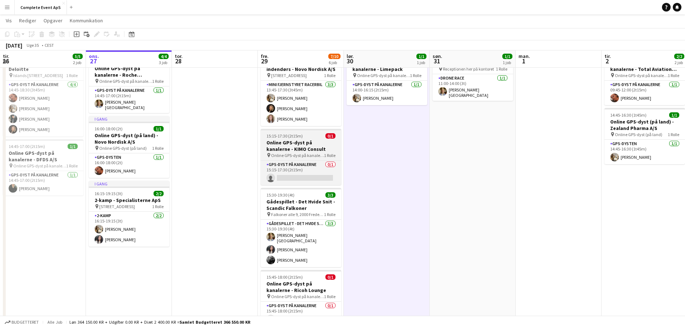
click at [316, 136] on div "15:15-17:30 (2t15m) 0/1" at bounding box center [301, 135] width 81 height 5
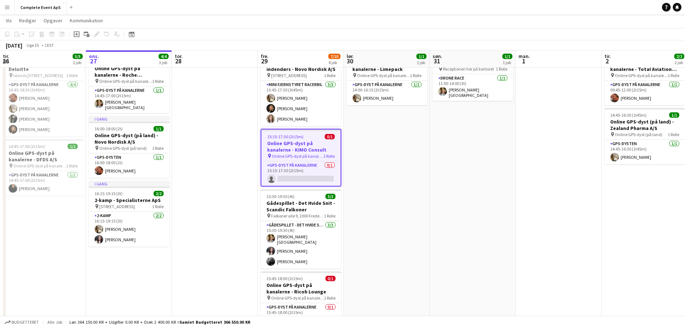
click at [316, 136] on div "15:15-17:30 (2t15m) 0/1" at bounding box center [300, 136] width 79 height 5
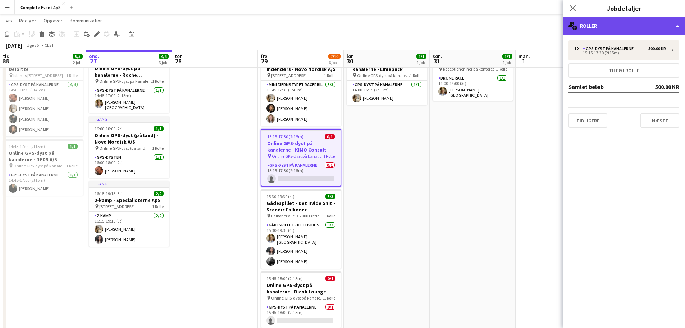
click at [630, 18] on div "multiple-users-add Roller" at bounding box center [624, 25] width 122 height 17
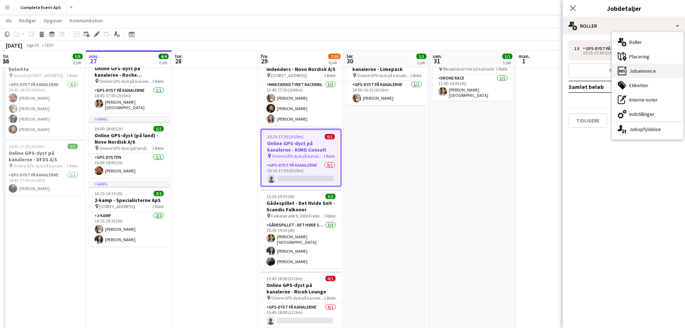
click at [646, 72] on div "ads-window Jobannonce" at bounding box center [647, 71] width 71 height 14
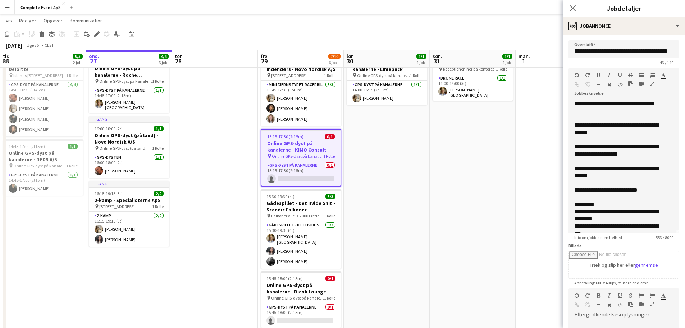
drag, startPoint x: 672, startPoint y: 142, endPoint x: 673, endPoint y: 232, distance: 89.9
click at [673, 232] on div "**********" at bounding box center [623, 166] width 111 height 133
click at [397, 208] on app-date-cell "14:00-16:15 (2t15m) 1/1 Online GPS-dyst på kanalerne - Limepack pin Online GPS-…" at bounding box center [387, 252] width 86 height 413
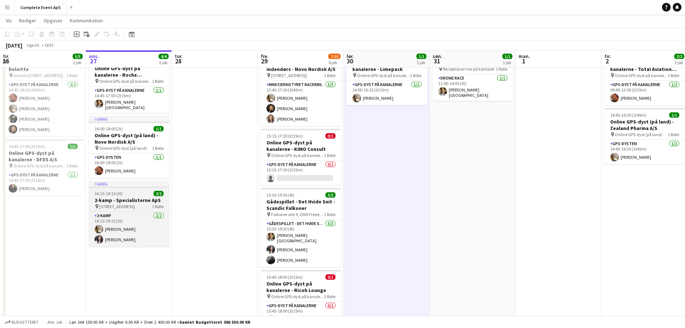
click at [143, 192] on div "16:15-19:15 (3t) 2/2" at bounding box center [129, 193] width 81 height 5
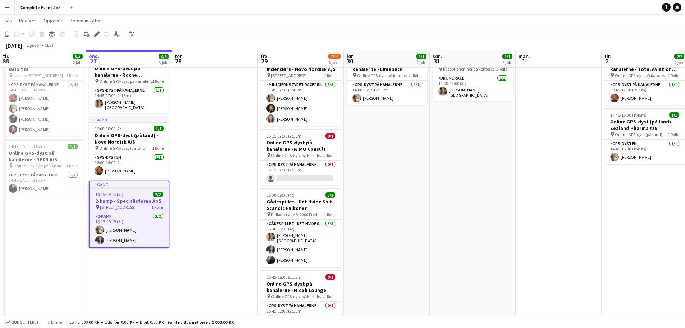
click at [143, 192] on div "16:15-19:15 (3t) 2/2" at bounding box center [129, 193] width 79 height 5
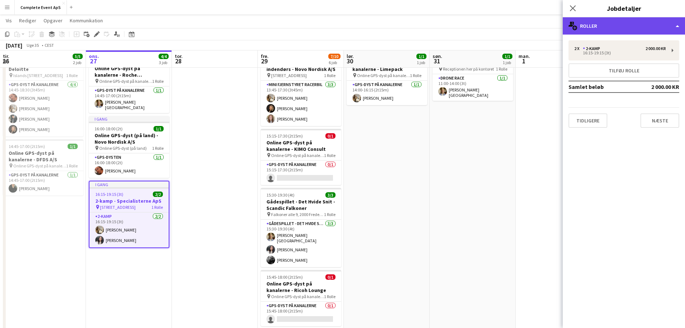
click at [611, 23] on div "multiple-users-add Roller" at bounding box center [624, 25] width 122 height 17
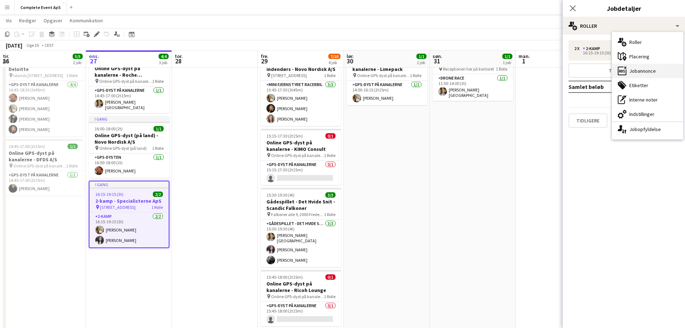
click at [640, 73] on div "ads-window Jobannonce" at bounding box center [647, 71] width 71 height 14
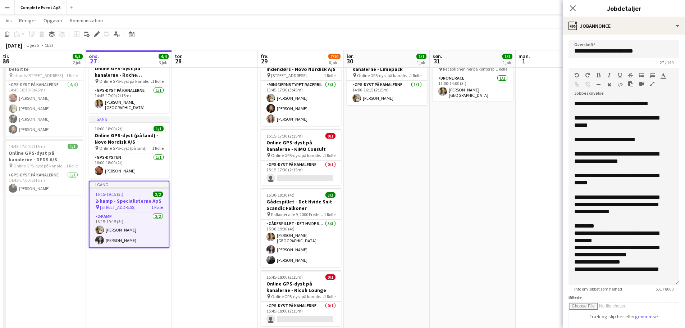
drag, startPoint x: 666, startPoint y: 147, endPoint x: 679, endPoint y: 298, distance: 151.2
click at [679, 298] on form "**********" at bounding box center [624, 265] width 122 height 451
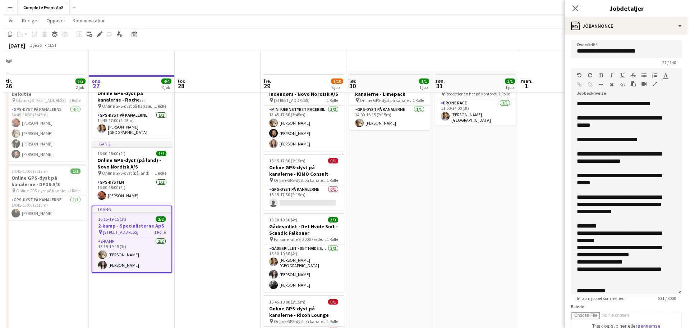
scroll to position [0, 0]
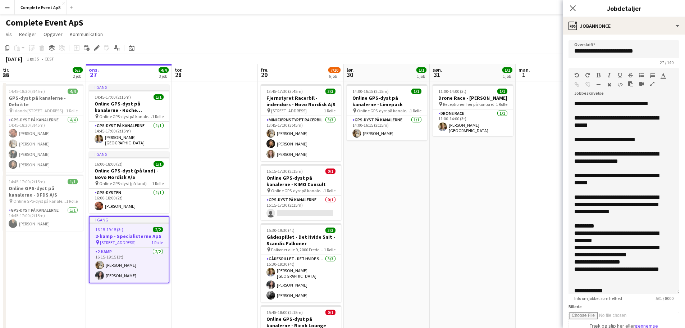
click at [440, 164] on app-date-cell "11:00-14:00 (3t) 1/1 Drone Race - [PERSON_NAME] pin Receptionen her på kontoret…" at bounding box center [473, 287] width 86 height 413
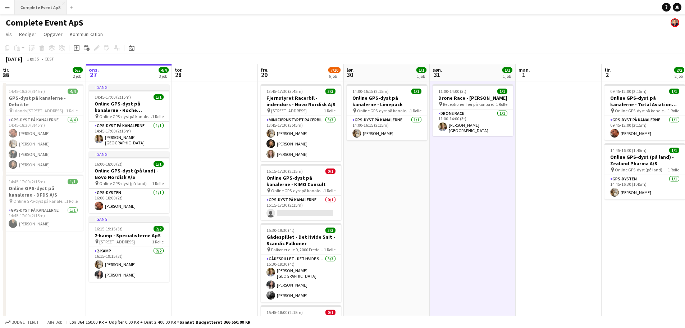
click at [42, 7] on button "Complete Event ApS Luk" at bounding box center [41, 7] width 52 height 14
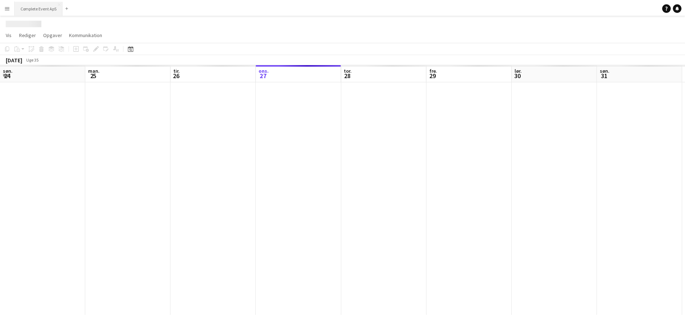
scroll to position [0, 172]
